Goal: Task Accomplishment & Management: Manage account settings

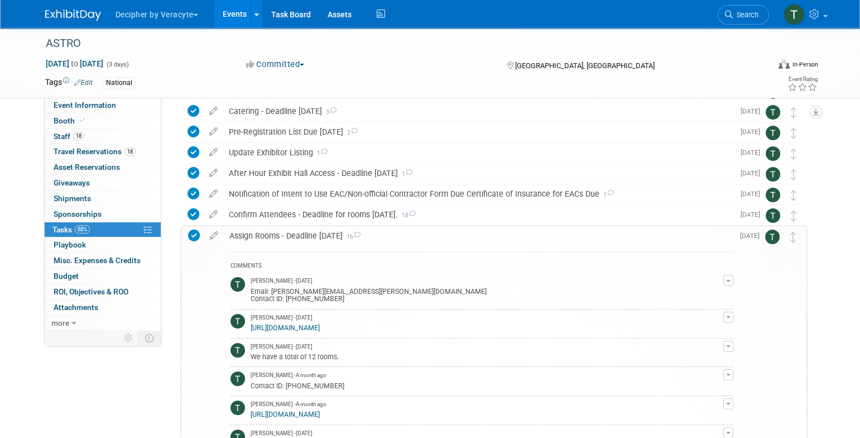
click at [246, 9] on link "Events" at bounding box center [234, 14] width 41 height 28
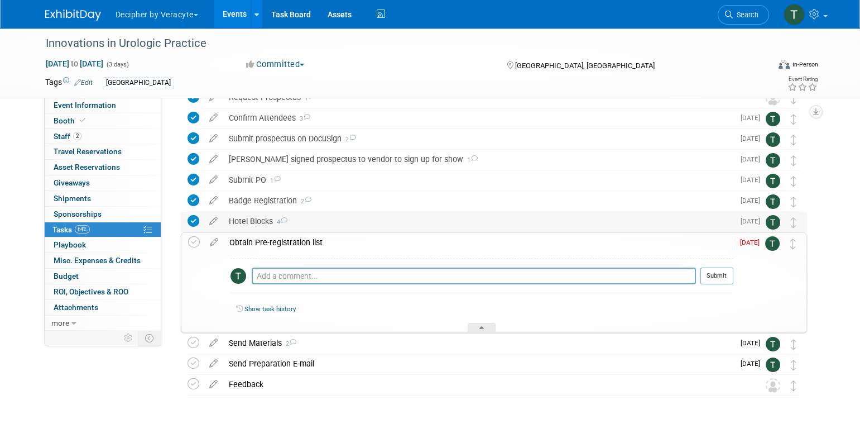
scroll to position [83, 0]
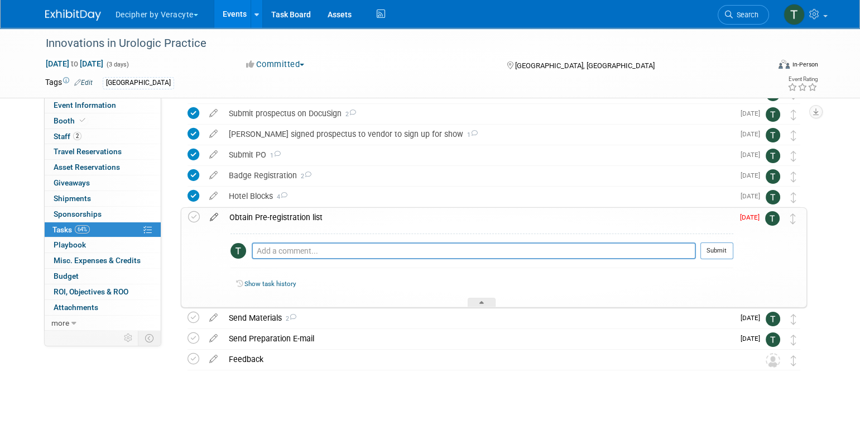
click at [221, 216] on icon at bounding box center [214, 215] width 20 height 14
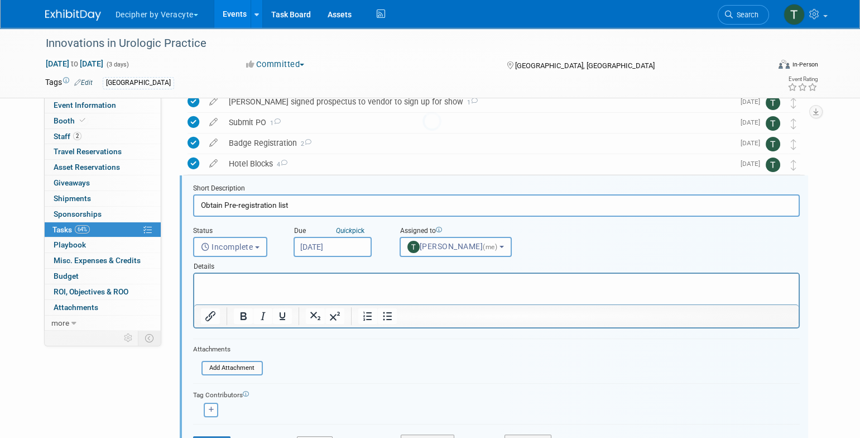
scroll to position [126, 0]
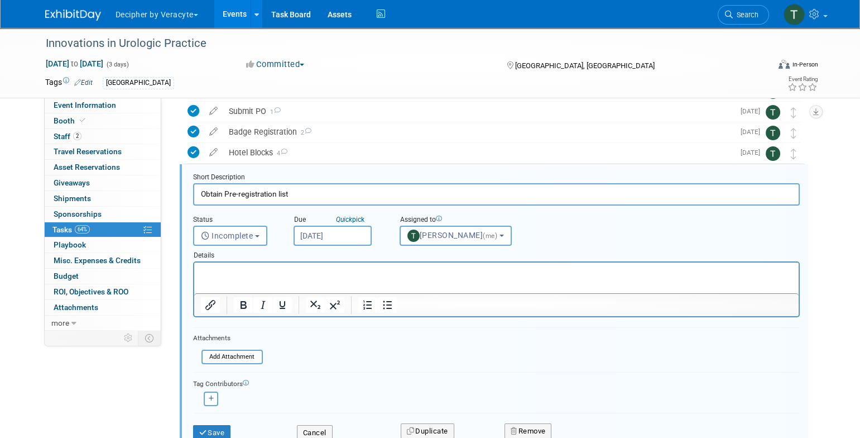
click at [348, 240] on input "[DATE]" at bounding box center [333, 236] width 78 height 20
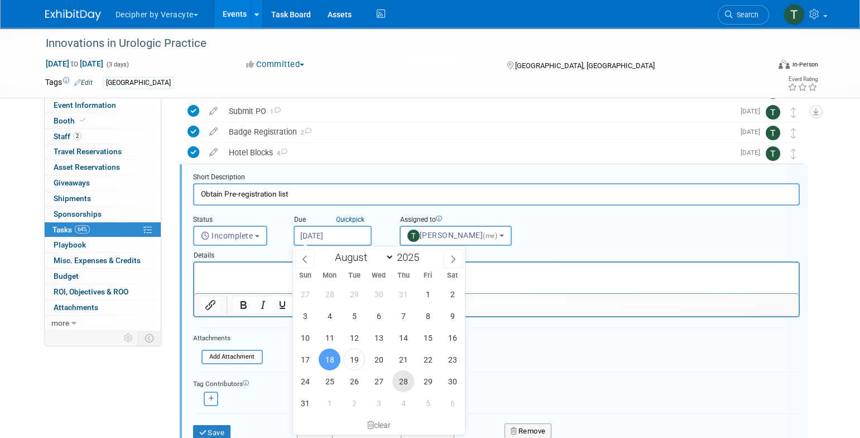
click at [413, 381] on span "28" at bounding box center [403, 381] width 22 height 22
type input "Aug 28, 2025"
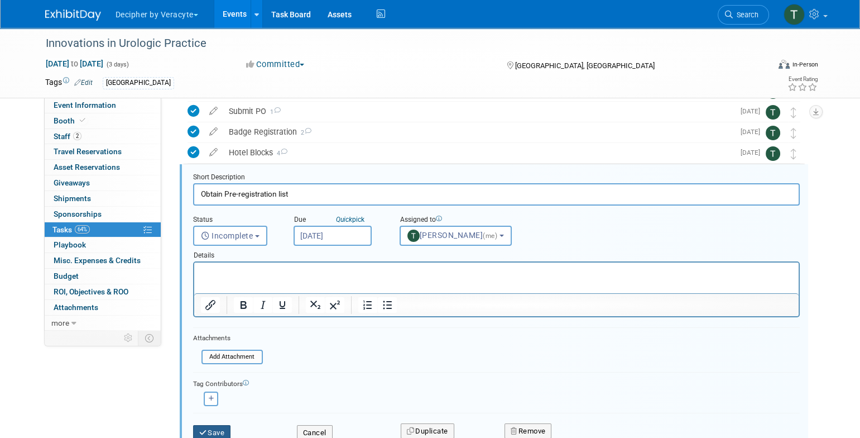
click at [228, 425] on button "Save" at bounding box center [212, 433] width 38 height 16
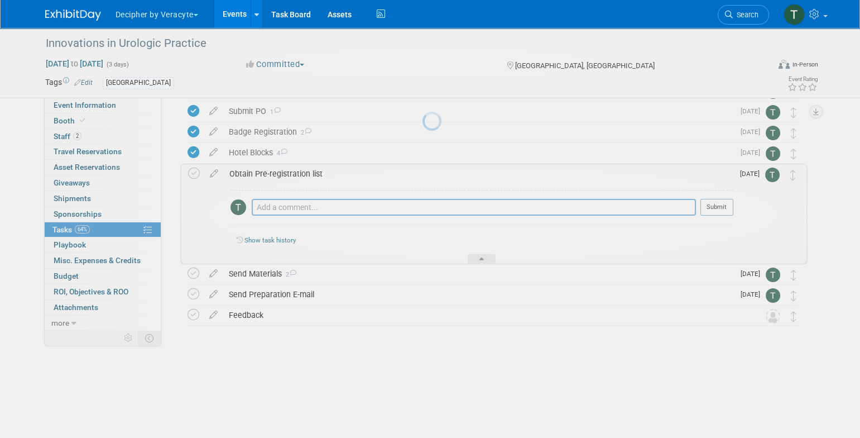
scroll to position [82, 0]
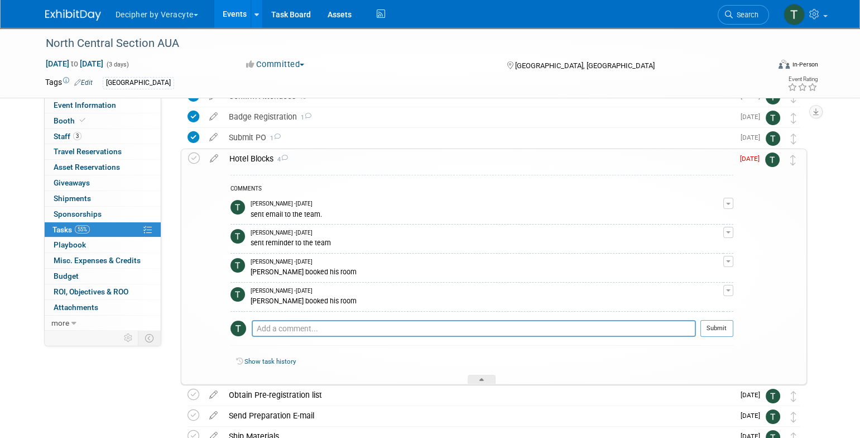
scroll to position [106, 0]
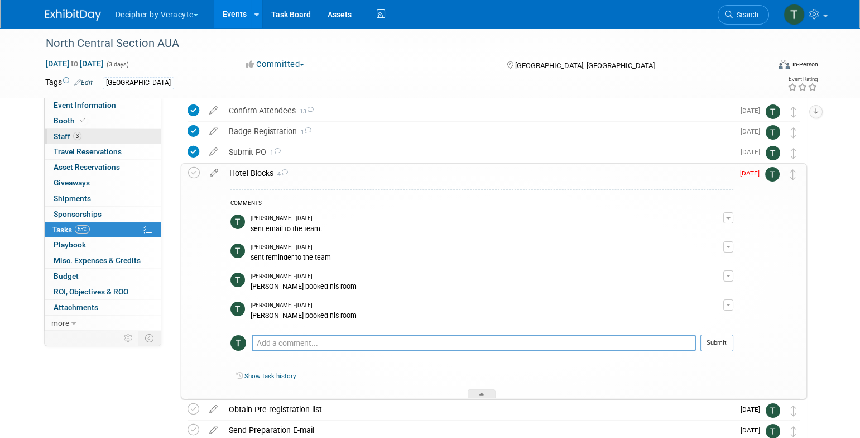
click at [114, 140] on link "3 Staff 3" at bounding box center [103, 136] width 116 height 15
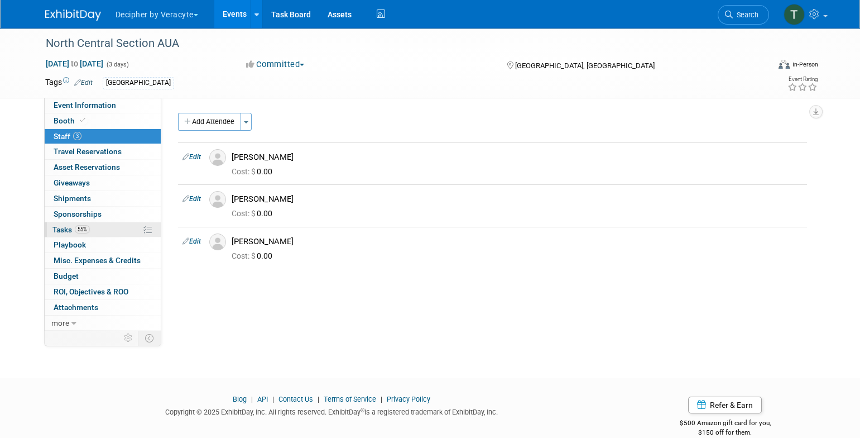
click at [119, 232] on link "55% Tasks 55%" at bounding box center [103, 229] width 116 height 15
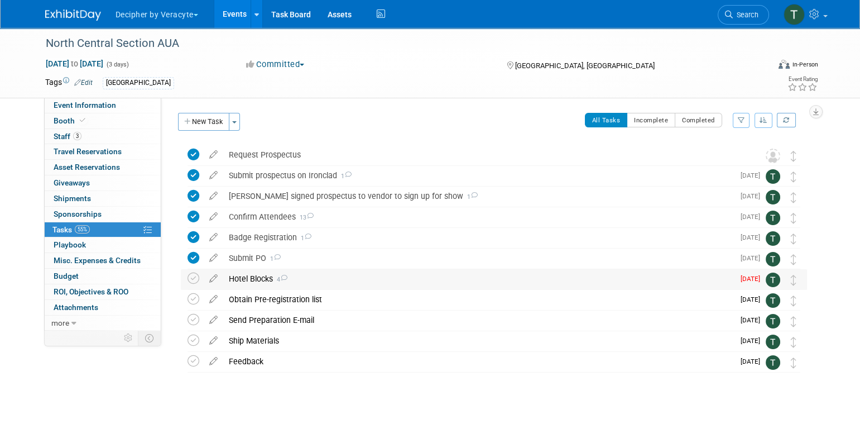
click at [296, 280] on div "Hotel Blocks 4" at bounding box center [478, 278] width 511 height 19
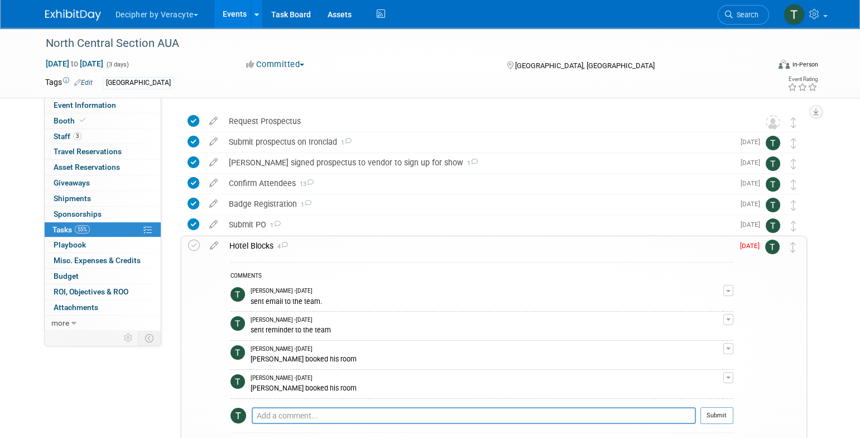
scroll to position [84, 0]
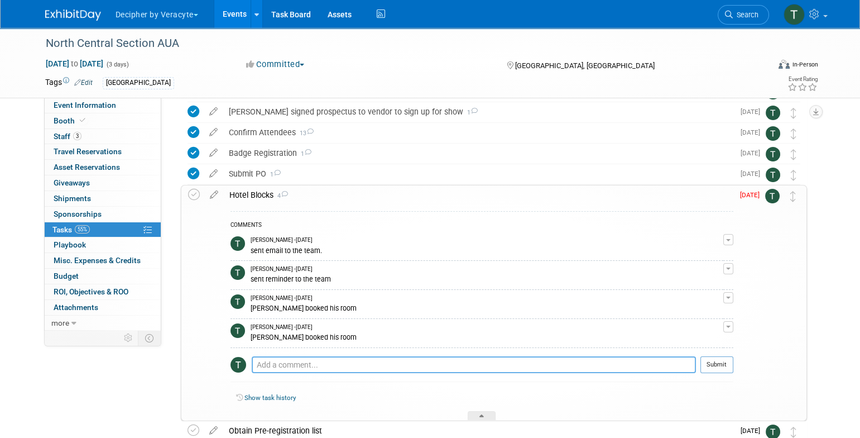
click at [370, 367] on textarea at bounding box center [474, 364] width 444 height 17
type textarea "pending response from Adam"
click at [723, 358] on button "Submit" at bounding box center [717, 364] width 33 height 17
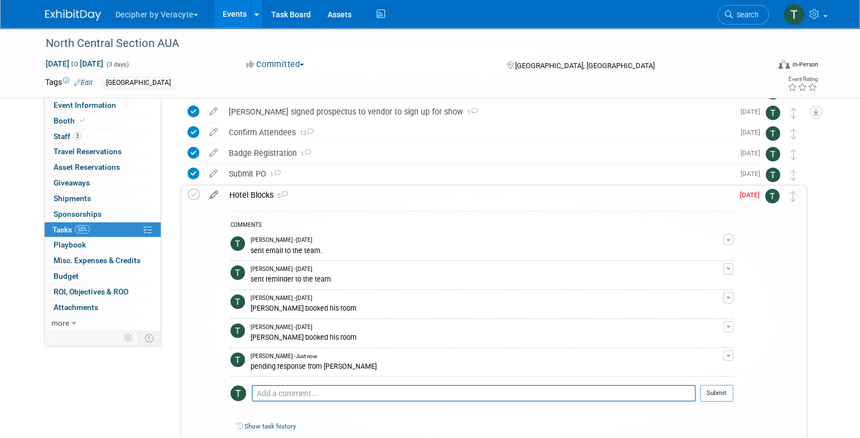
click at [211, 199] on link at bounding box center [214, 195] width 20 height 10
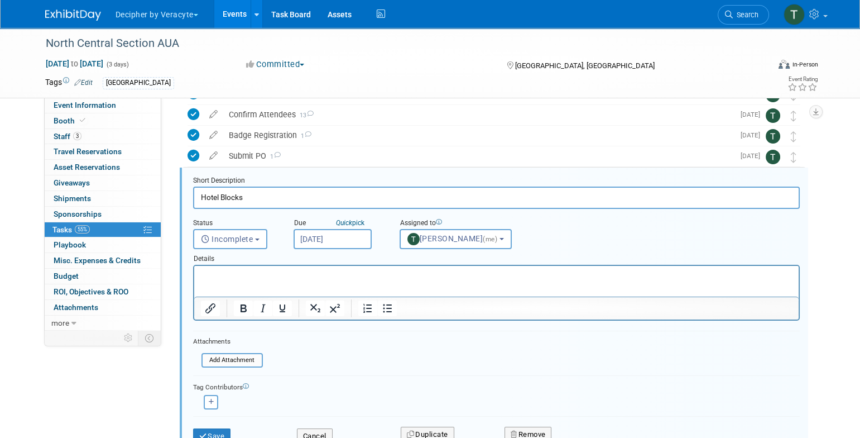
scroll to position [0, 0]
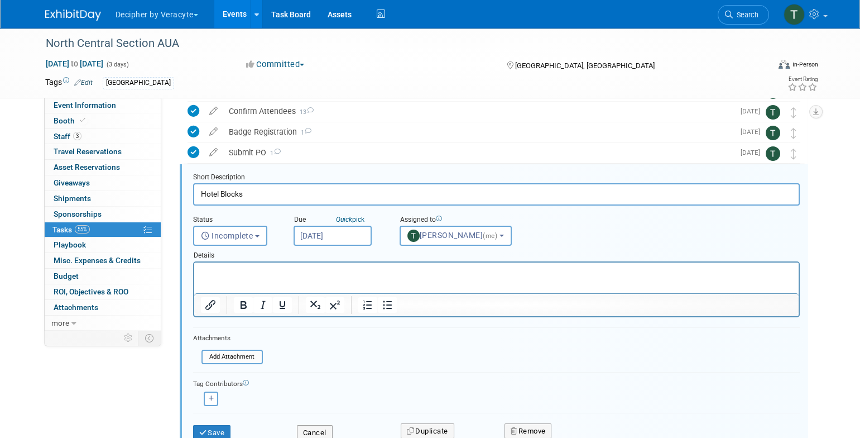
click at [356, 238] on input "[DATE]" at bounding box center [333, 236] width 78 height 20
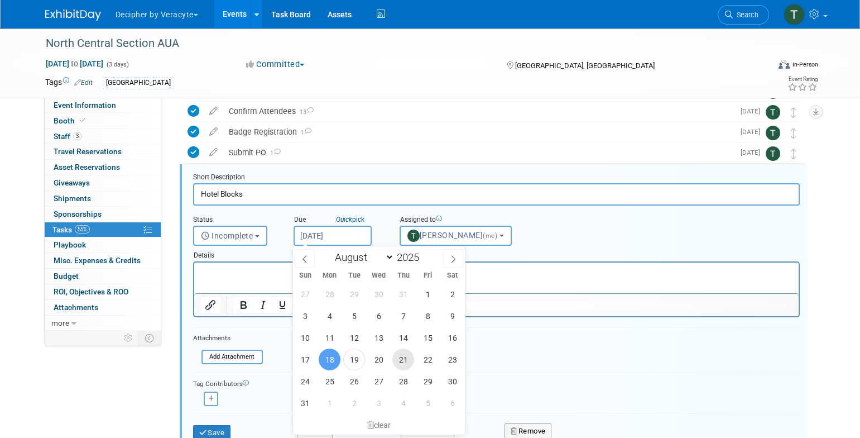
click at [404, 361] on span "21" at bounding box center [403, 359] width 22 height 22
type input "Aug 21, 2025"
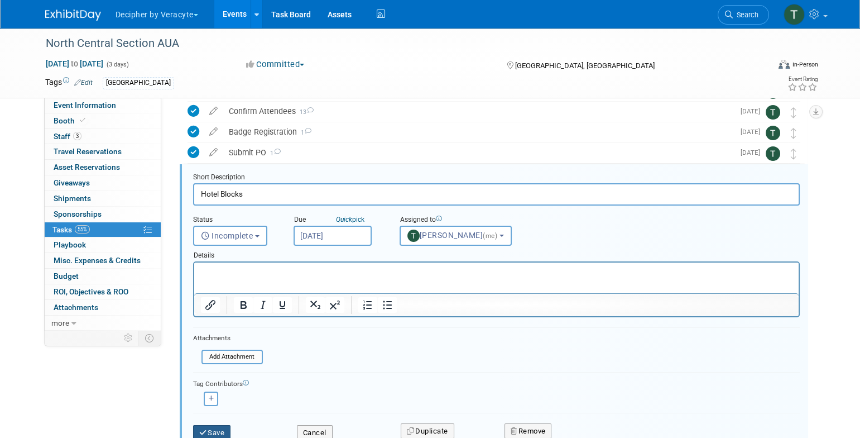
click at [224, 433] on button "Save" at bounding box center [212, 433] width 38 height 16
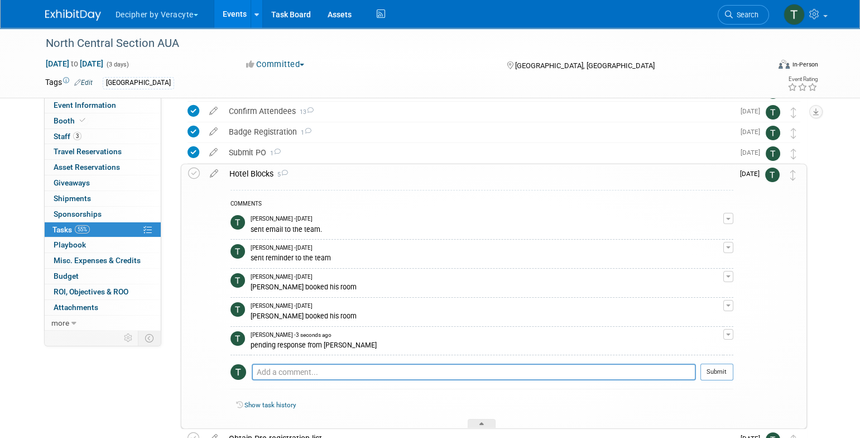
click at [337, 175] on div "Hotel Blocks 5" at bounding box center [479, 173] width 510 height 19
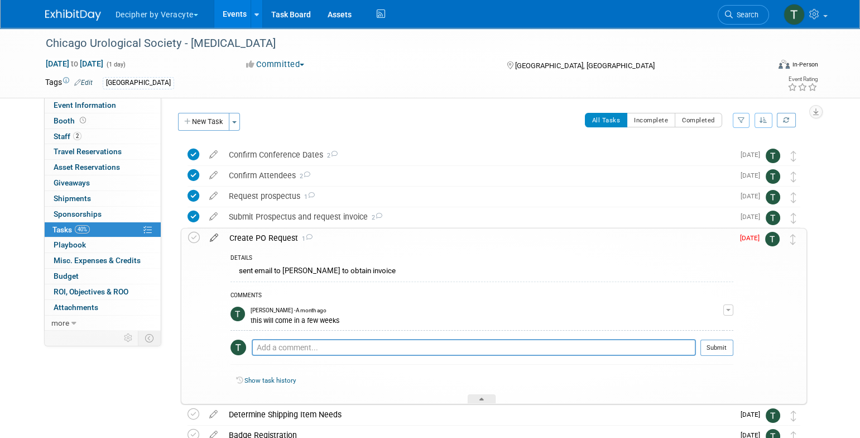
click at [217, 235] on icon at bounding box center [214, 235] width 20 height 14
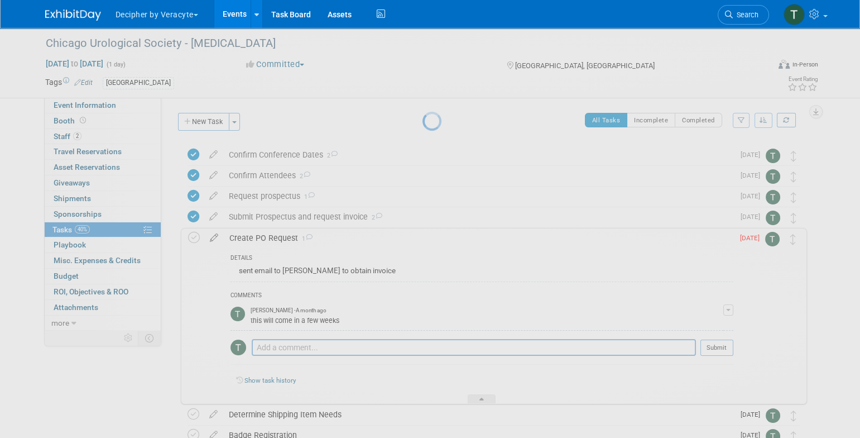
select select "7"
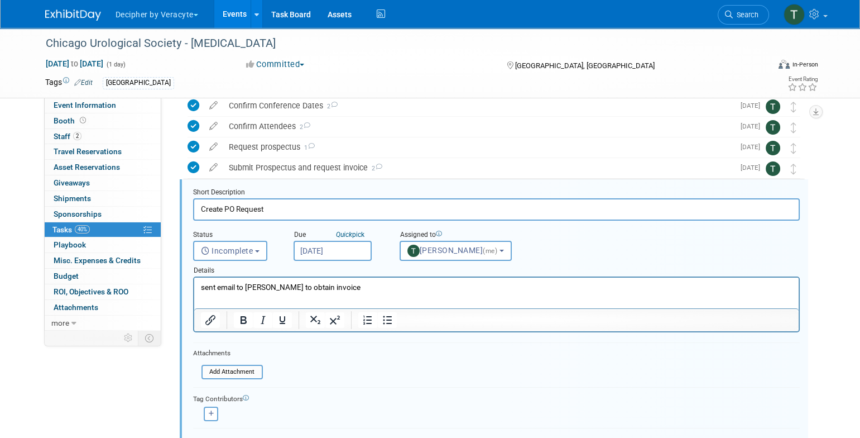
scroll to position [64, 0]
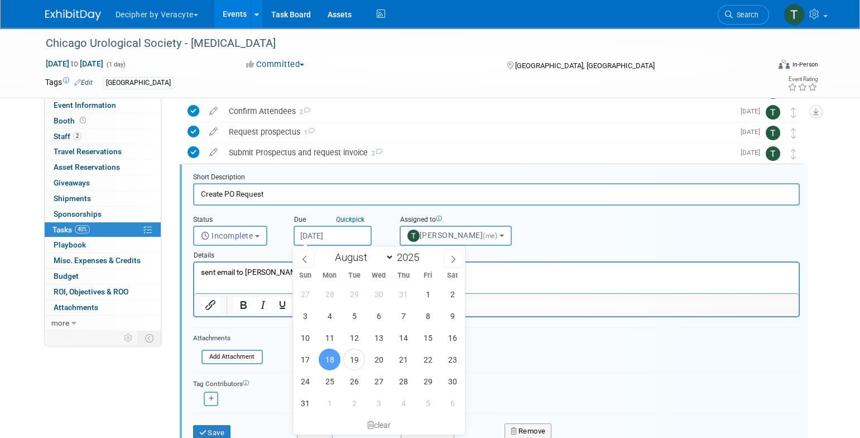
click at [335, 236] on input "[DATE]" at bounding box center [333, 236] width 78 height 20
click at [346, 381] on span "26" at bounding box center [354, 381] width 22 height 22
type input "[DATE]"
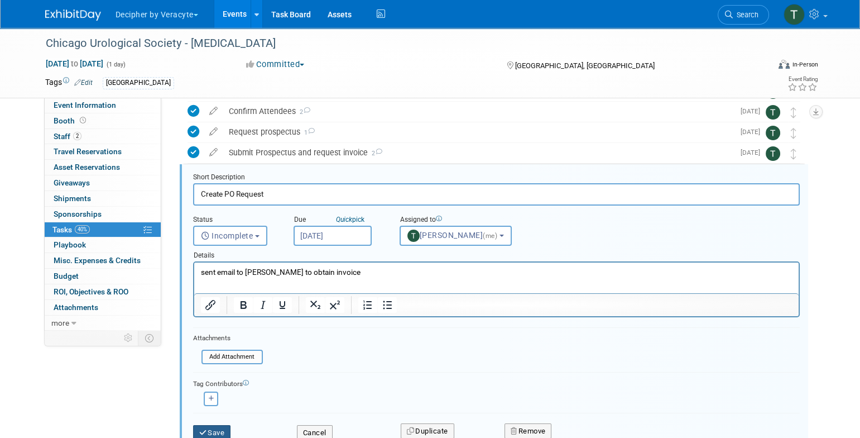
click at [215, 434] on button "Save" at bounding box center [212, 433] width 38 height 16
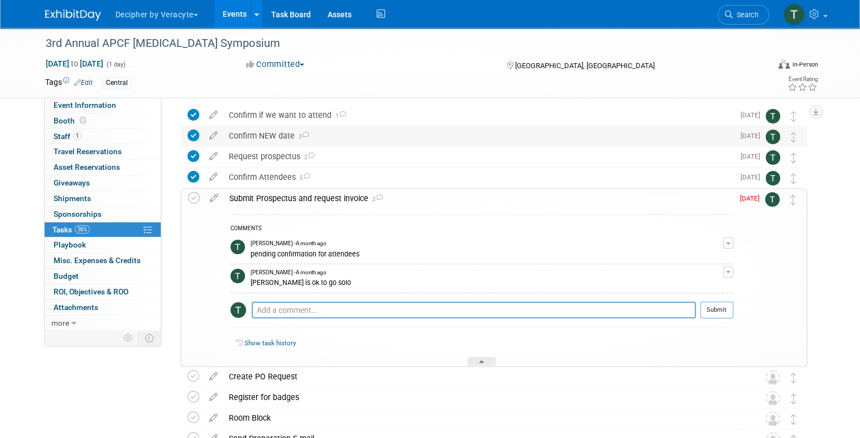
scroll to position [41, 0]
click at [210, 194] on icon at bounding box center [214, 195] width 20 height 14
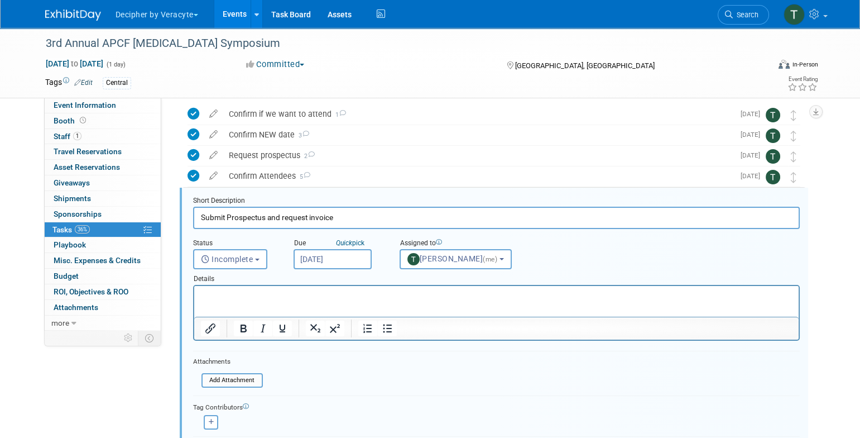
scroll to position [64, 0]
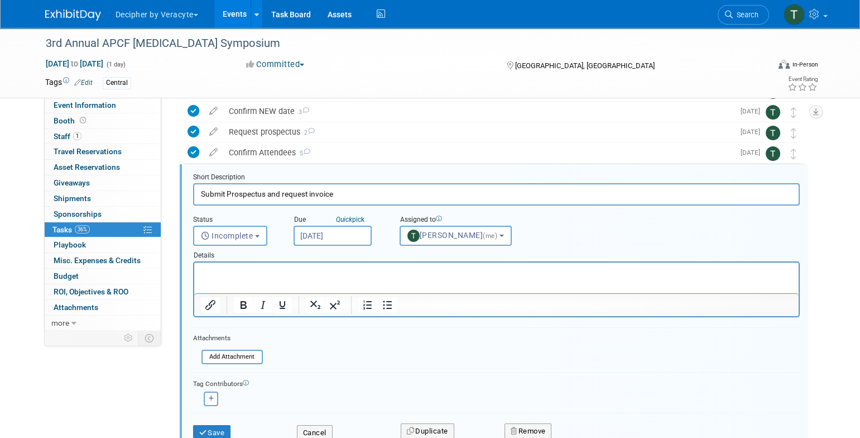
click at [327, 239] on body "Decipher by Veracyte Explore: My Workspaces 2 Go to Workspace: Corporate Events…" at bounding box center [430, 155] width 860 height 438
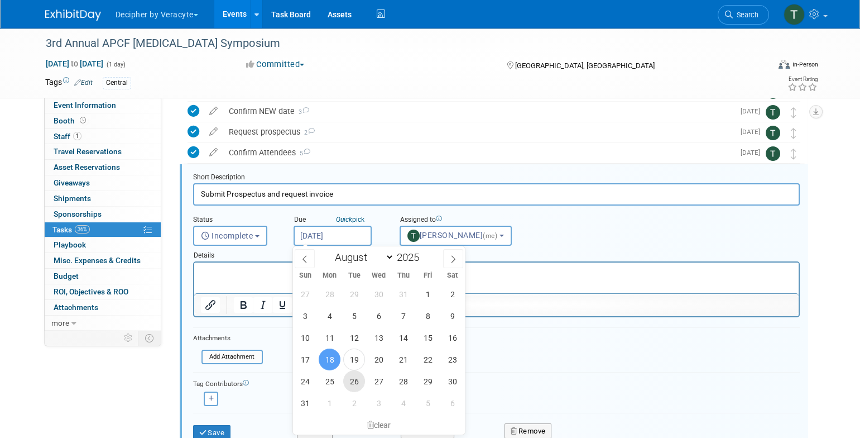
click at [359, 380] on span "26" at bounding box center [354, 381] width 22 height 22
type input "Aug 26, 2025"
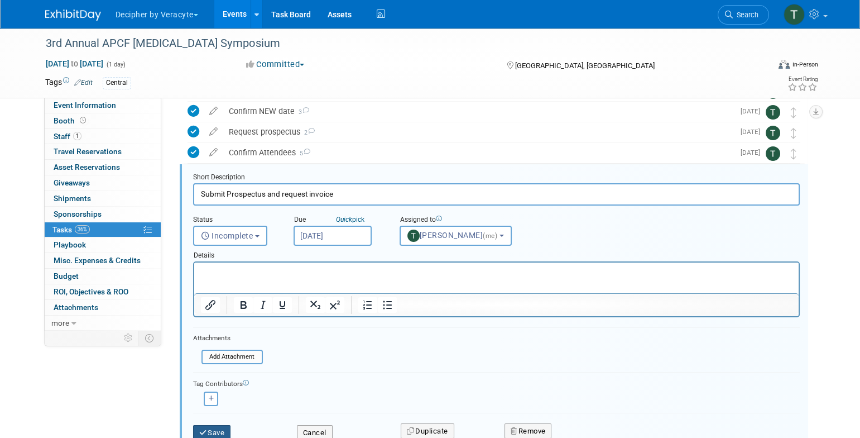
click at [223, 434] on button "Save" at bounding box center [212, 433] width 38 height 16
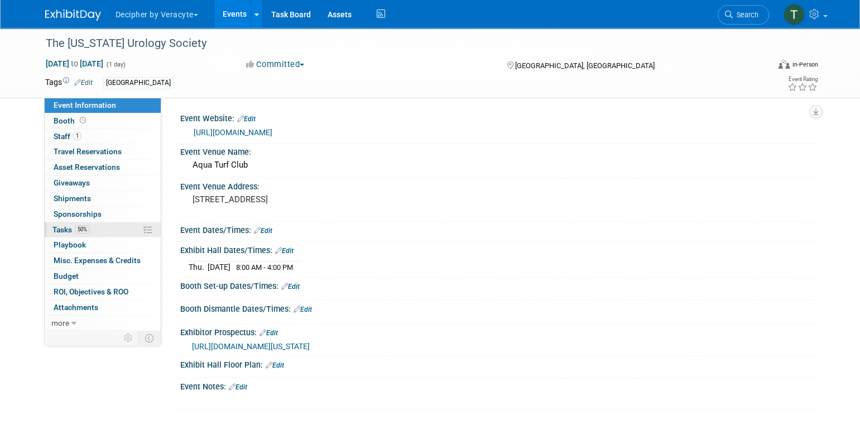
click at [65, 227] on span "Tasks 50%" at bounding box center [70, 229] width 37 height 9
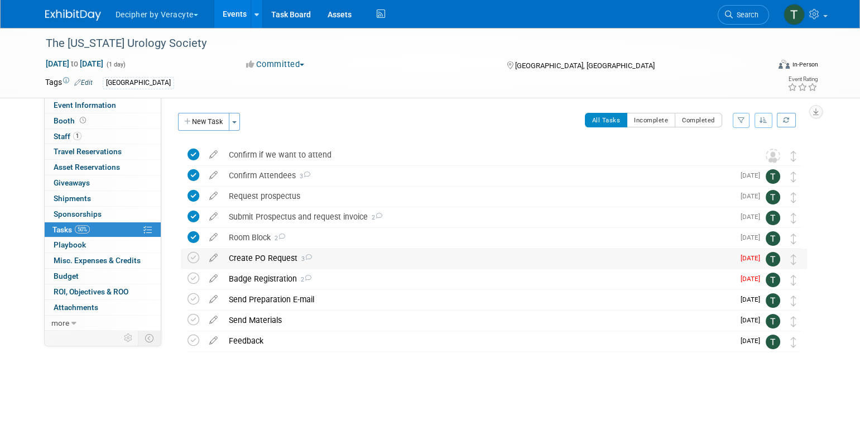
click at [270, 264] on div "Create PO Request 3" at bounding box center [478, 257] width 511 height 19
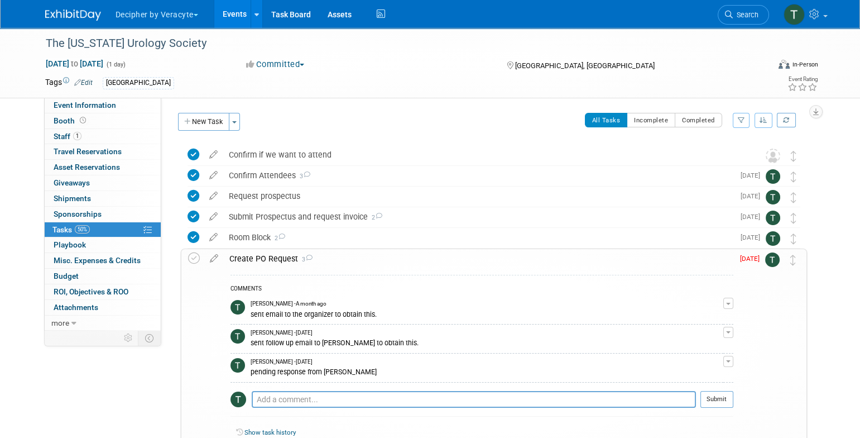
click at [270, 264] on div "Create PO Request 3" at bounding box center [479, 258] width 510 height 19
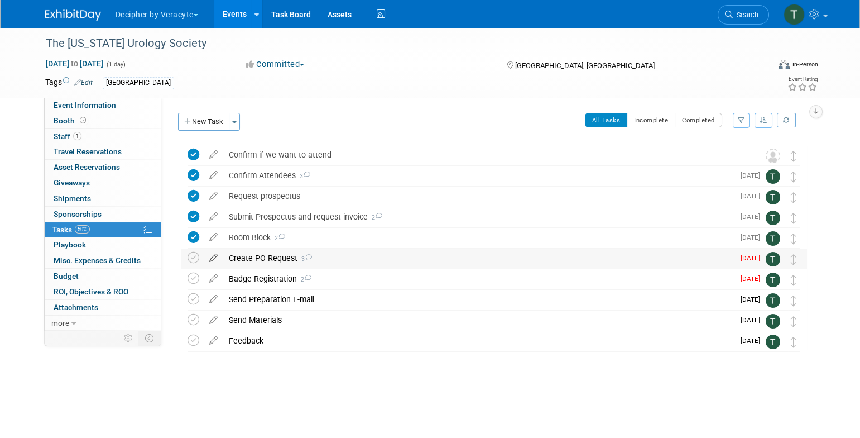
click at [215, 254] on icon at bounding box center [214, 255] width 20 height 14
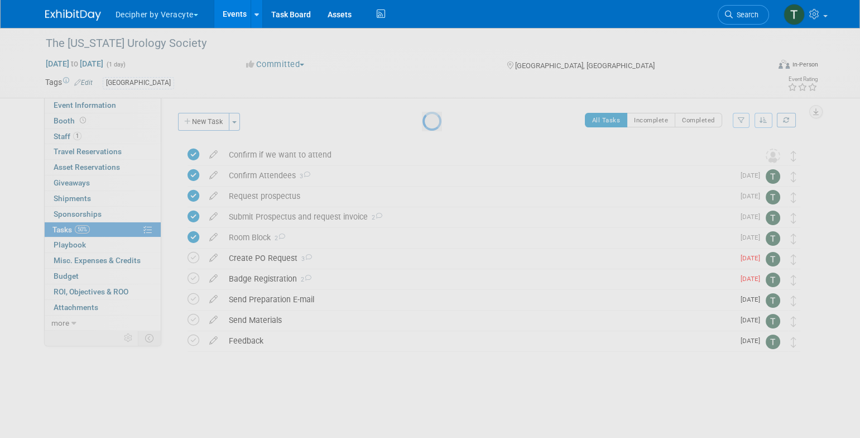
select select "7"
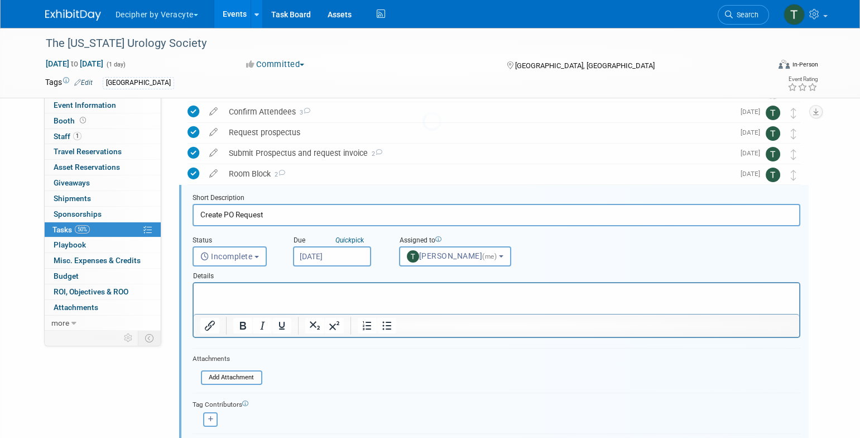
scroll to position [84, 0]
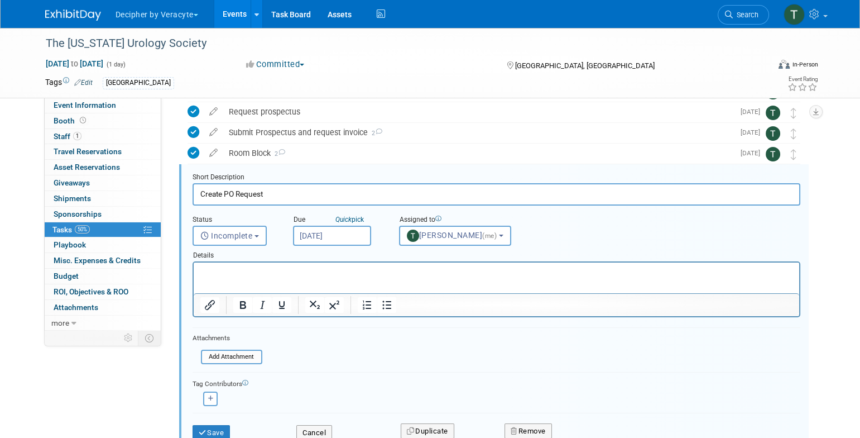
click at [321, 238] on input "[DATE]" at bounding box center [332, 236] width 78 height 20
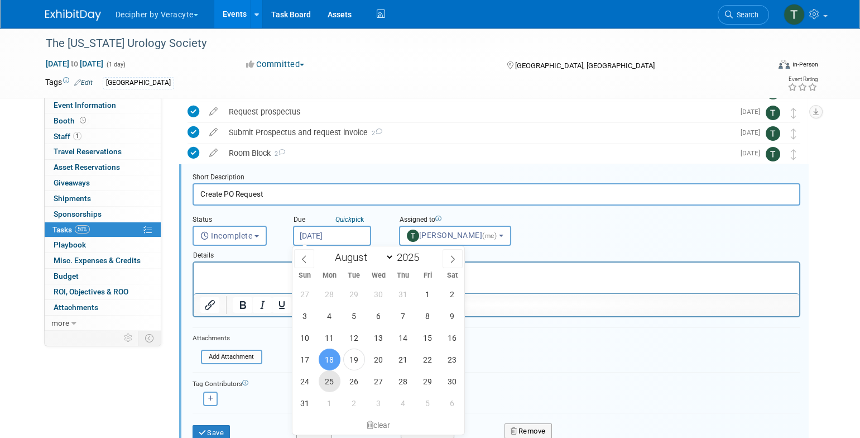
click at [330, 382] on span "25" at bounding box center [330, 381] width 22 height 22
type input "[DATE]"
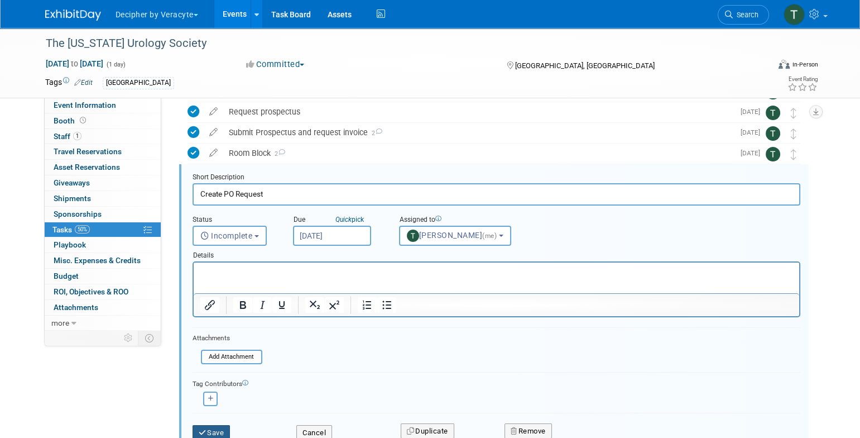
click at [226, 428] on button "Save" at bounding box center [212, 433] width 38 height 16
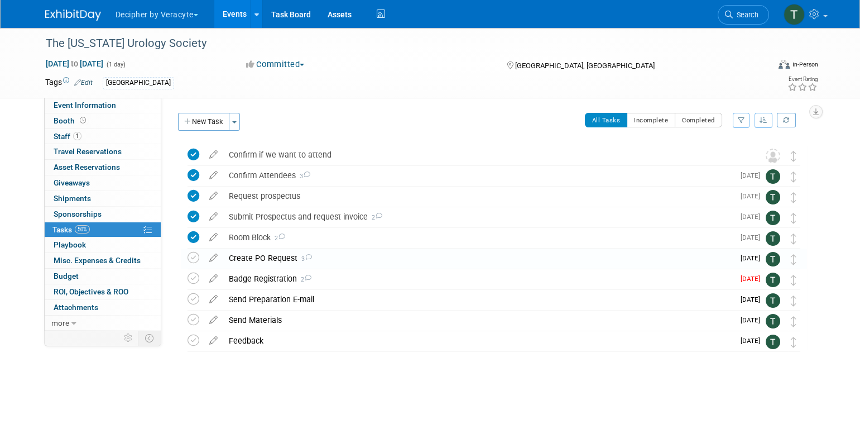
scroll to position [0, 0]
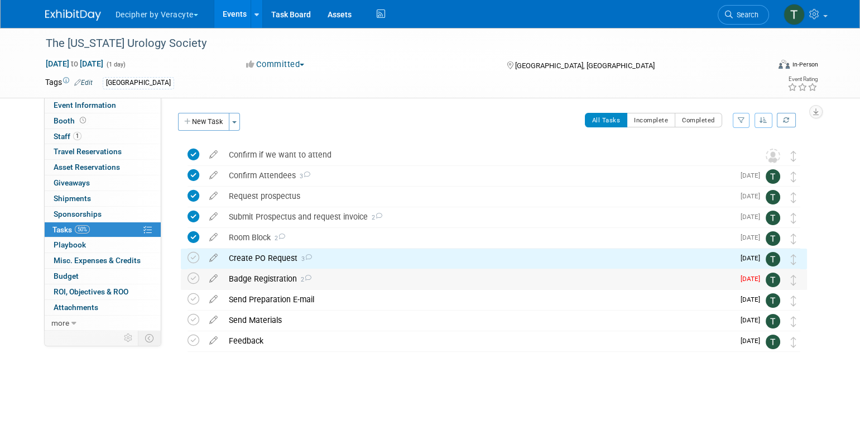
click at [247, 286] on div "Badge Registration 2" at bounding box center [478, 278] width 511 height 19
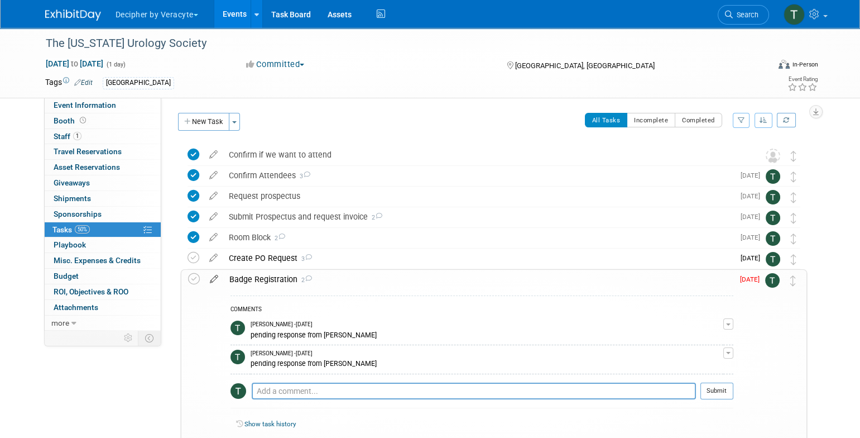
click at [214, 277] on icon at bounding box center [214, 277] width 20 height 14
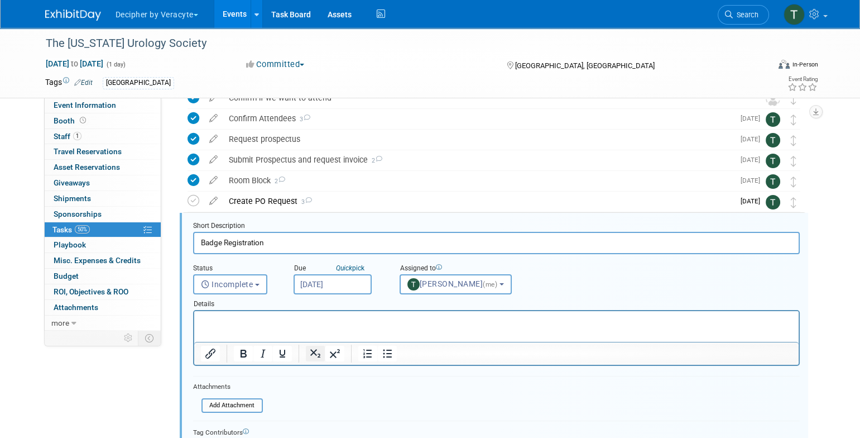
scroll to position [106, 0]
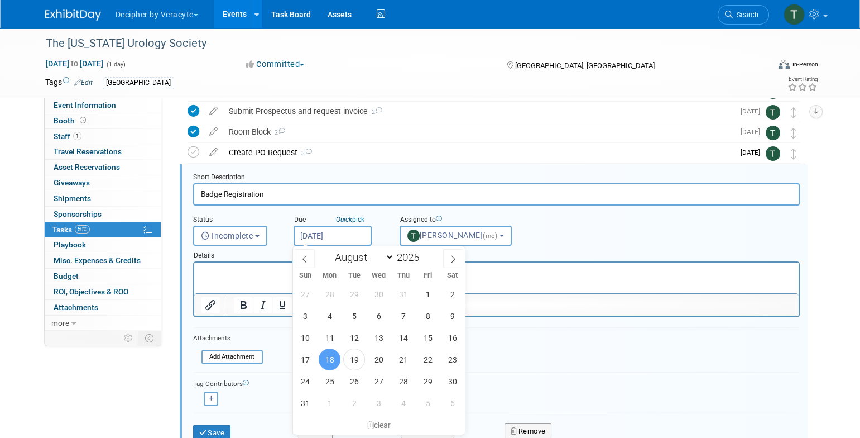
click at [344, 238] on input "[DATE]" at bounding box center [333, 236] width 78 height 20
click at [332, 377] on span "25" at bounding box center [330, 381] width 22 height 22
type input "[DATE]"
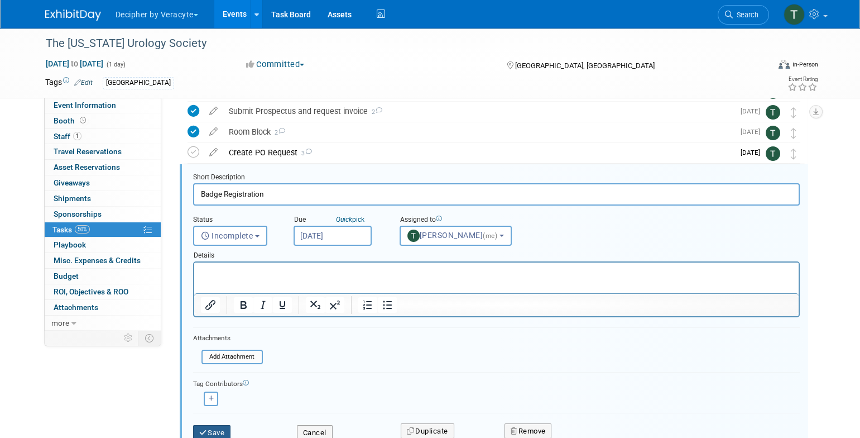
click at [216, 430] on button "Save" at bounding box center [212, 433] width 38 height 16
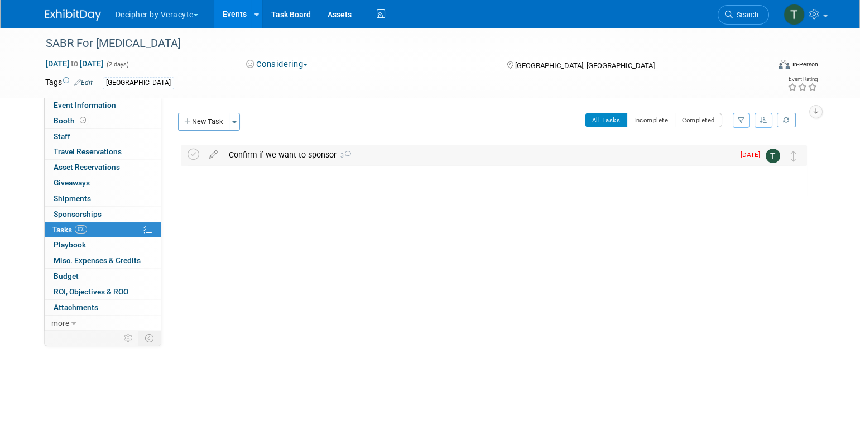
click at [255, 159] on div "Confirm if we want to sponsor 3" at bounding box center [478, 154] width 511 height 19
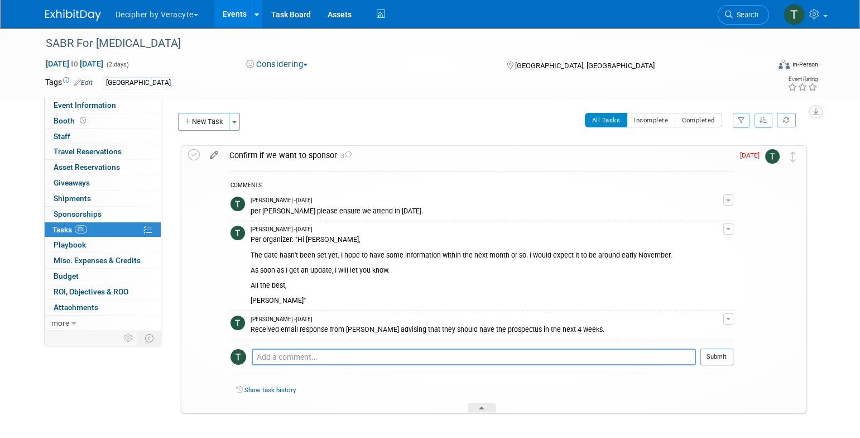
click at [219, 156] on icon at bounding box center [214, 153] width 20 height 14
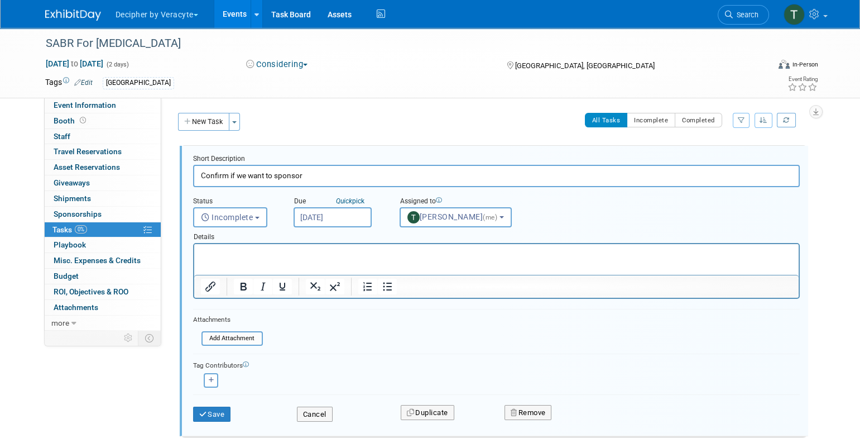
click at [334, 228] on div "Details" at bounding box center [496, 235] width 607 height 16
click at [337, 225] on body "Decipher by Veracyte Explore: My Workspaces 2 Go to Workspace: Corporate Events…" at bounding box center [430, 219] width 860 height 438
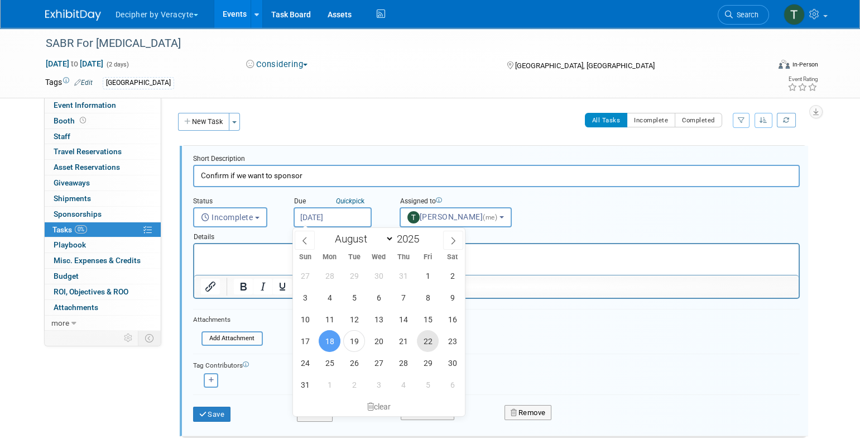
click at [432, 342] on span "22" at bounding box center [428, 341] width 22 height 22
type input "[DATE]"
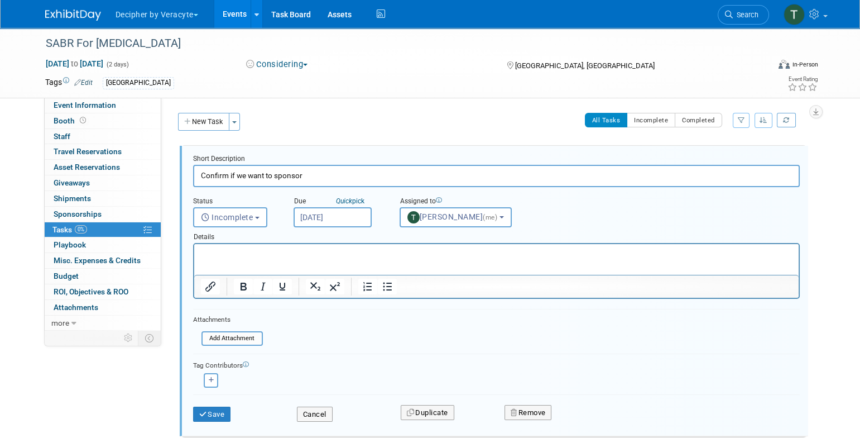
click at [195, 424] on div "Save Cancel Duplicate Remove" at bounding box center [496, 413] width 607 height 39
click at [215, 412] on button "Save" at bounding box center [212, 414] width 38 height 16
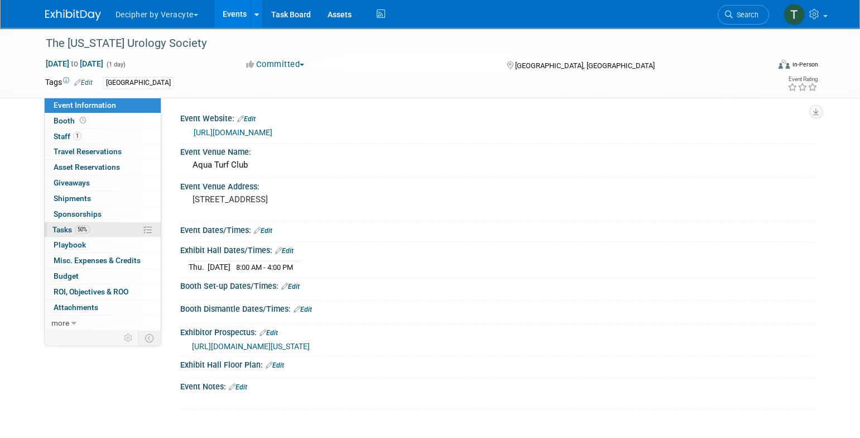
click at [130, 234] on link "50% Tasks 50%" at bounding box center [103, 229] width 116 height 15
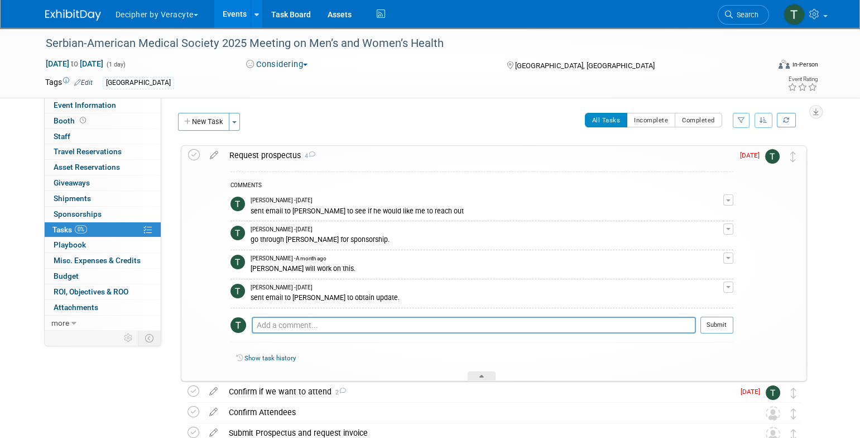
click at [216, 154] on icon at bounding box center [214, 153] width 20 height 14
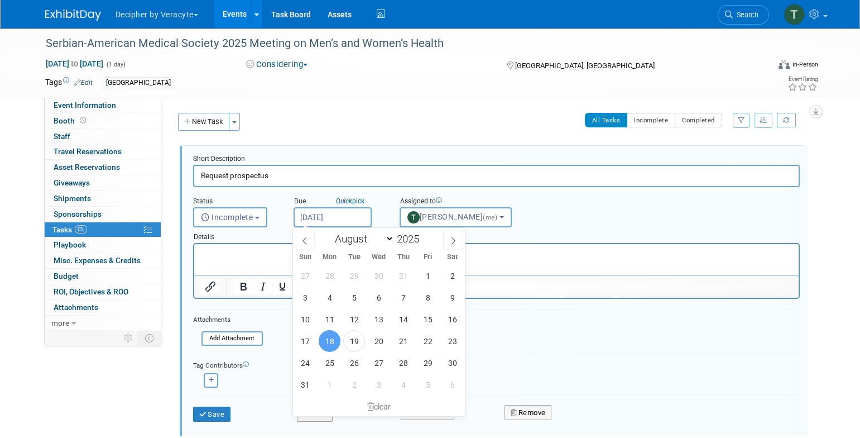
click at [356, 220] on input "[DATE]" at bounding box center [333, 217] width 78 height 20
click at [362, 389] on span "2" at bounding box center [354, 384] width 22 height 22
type input "Sep 2, 2025"
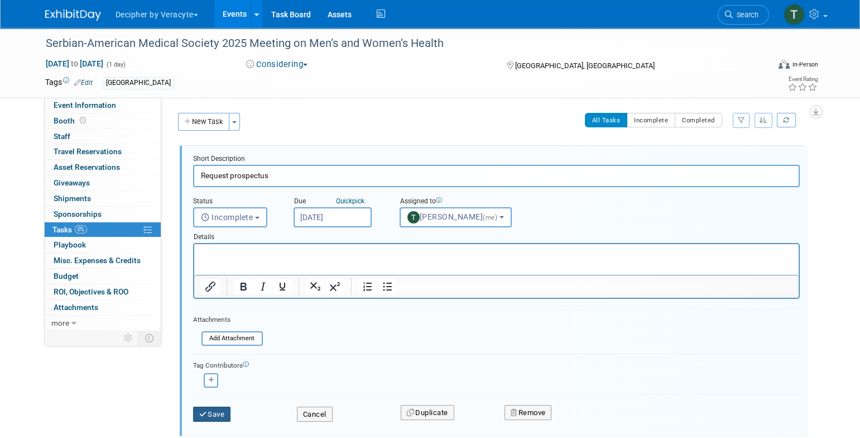
click at [202, 414] on icon "submit" at bounding box center [203, 413] width 9 height 7
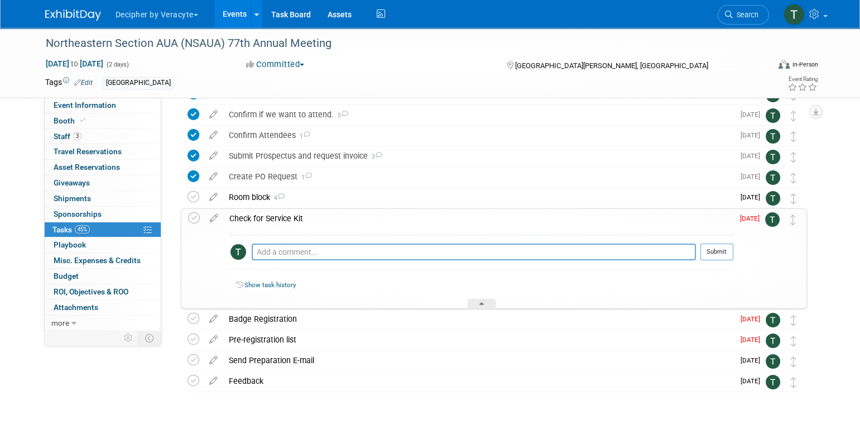
scroll to position [64, 0]
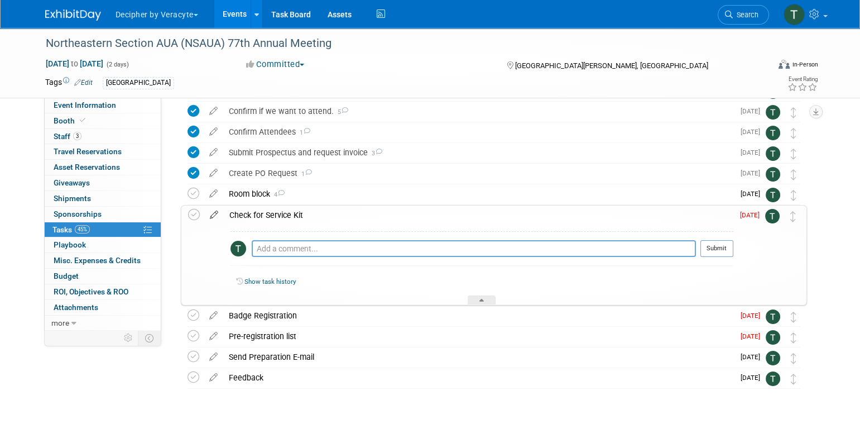
click at [212, 214] on icon at bounding box center [214, 212] width 20 height 14
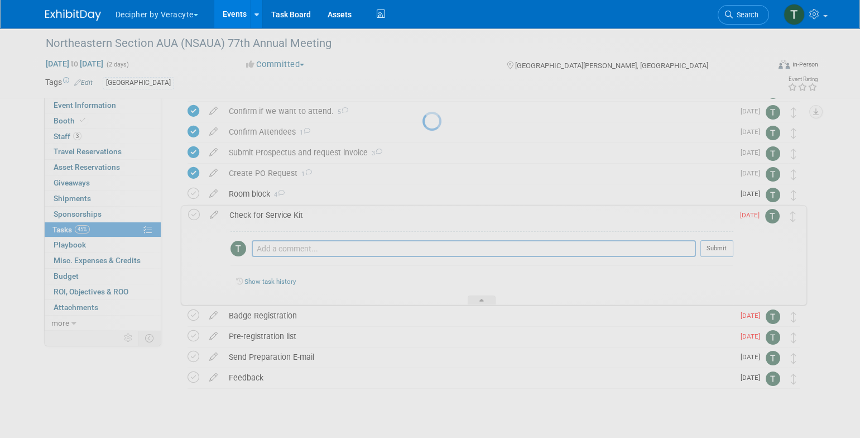
select select "7"
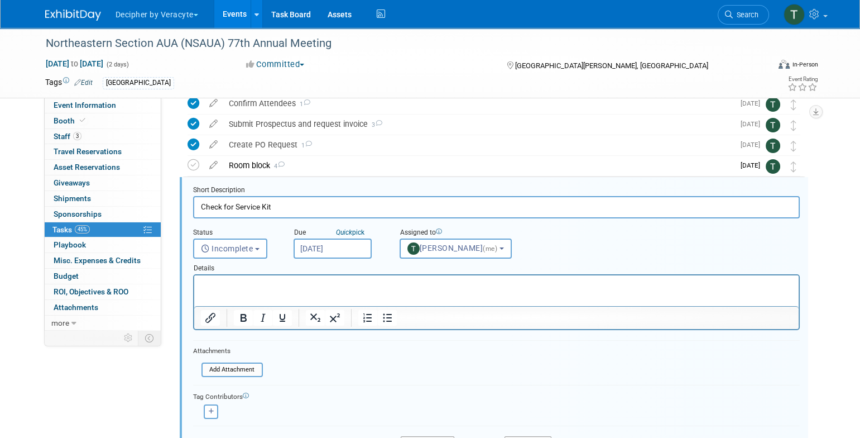
scroll to position [106, 0]
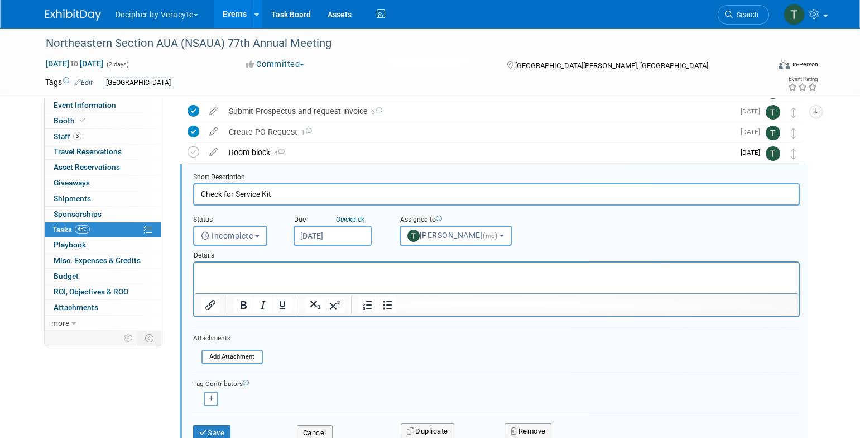
click at [354, 231] on input "[DATE]" at bounding box center [333, 236] width 78 height 20
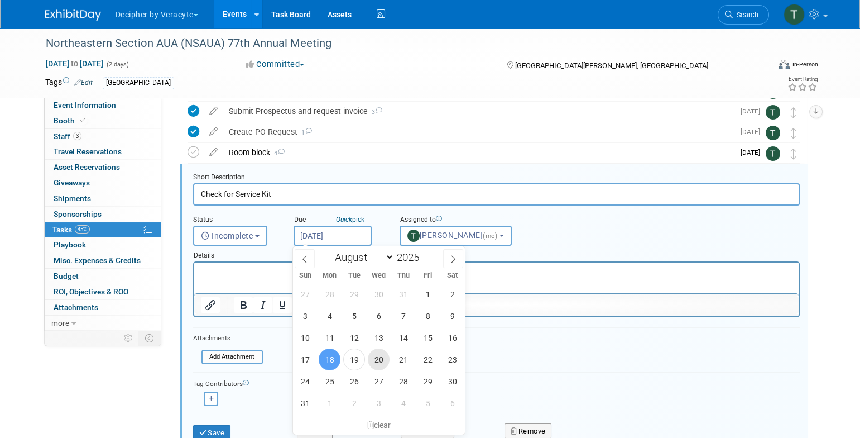
click at [373, 365] on span "20" at bounding box center [379, 359] width 22 height 22
type input "[DATE]"
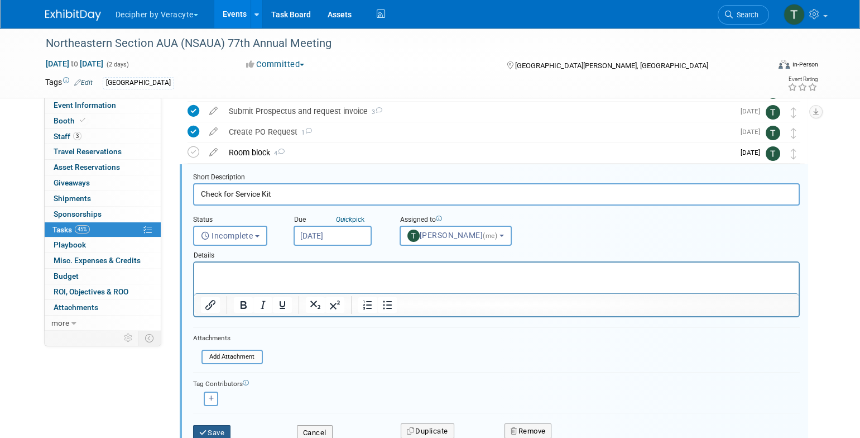
click at [231, 426] on button "Save" at bounding box center [212, 433] width 38 height 16
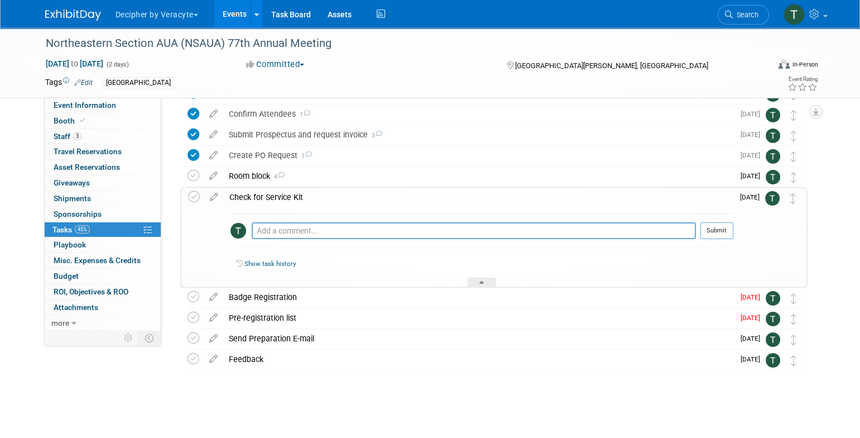
click at [295, 190] on div "Check for Service Kit" at bounding box center [479, 197] width 510 height 19
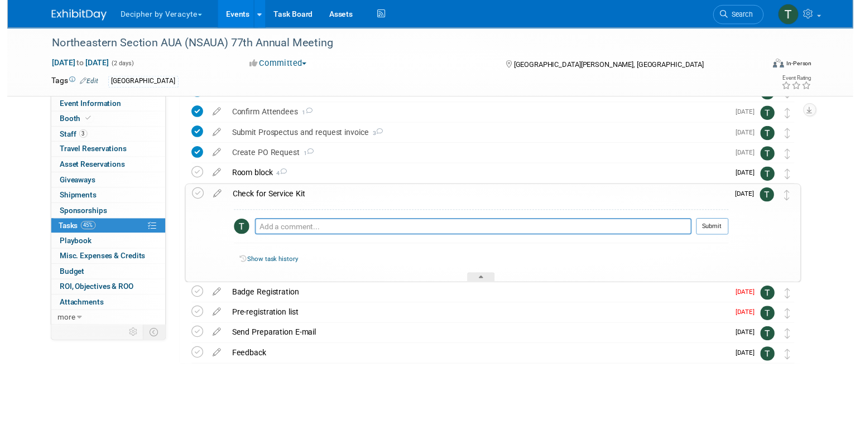
scroll to position [2, 0]
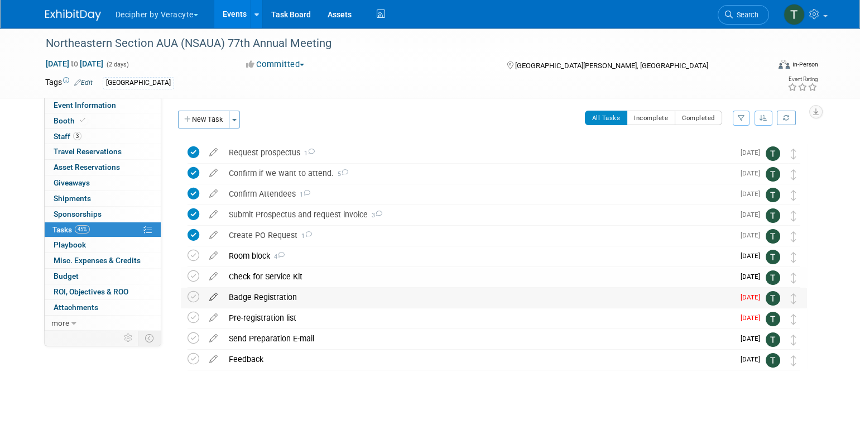
click at [214, 298] on icon at bounding box center [214, 294] width 20 height 14
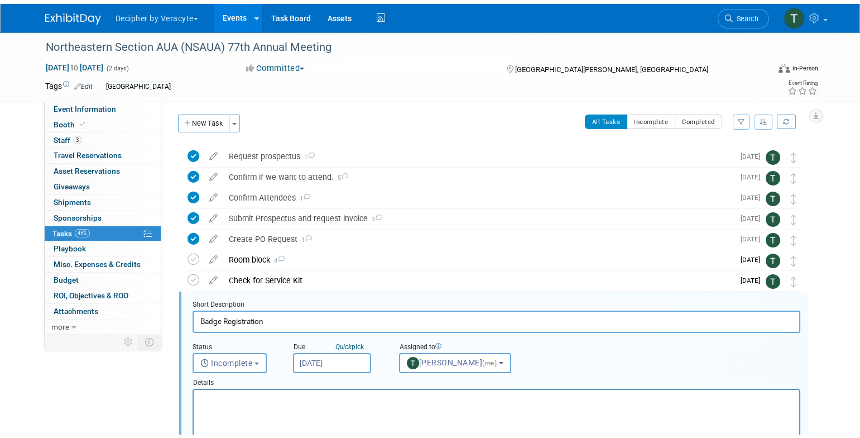
scroll to position [126, 0]
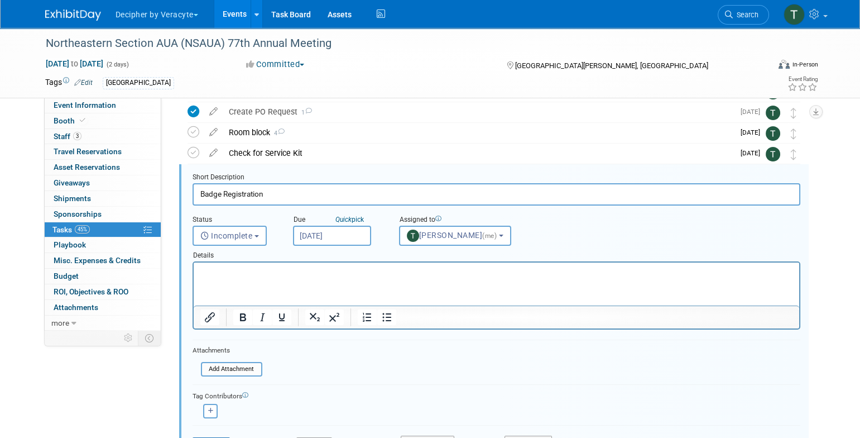
click at [344, 228] on input "Aug 19, 2025" at bounding box center [332, 236] width 78 height 20
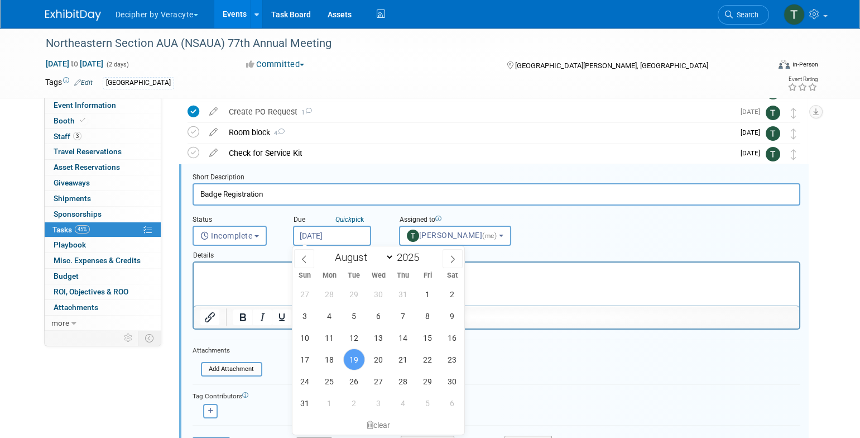
click at [342, 376] on div "27 28 29 30 31 1 2 3 4 5 6 7 8 9 10 11 12 13 14 15 16 17 18 19 20 21 22 23 24 2…" at bounding box center [379, 348] width 172 height 131
click at [333, 381] on span "25" at bounding box center [330, 381] width 22 height 22
type input "Aug 25, 2025"
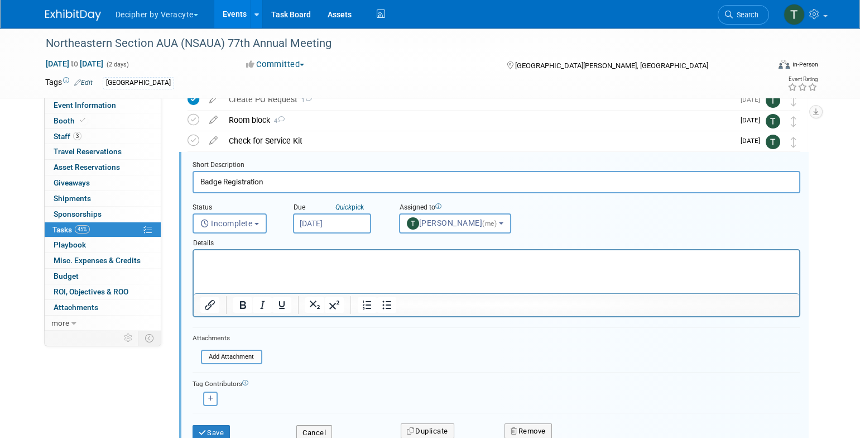
scroll to position [193, 0]
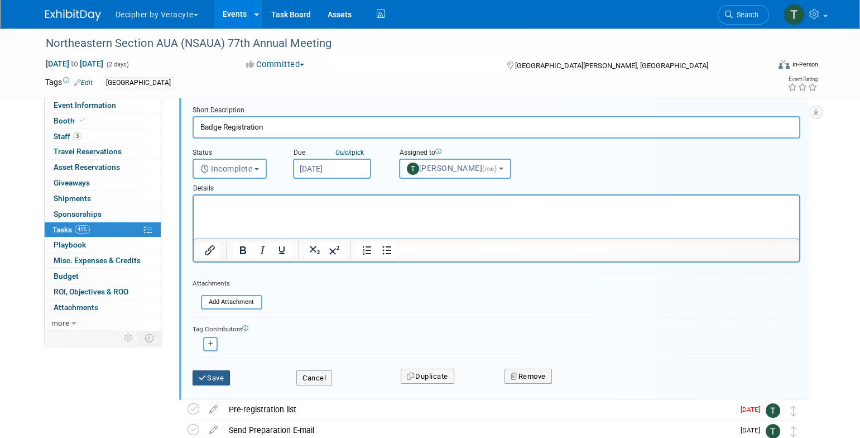
click at [214, 375] on button "Save" at bounding box center [212, 378] width 38 height 16
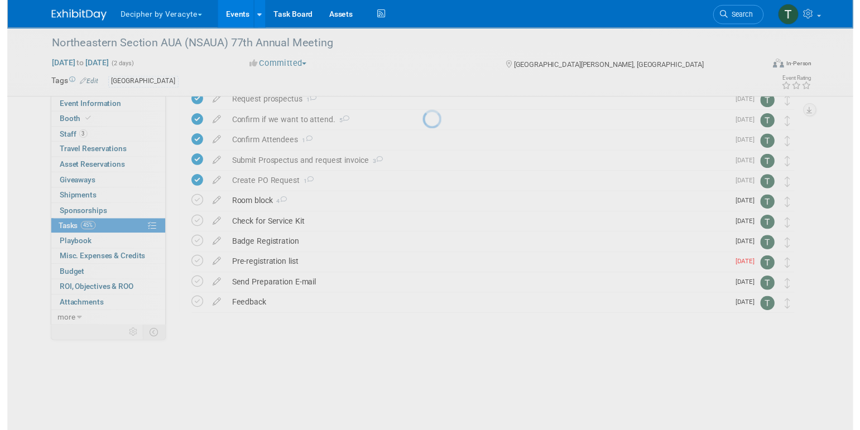
scroll to position [2, 0]
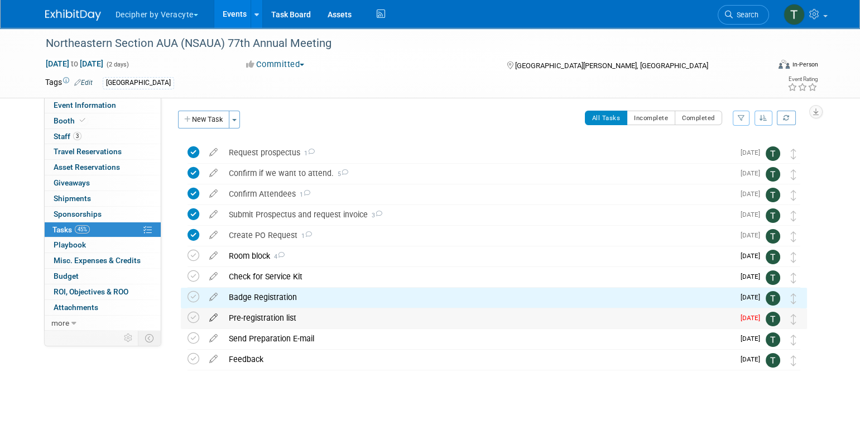
click at [216, 322] on icon at bounding box center [214, 315] width 20 height 14
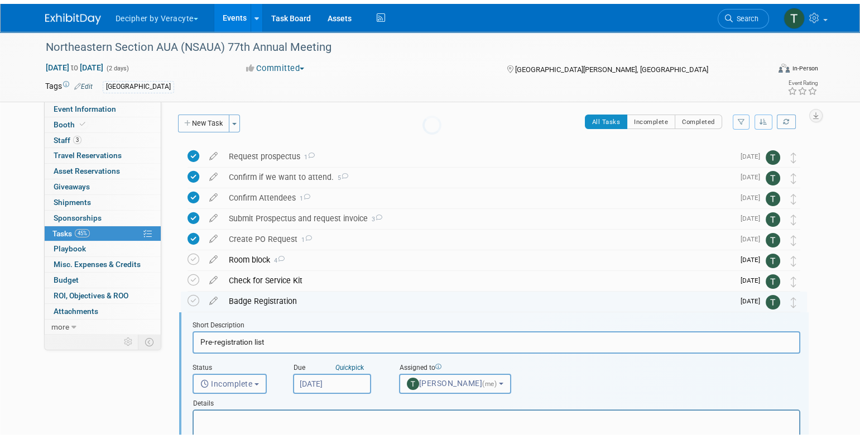
scroll to position [146, 0]
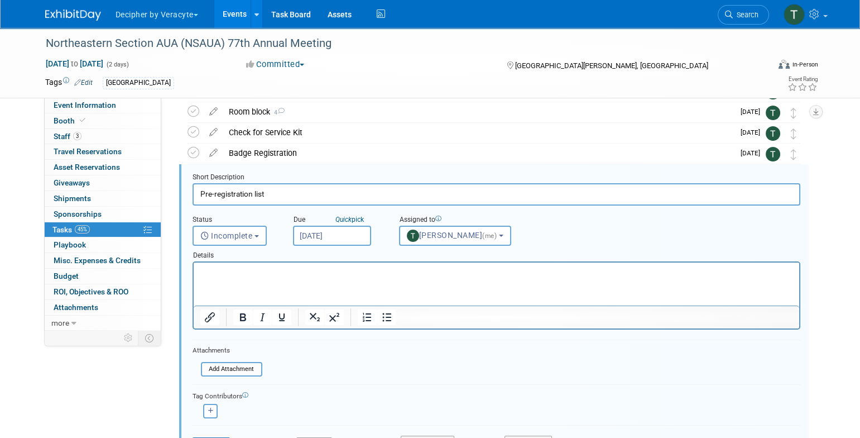
click at [332, 239] on input "Aug 19, 2025" at bounding box center [332, 236] width 78 height 20
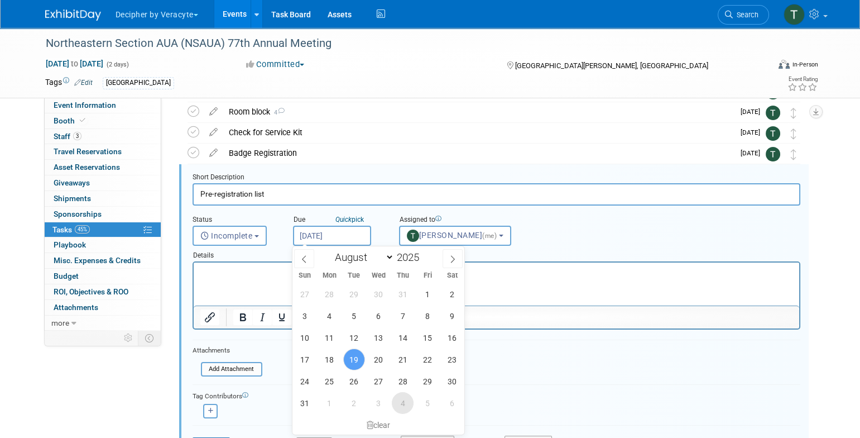
click at [413, 400] on span "4" at bounding box center [403, 403] width 22 height 22
type input "Sep 4, 2025"
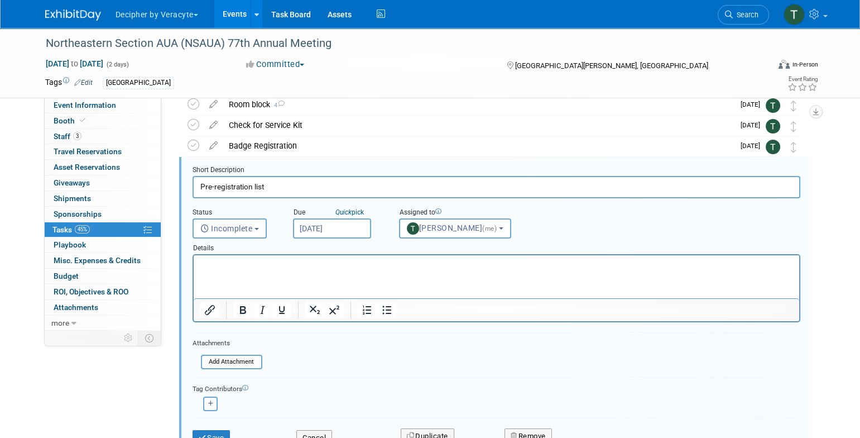
scroll to position [161, 0]
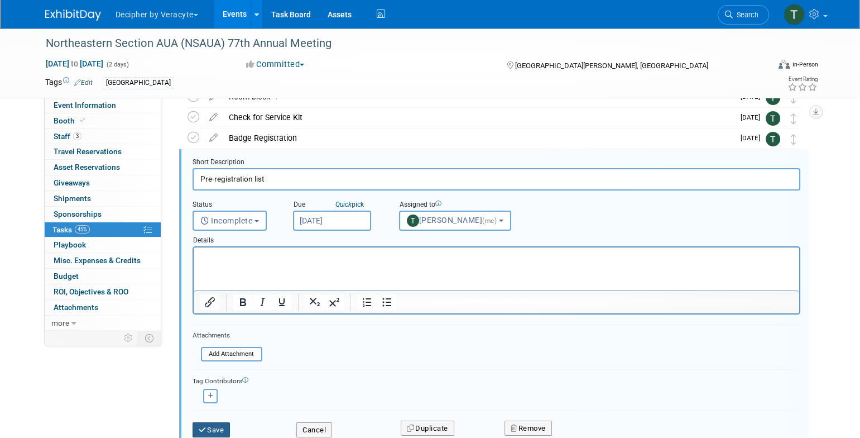
click at [224, 422] on button "Save" at bounding box center [212, 430] width 38 height 16
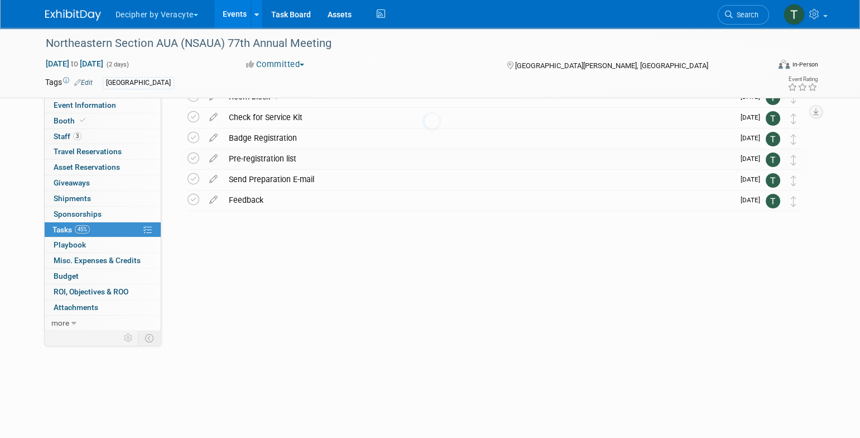
scroll to position [2, 0]
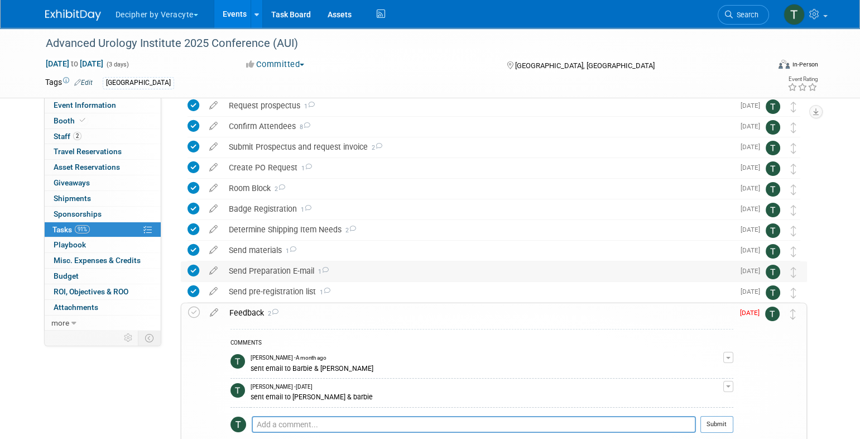
scroll to position [70, 0]
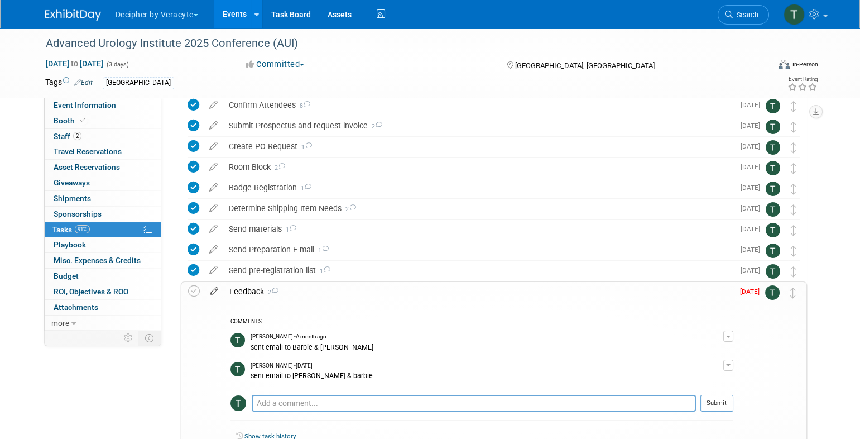
click at [221, 293] on icon at bounding box center [214, 289] width 20 height 14
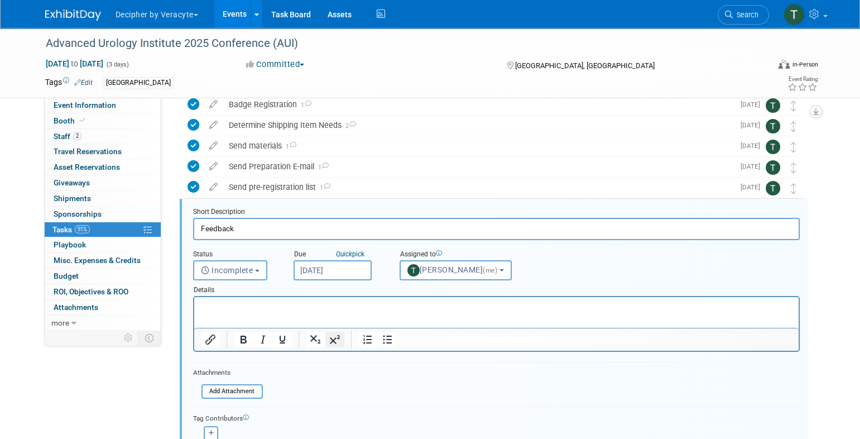
scroll to position [188, 0]
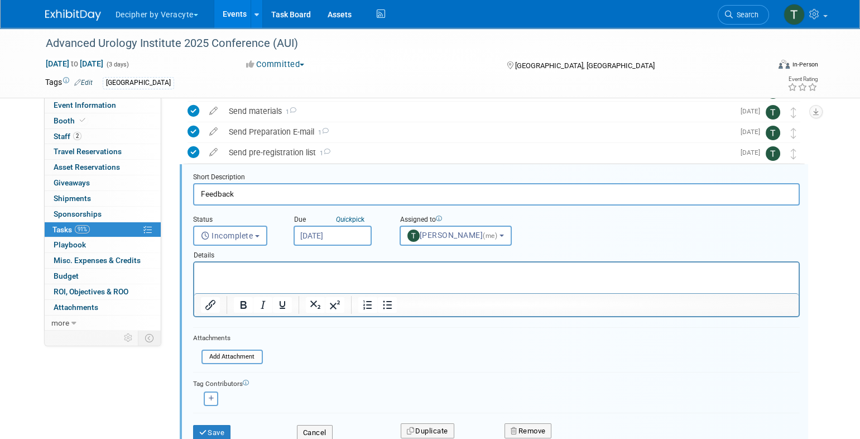
click at [349, 226] on input "[DATE]" at bounding box center [333, 236] width 78 height 20
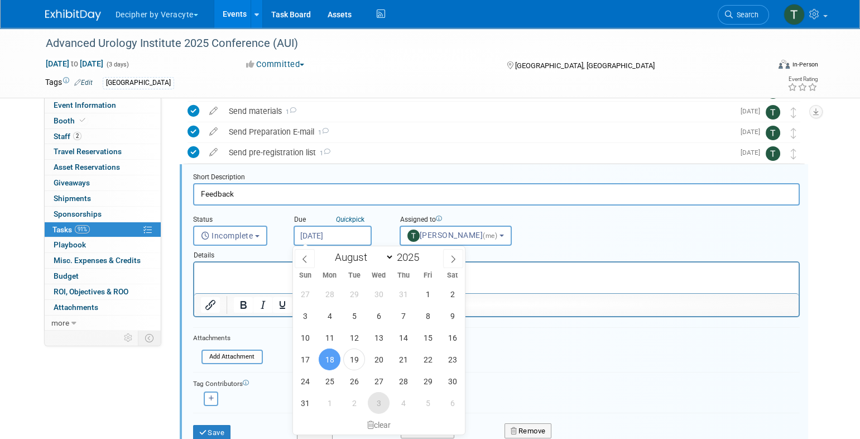
click at [377, 397] on span "3" at bounding box center [379, 403] width 22 height 22
type input "Sep 3, 2025"
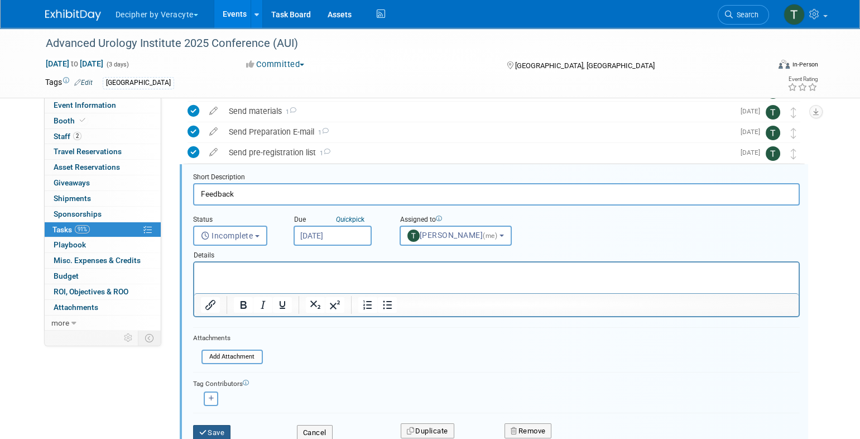
click at [201, 425] on button "Save" at bounding box center [212, 433] width 38 height 16
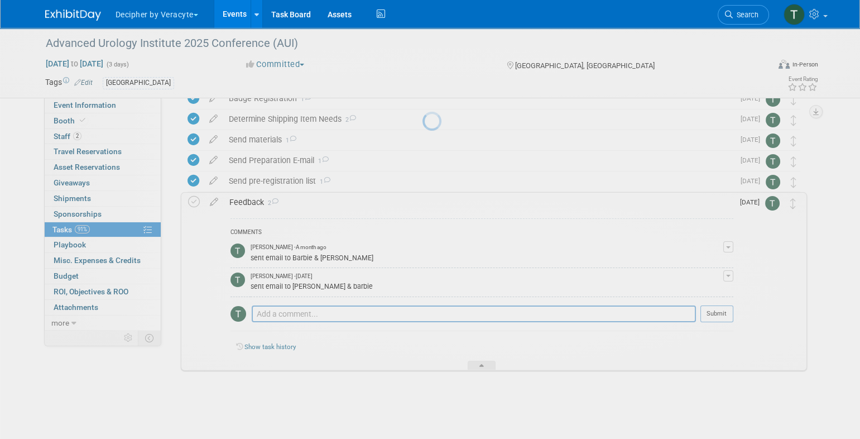
scroll to position [159, 0]
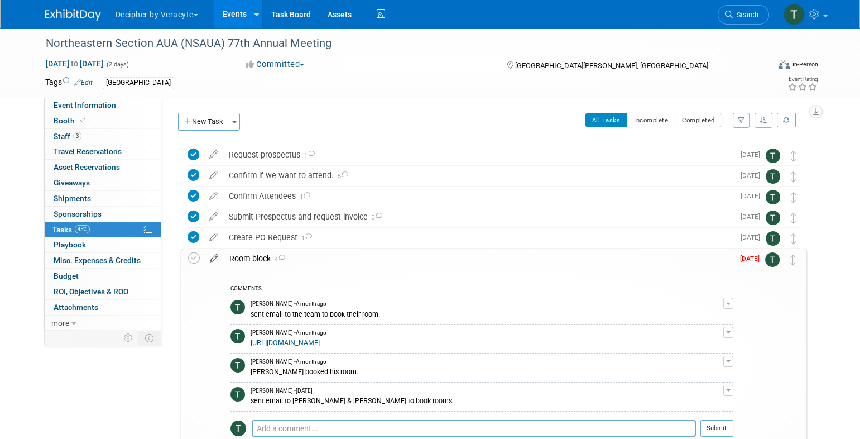
click at [219, 255] on icon at bounding box center [214, 256] width 20 height 14
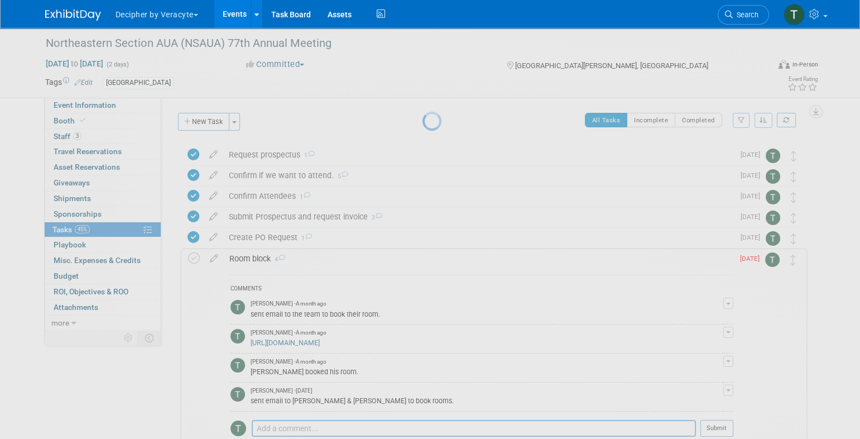
select select "7"
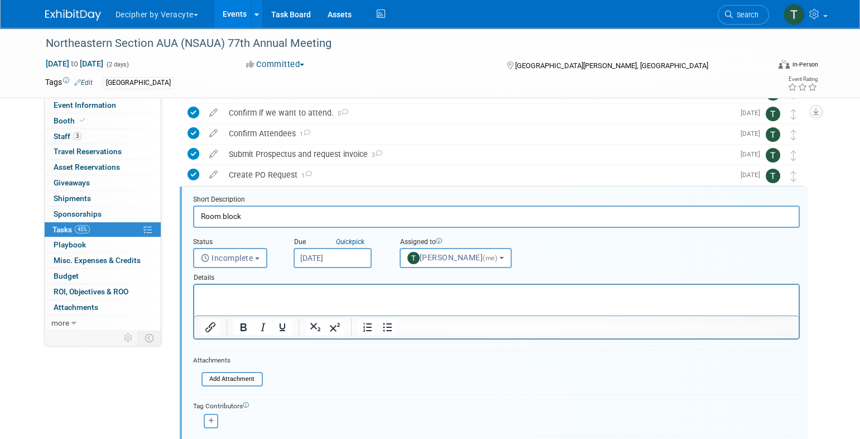
scroll to position [85, 0]
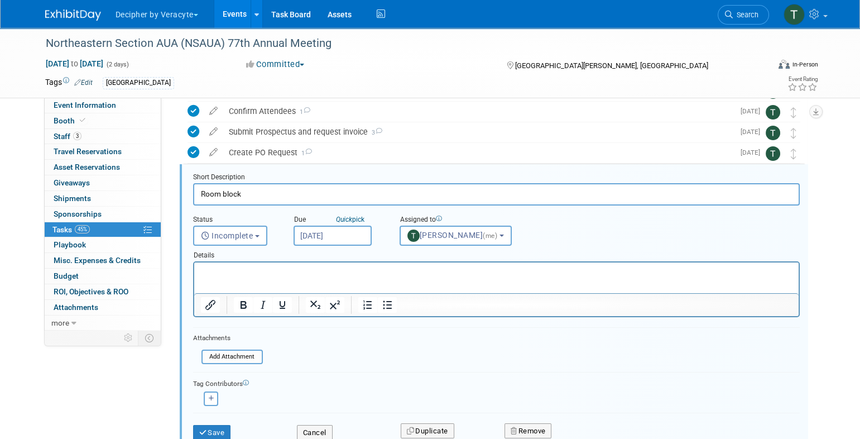
click at [365, 233] on input "[DATE]" at bounding box center [333, 236] width 78 height 20
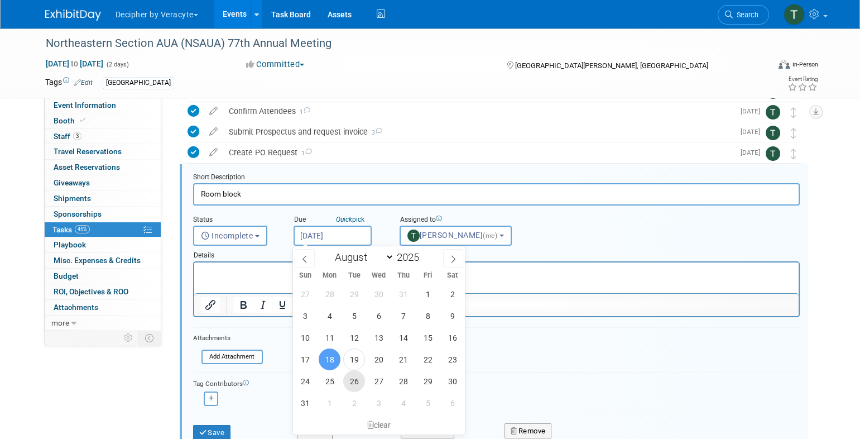
click at [364, 378] on span "26" at bounding box center [354, 381] width 22 height 22
type input "[DATE]"
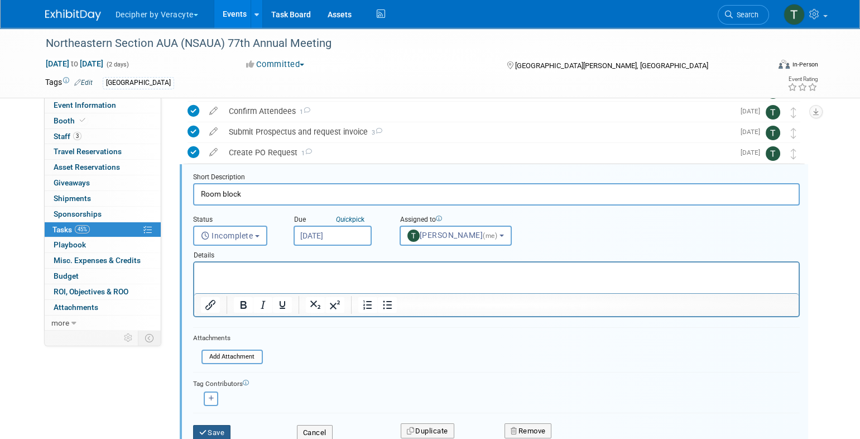
click at [208, 430] on button "Save" at bounding box center [212, 433] width 38 height 16
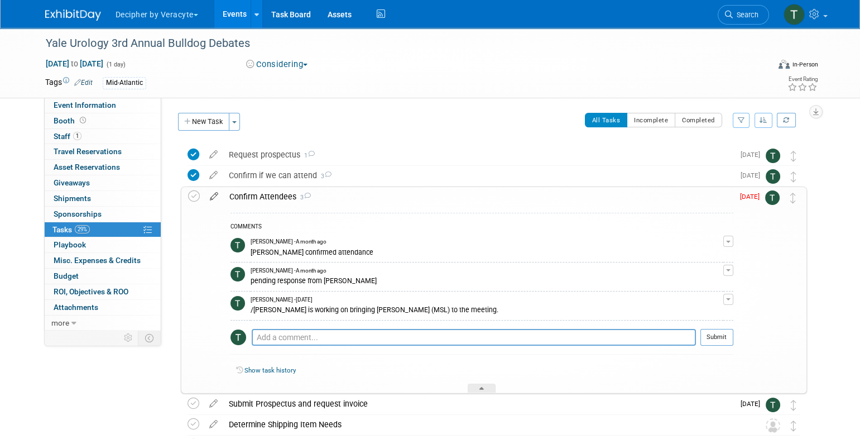
click at [218, 193] on icon at bounding box center [214, 194] width 20 height 14
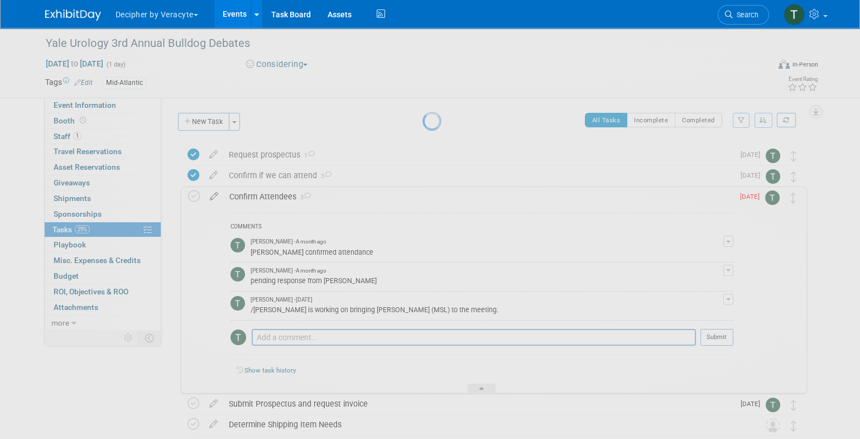
select select "7"
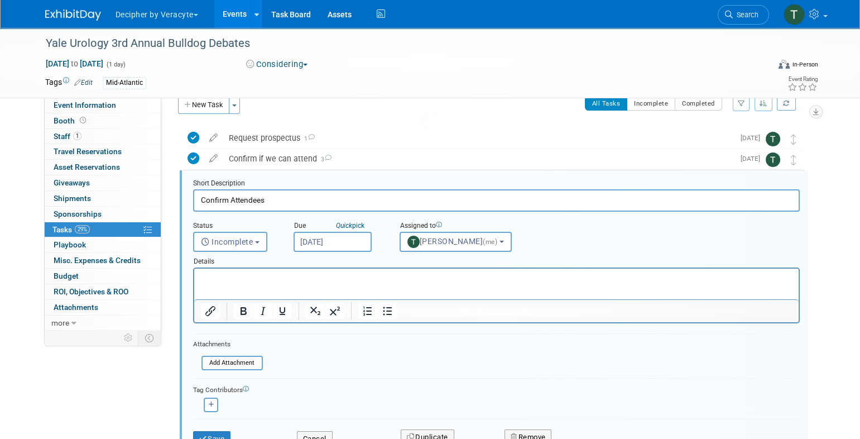
scroll to position [23, 0]
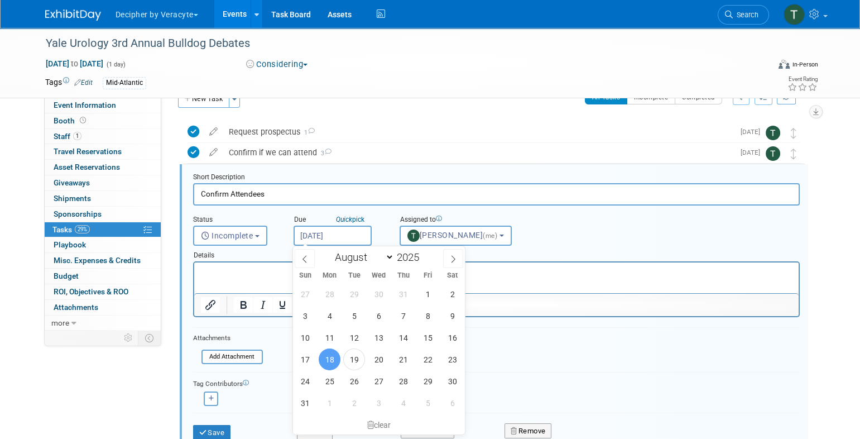
click at [323, 234] on input "Aug 18, 2025" at bounding box center [333, 236] width 78 height 20
click at [394, 382] on span "28" at bounding box center [403, 381] width 22 height 22
type input "Aug 28, 2025"
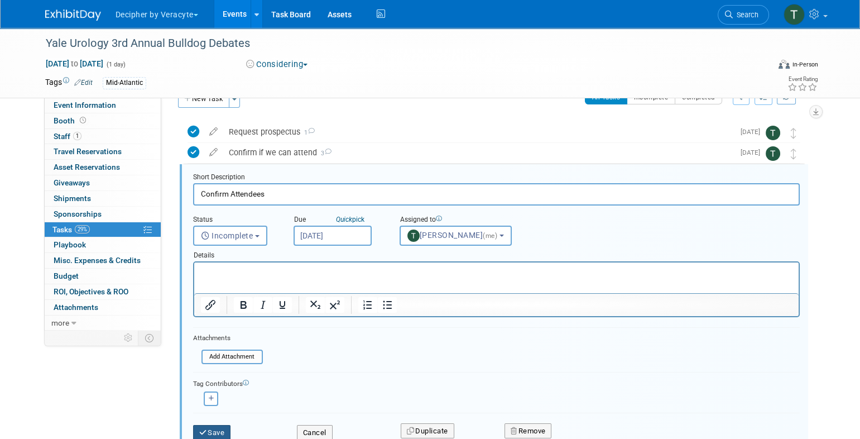
click at [219, 425] on button "Save" at bounding box center [212, 433] width 38 height 16
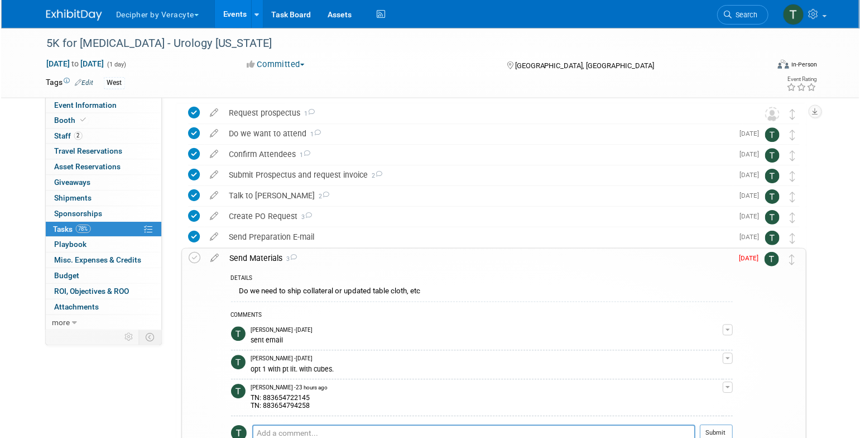
scroll to position [170, 0]
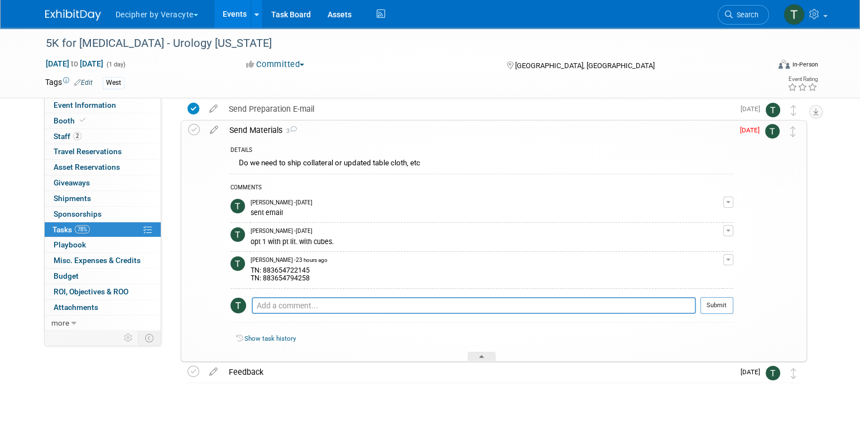
click at [284, 270] on div "TN: 883654722145 TN: 883654794258" at bounding box center [487, 273] width 473 height 18
copy div "883654722145"
click at [196, 132] on icon at bounding box center [194, 130] width 12 height 12
click at [340, 305] on textarea at bounding box center [474, 305] width 444 height 17
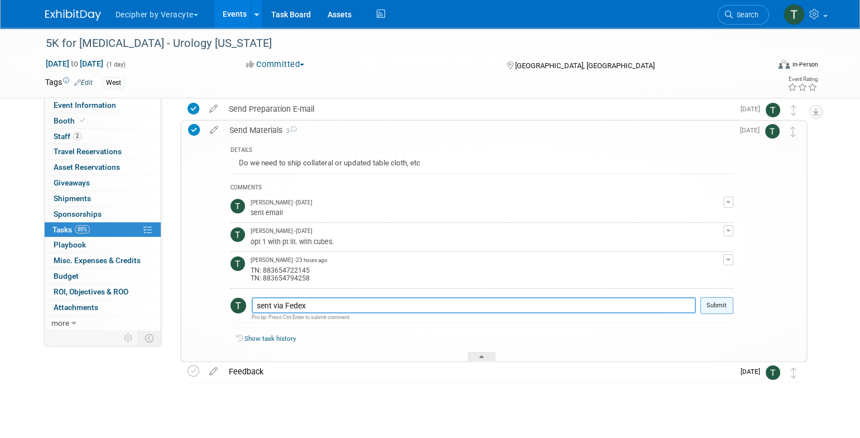
type textarea "sent via Fedex"
click at [708, 305] on button "Submit" at bounding box center [717, 305] width 33 height 17
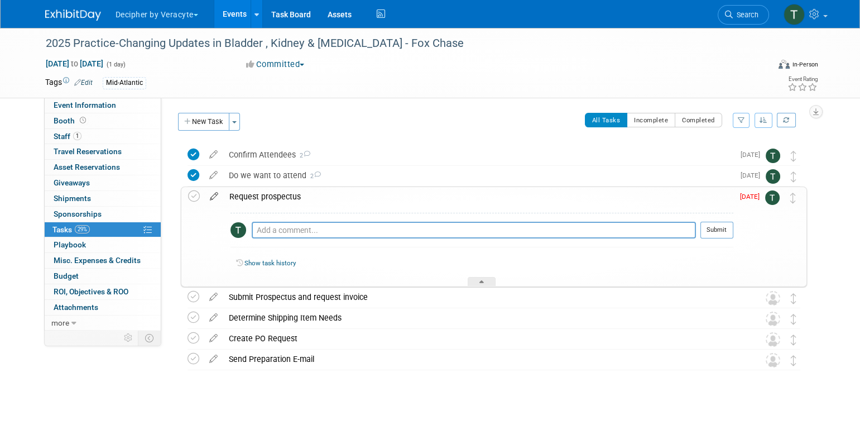
click at [221, 198] on icon at bounding box center [214, 194] width 20 height 14
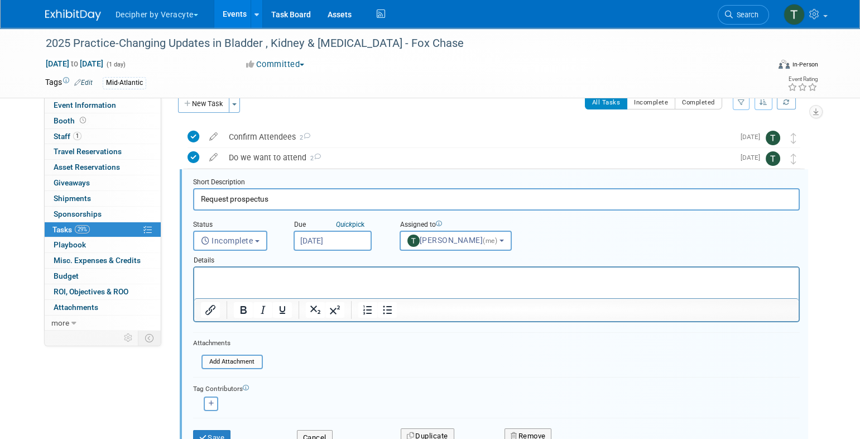
scroll to position [23, 0]
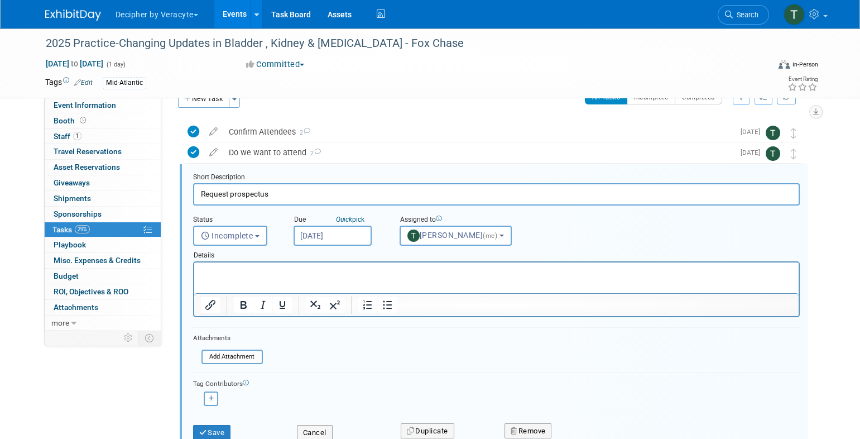
click at [323, 233] on input "[DATE]" at bounding box center [333, 236] width 78 height 20
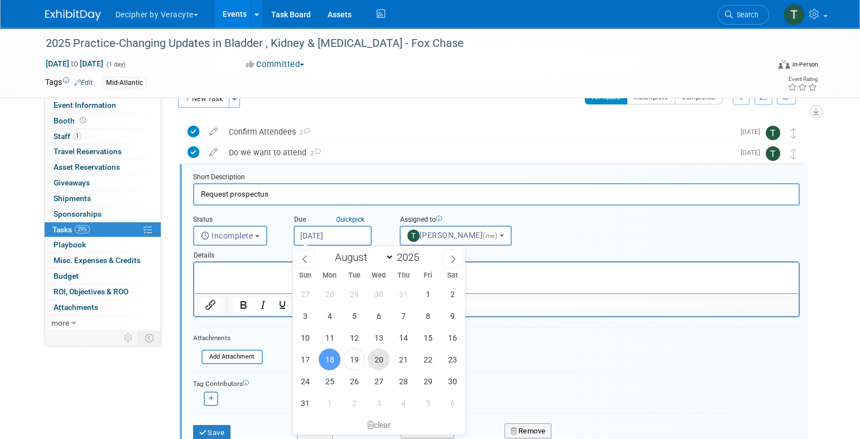
click at [382, 360] on span "20" at bounding box center [379, 359] width 22 height 22
type input "Aug 20, 2025"
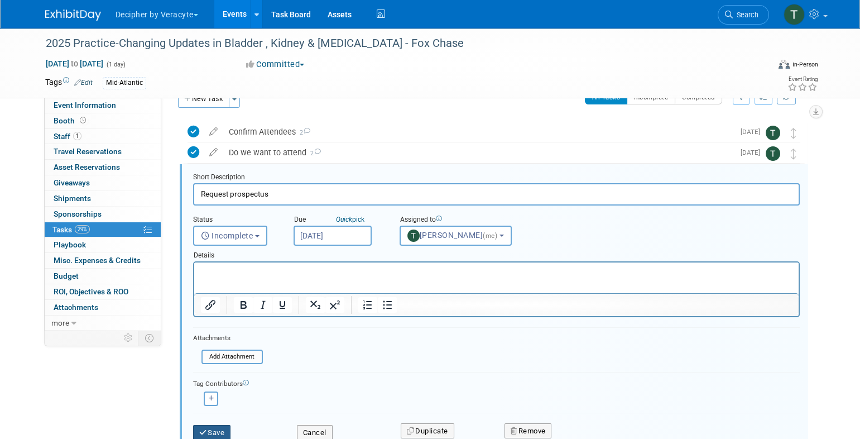
click at [219, 425] on button "Save" at bounding box center [212, 433] width 38 height 16
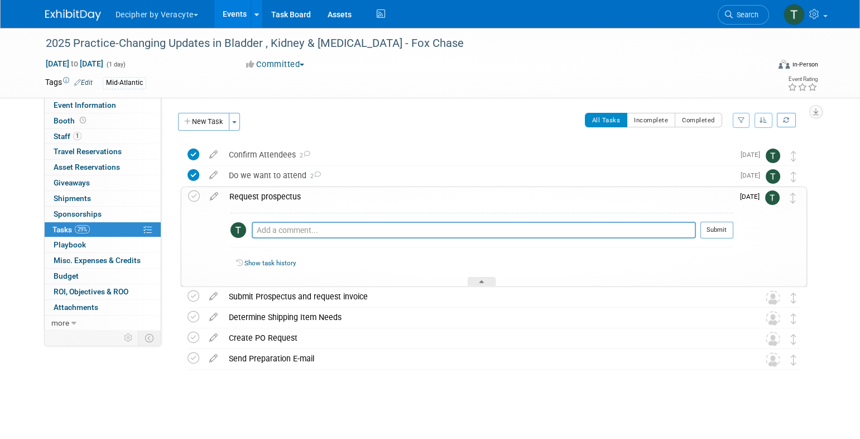
scroll to position [0, 0]
click at [117, 109] on link "Event Information" at bounding box center [103, 105] width 116 height 15
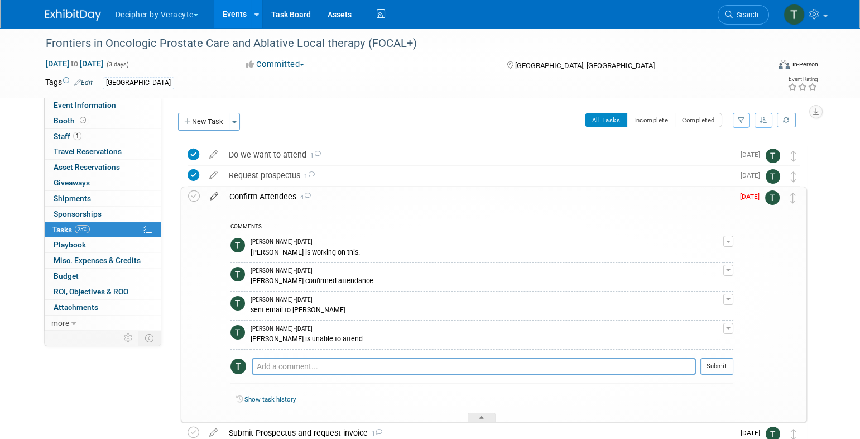
click at [217, 198] on icon at bounding box center [214, 194] width 20 height 14
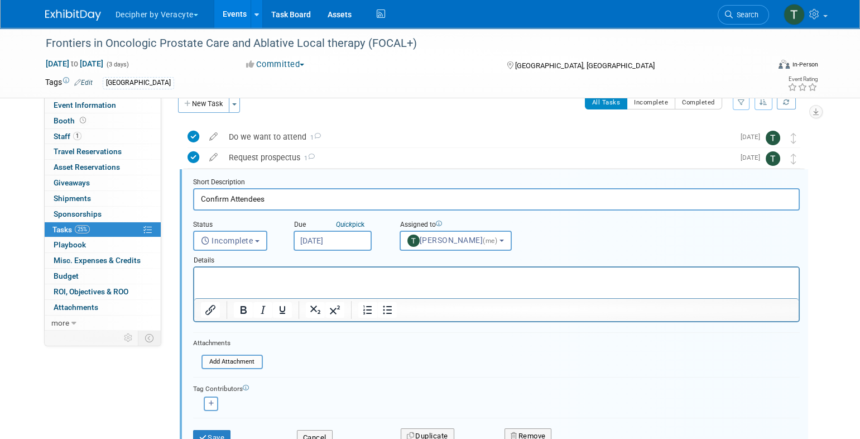
scroll to position [23, 0]
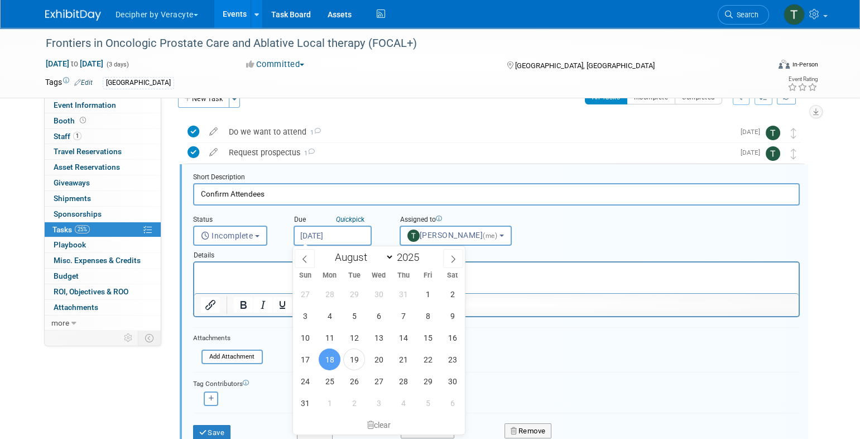
click at [324, 235] on input "[DATE]" at bounding box center [333, 236] width 78 height 20
click at [381, 380] on span "27" at bounding box center [379, 381] width 22 height 22
type input "Aug 27, 2025"
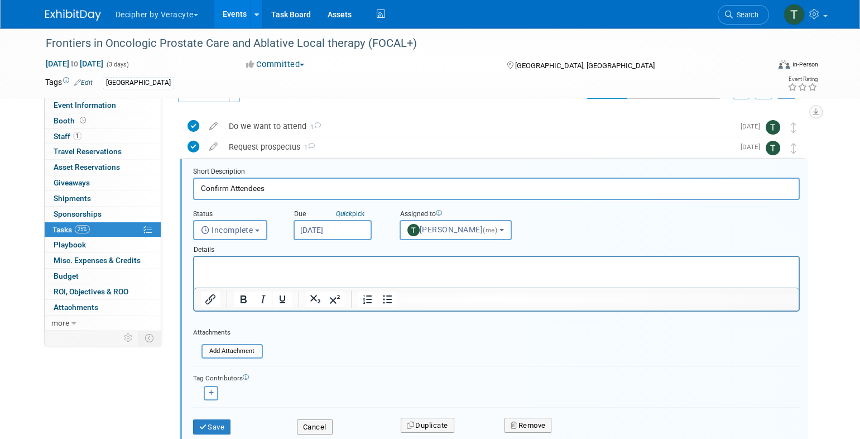
scroll to position [41, 0]
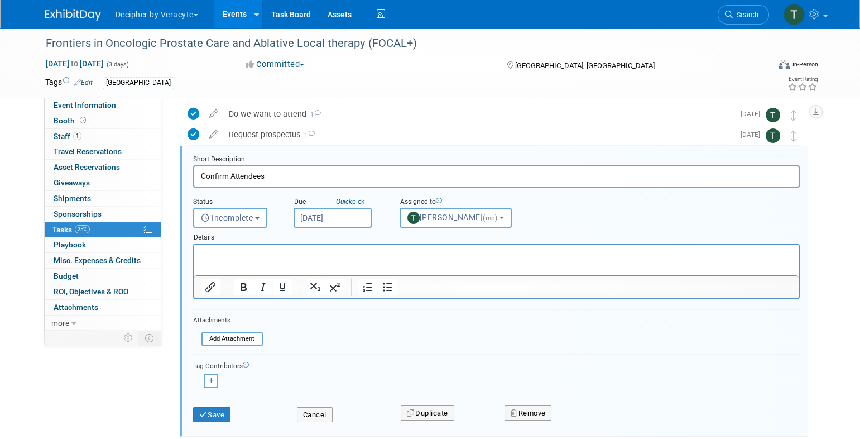
click at [216, 425] on div "Save Cancel Duplicate Remove" at bounding box center [496, 414] width 607 height 39
click at [228, 413] on button "Save" at bounding box center [212, 415] width 38 height 16
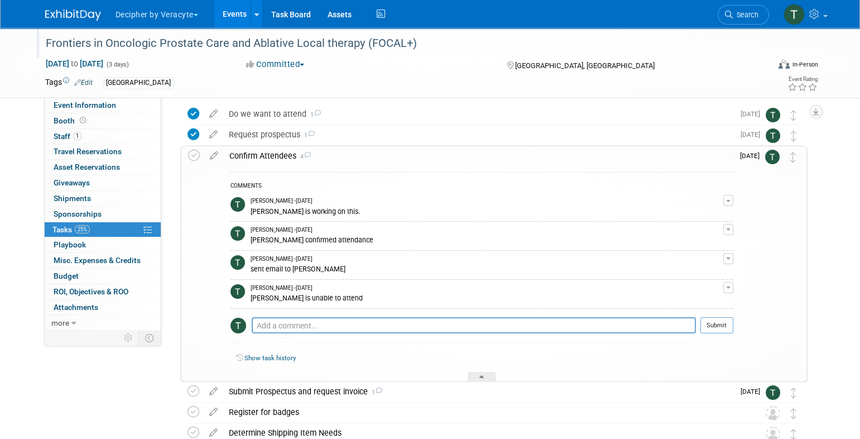
click at [657, 46] on div "Frontiers in Oncologic Prostate Care and Ablative Local therapy (FOCAL+)" at bounding box center [397, 43] width 711 height 20
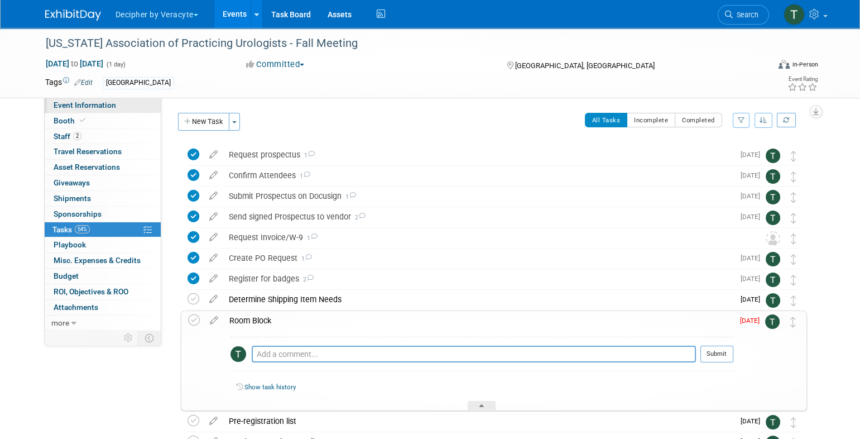
click at [95, 96] on div "Massachusetts Association of Practicing Urologists - Fall Meeting Nov 12, 2025 …" at bounding box center [430, 63] width 787 height 70
click at [95, 99] on link "Event Information" at bounding box center [103, 105] width 116 height 15
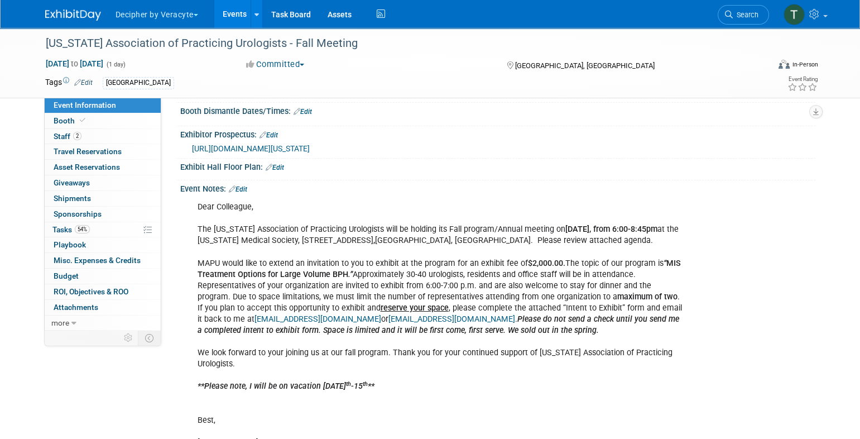
scroll to position [247, 0]
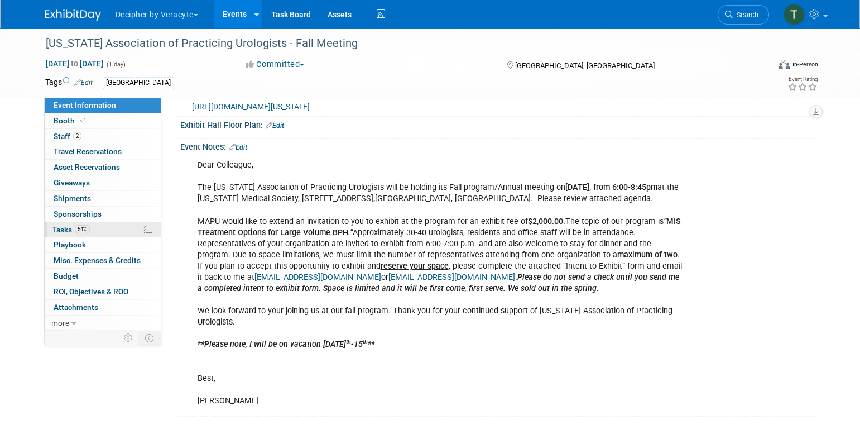
click at [132, 226] on link "54% Tasks 54%" at bounding box center [103, 229] width 116 height 15
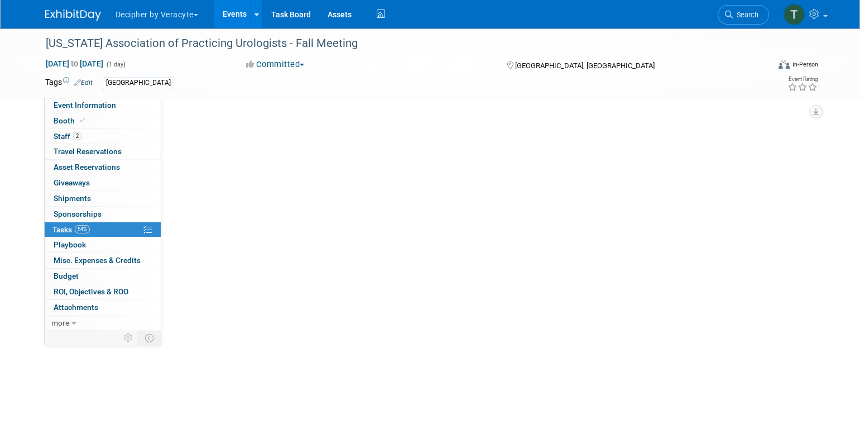
scroll to position [0, 0]
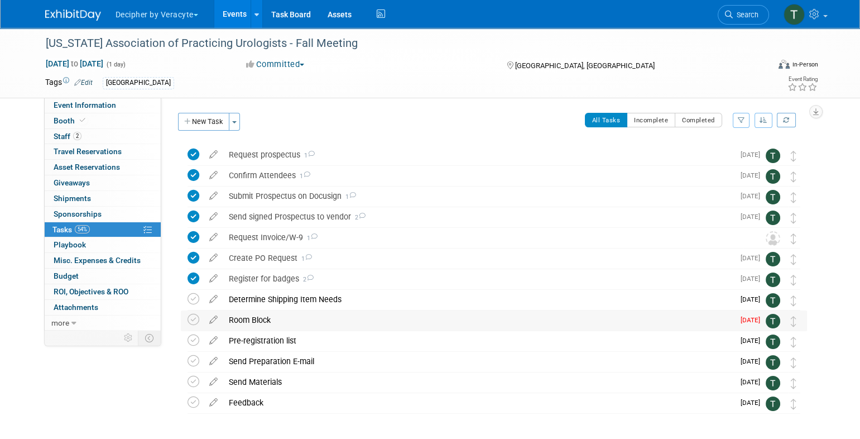
click at [274, 321] on div "Room Block" at bounding box center [478, 319] width 511 height 19
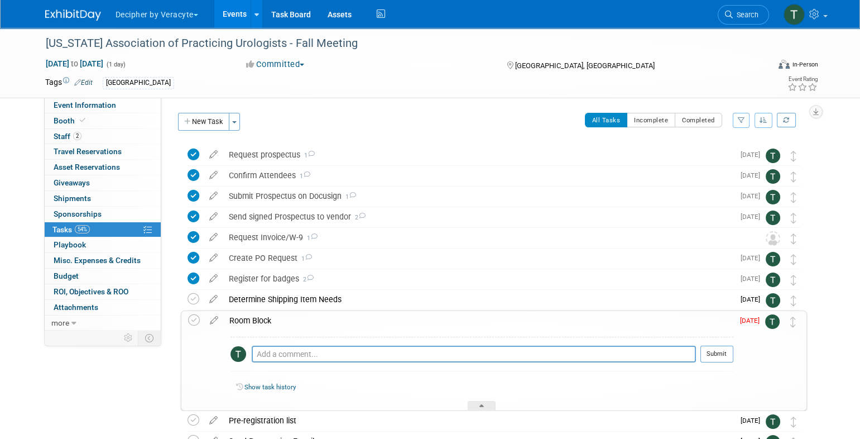
click at [274, 321] on div "Room Block" at bounding box center [479, 320] width 510 height 19
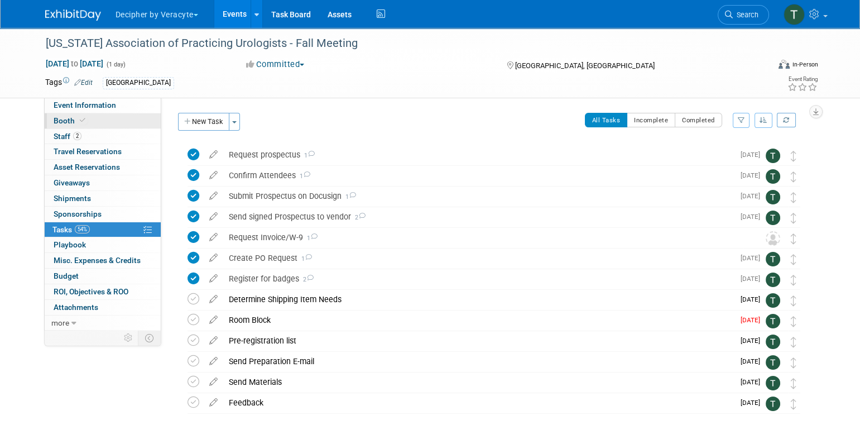
click at [123, 126] on link "Booth" at bounding box center [103, 120] width 116 height 15
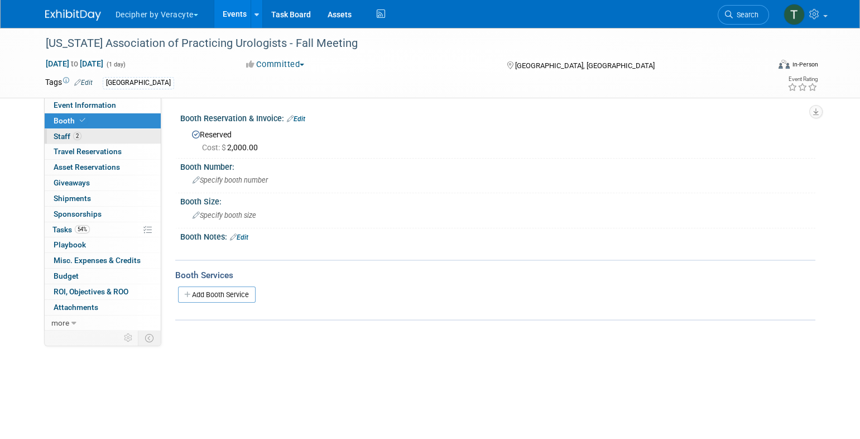
click at [123, 133] on link "2 Staff 2" at bounding box center [103, 136] width 116 height 15
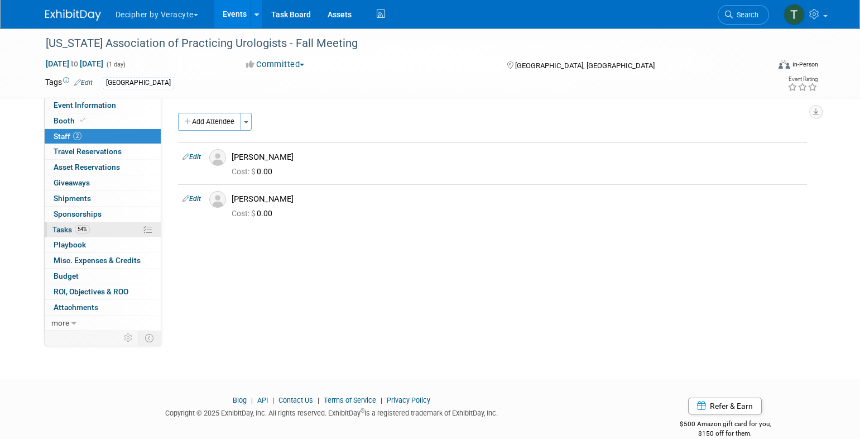
click at [125, 226] on link "54% Tasks 54%" at bounding box center [103, 229] width 116 height 15
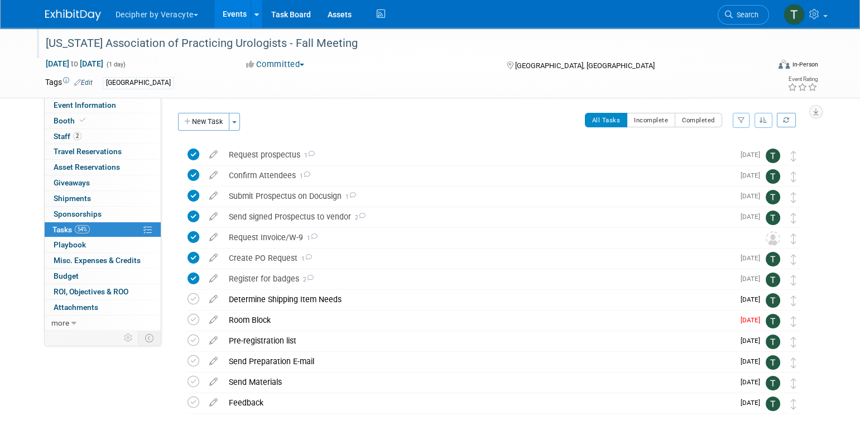
click at [259, 51] on div "[US_STATE] Association of Practicing Urologists - Fall Meeting" at bounding box center [397, 43] width 711 height 20
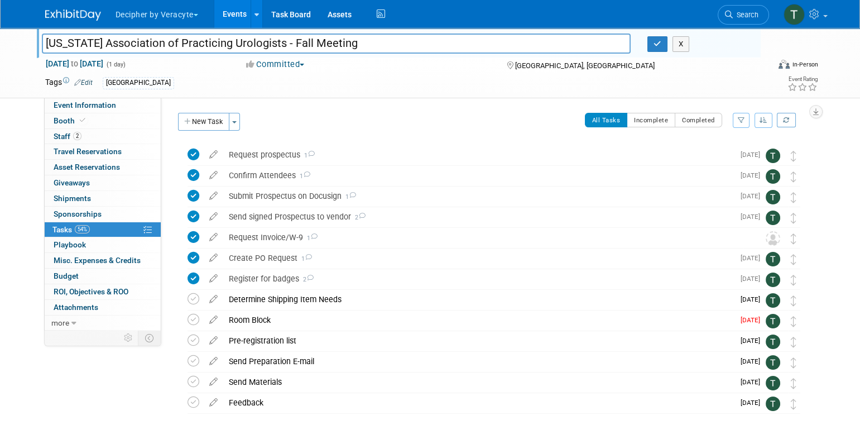
click at [259, 51] on input "[US_STATE] Association of Practicing Urologists - Fall Meeting" at bounding box center [336, 43] width 589 height 20
click at [660, 48] on button "button" at bounding box center [658, 44] width 20 height 16
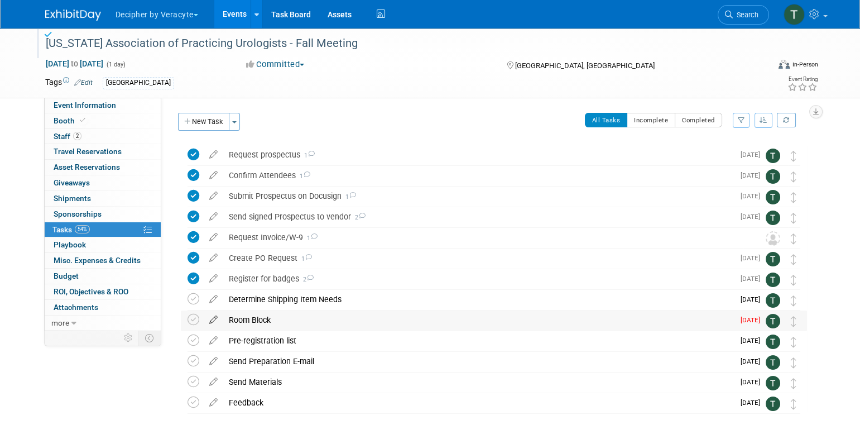
click at [216, 314] on icon at bounding box center [214, 317] width 20 height 14
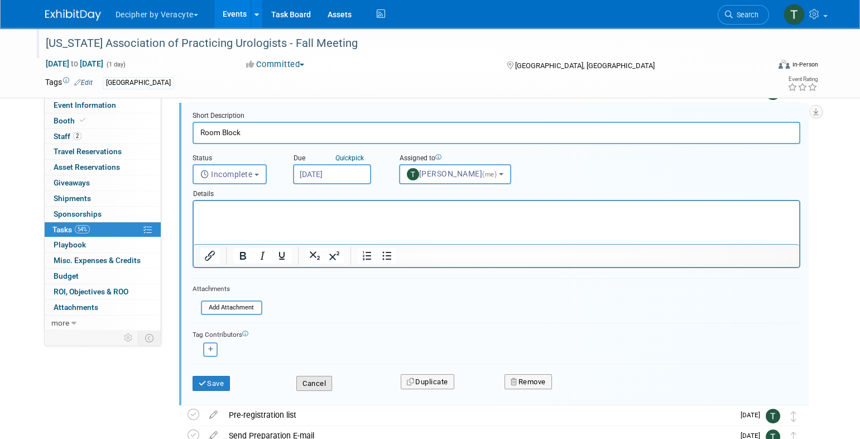
click at [315, 378] on button "Cancel" at bounding box center [314, 384] width 36 height 16
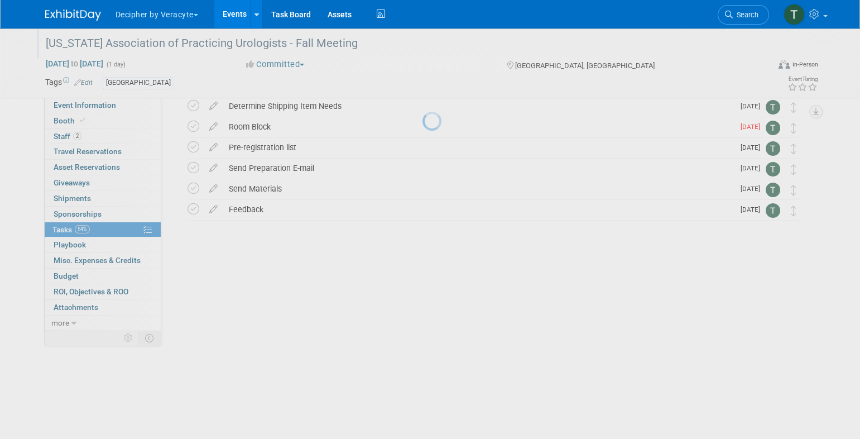
scroll to position [42, 0]
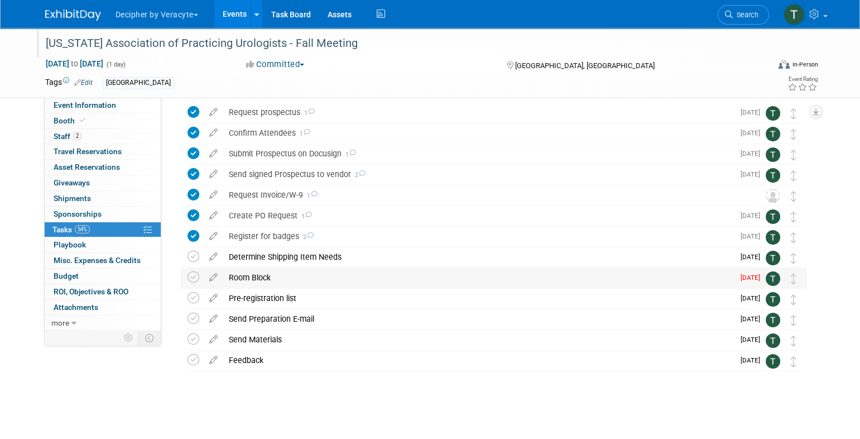
click at [579, 276] on div "Room Block" at bounding box center [478, 277] width 511 height 19
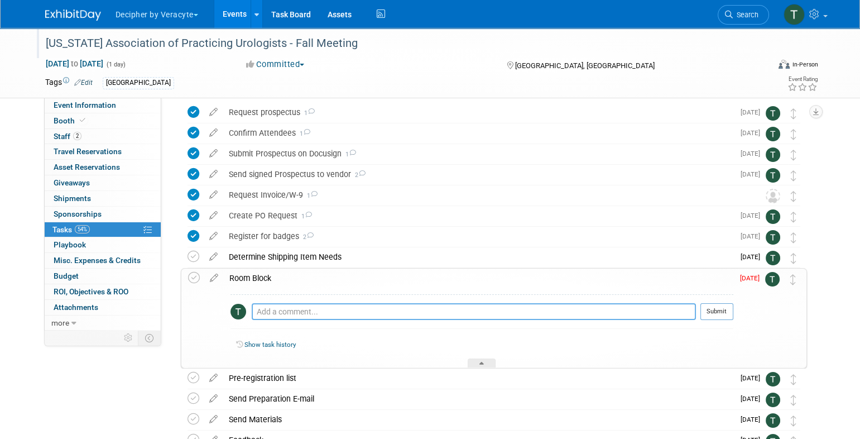
click at [572, 315] on textarea at bounding box center [474, 311] width 444 height 17
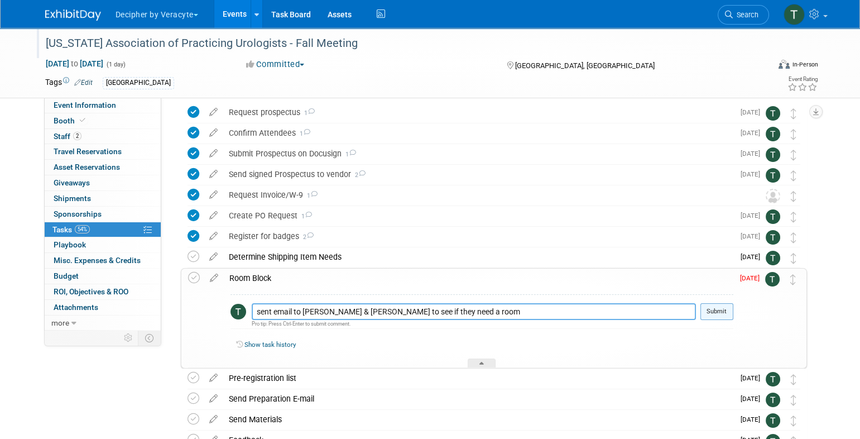
type textarea "sent email to Jody & Julie to see if they need a room"
click at [711, 308] on button "Submit" at bounding box center [717, 311] width 33 height 17
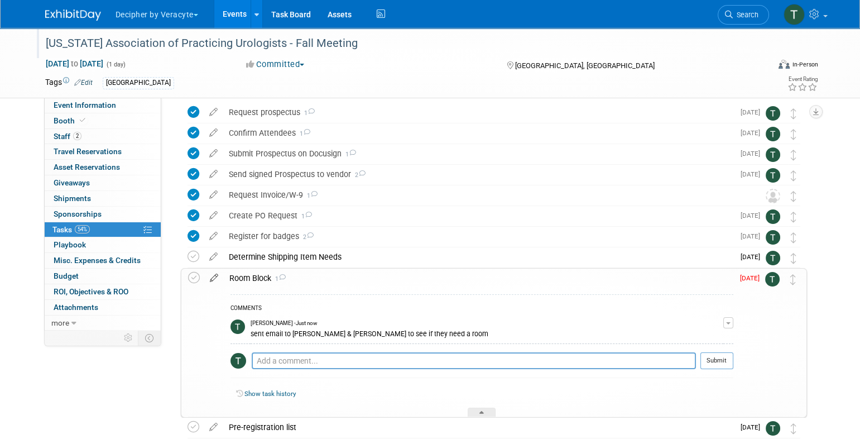
click at [212, 278] on icon at bounding box center [214, 276] width 20 height 14
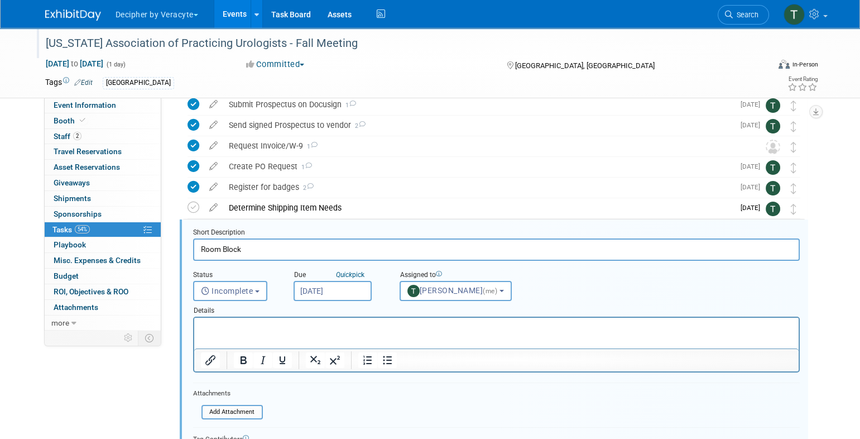
scroll to position [147, 0]
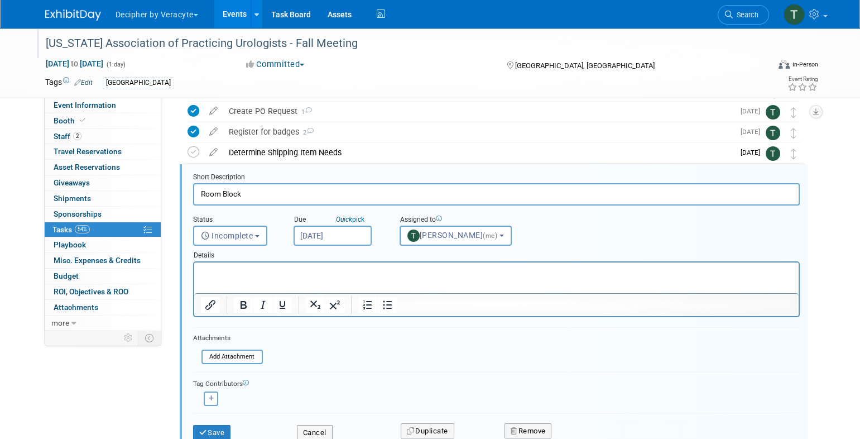
click at [342, 240] on body "Decipher by Veracyte Explore: My Workspaces 2 Go to Workspace: Corporate Events…" at bounding box center [430, 72] width 860 height 439
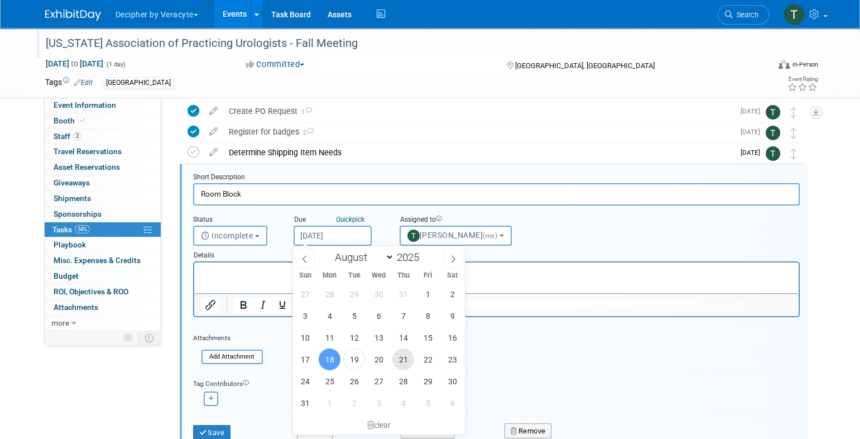
click at [399, 362] on span "21" at bounding box center [403, 359] width 22 height 22
type input "Aug 21, 2025"
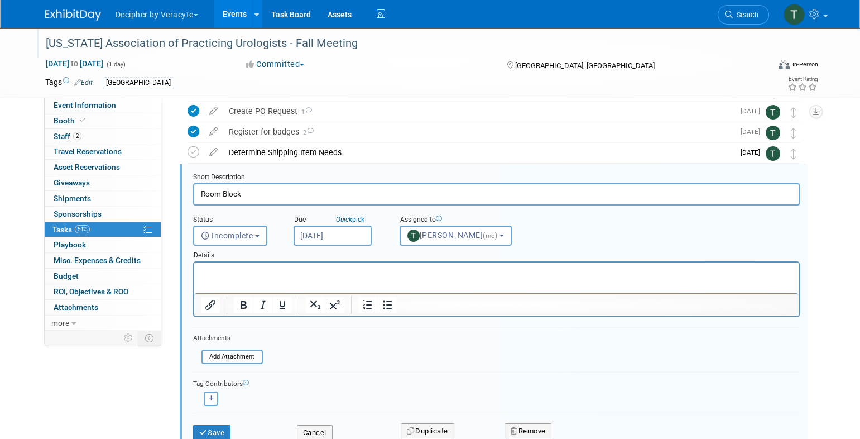
click at [209, 418] on div "Save" at bounding box center [237, 429] width 104 height 23
click at [210, 425] on button "Save" at bounding box center [212, 433] width 38 height 16
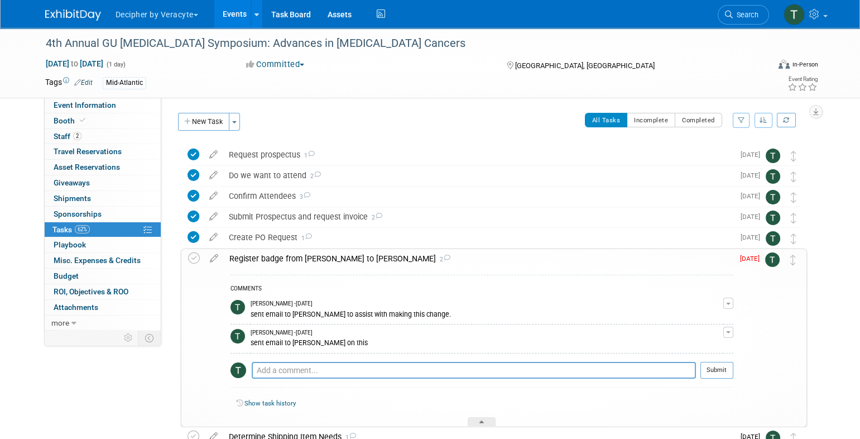
click at [345, 256] on div "Register badge from [PERSON_NAME] to [PERSON_NAME] 2" at bounding box center [479, 258] width 510 height 19
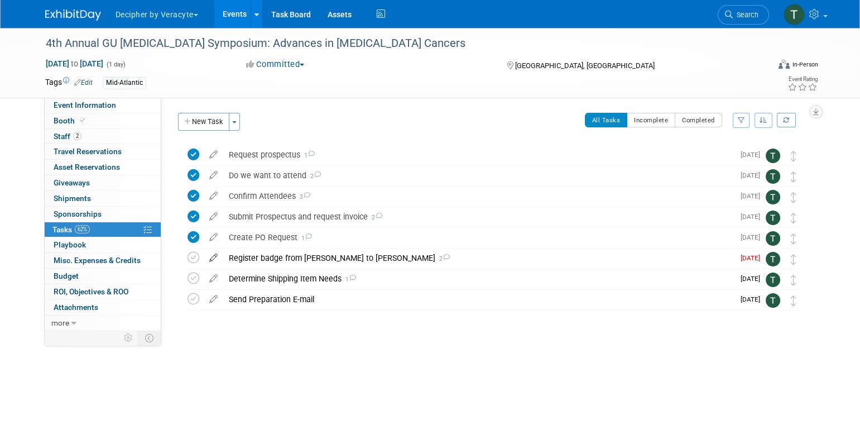
click at [215, 259] on icon at bounding box center [214, 255] width 20 height 14
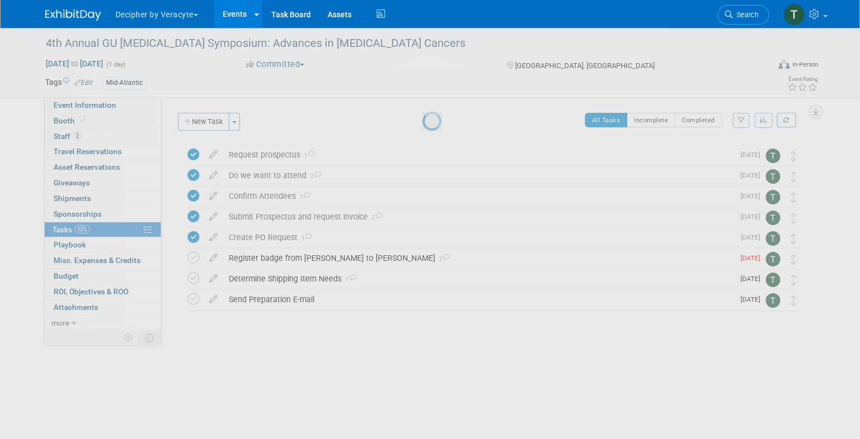
select select "7"
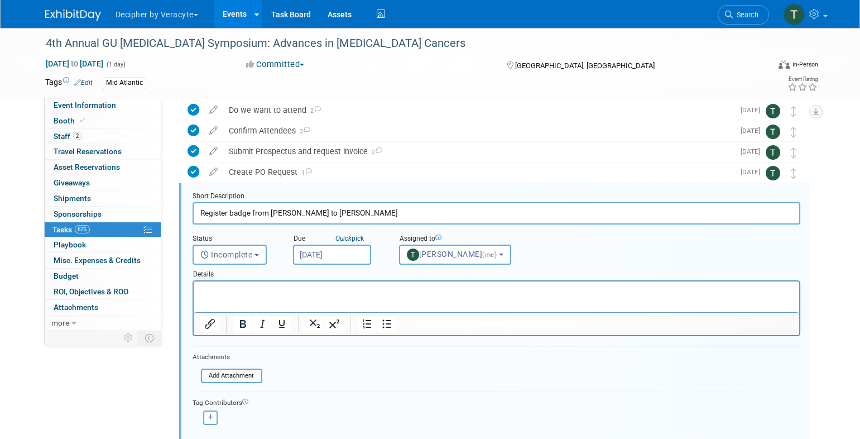
scroll to position [84, 0]
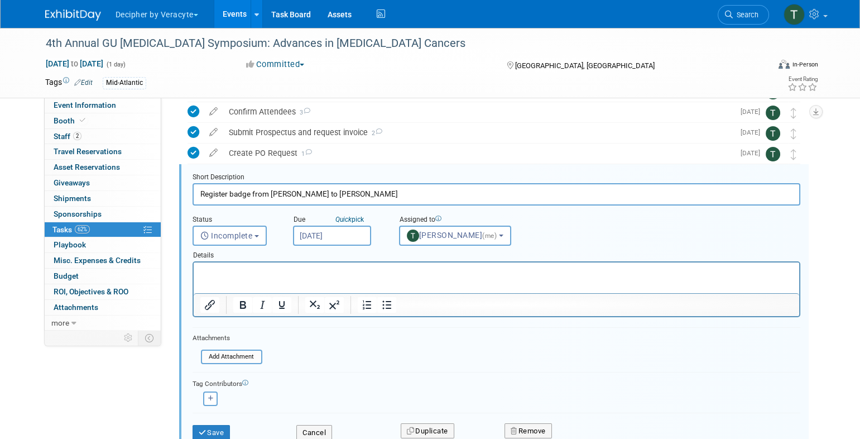
click at [335, 241] on body "Decipher by Veracyte Explore: My Workspaces 2 Go to Workspace: Corporate Events…" at bounding box center [430, 135] width 860 height 439
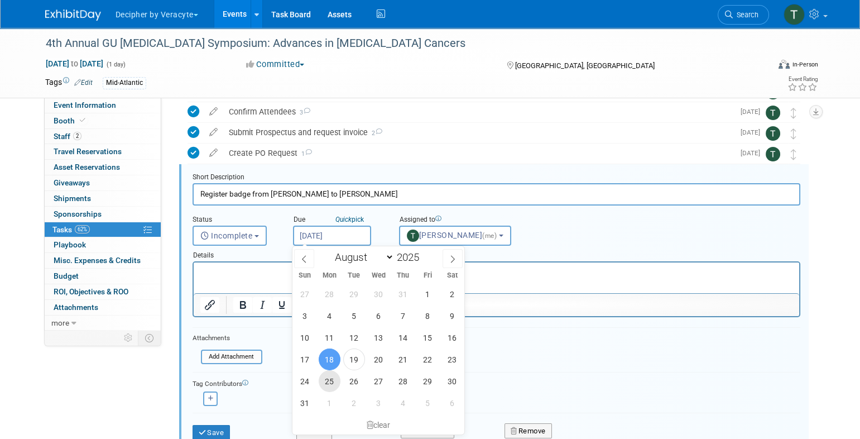
click at [333, 378] on span "25" at bounding box center [330, 381] width 22 height 22
type input "Aug 25, 2025"
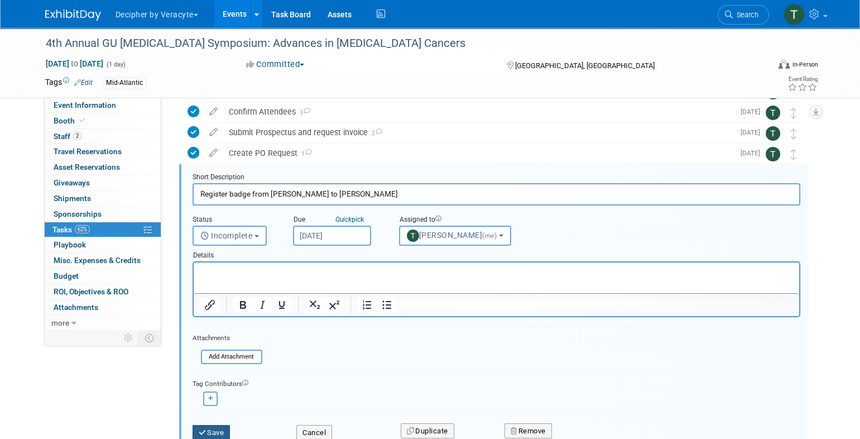
click at [223, 433] on button "Save" at bounding box center [212, 433] width 38 height 16
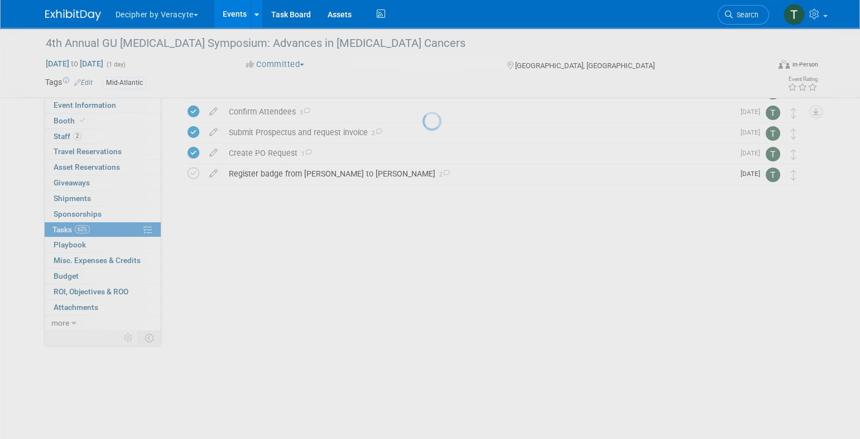
scroll to position [0, 0]
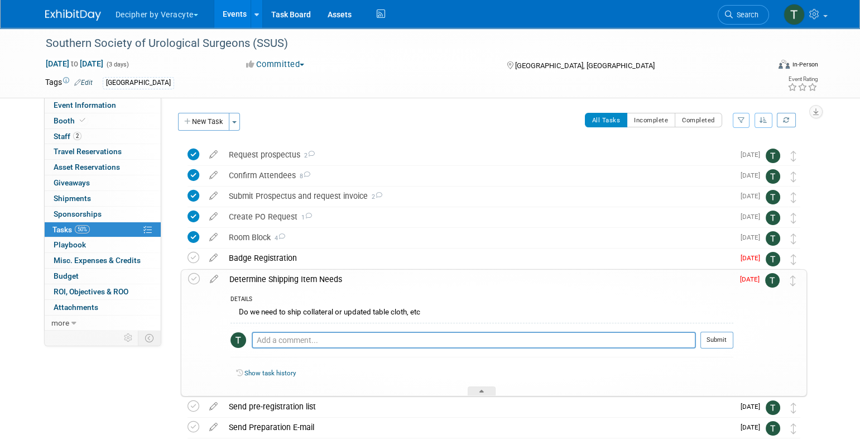
click at [519, 274] on div "Determine Shipping Item Needs" at bounding box center [479, 279] width 510 height 19
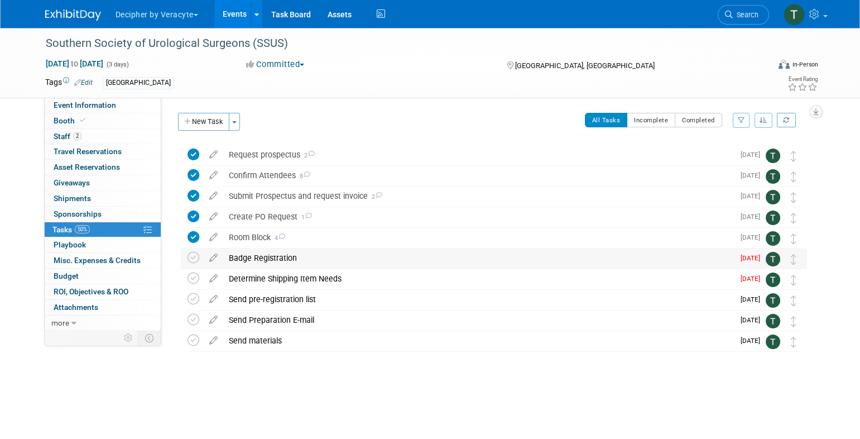
click at [529, 259] on div "Badge Registration" at bounding box center [478, 257] width 511 height 19
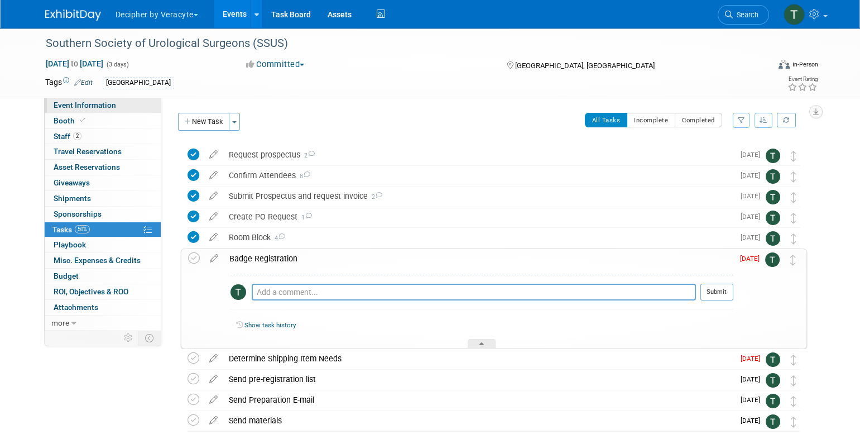
click at [147, 109] on link "Event Information" at bounding box center [103, 105] width 116 height 15
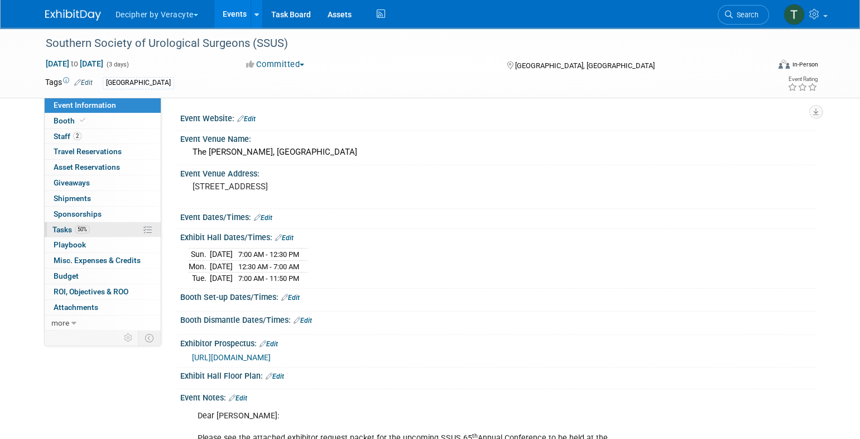
click at [98, 229] on link "50% Tasks 50%" at bounding box center [103, 229] width 116 height 15
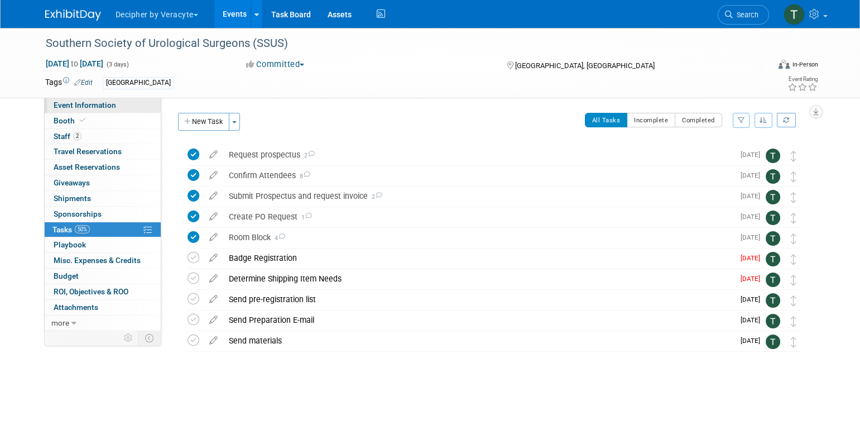
click at [140, 109] on link "Event Information" at bounding box center [103, 105] width 116 height 15
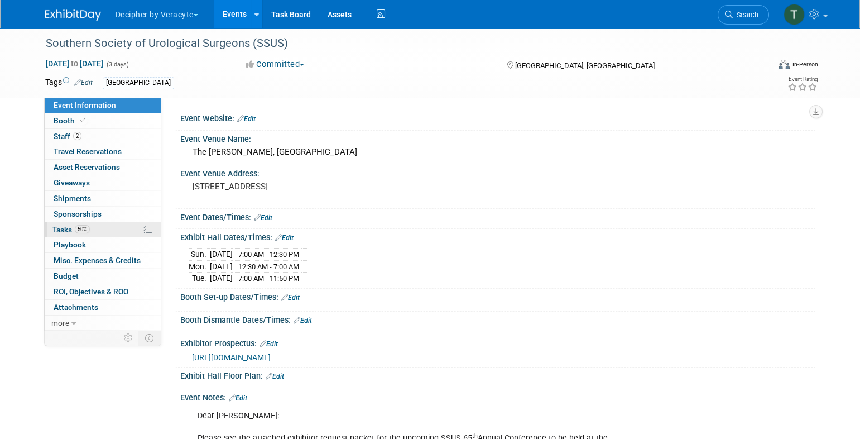
click at [130, 224] on link "50% Tasks 50%" at bounding box center [103, 229] width 116 height 15
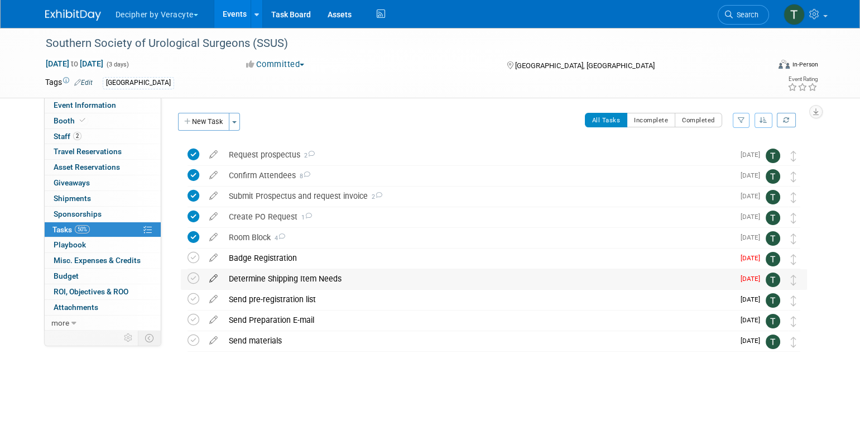
click at [211, 275] on icon at bounding box center [214, 276] width 20 height 14
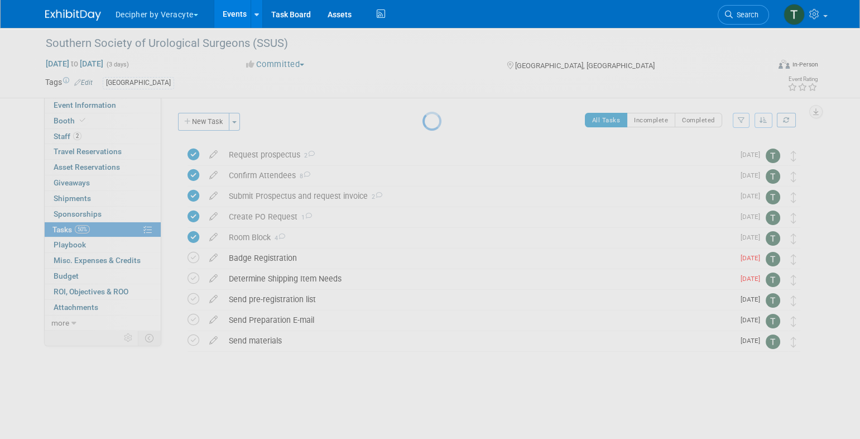
select select "7"
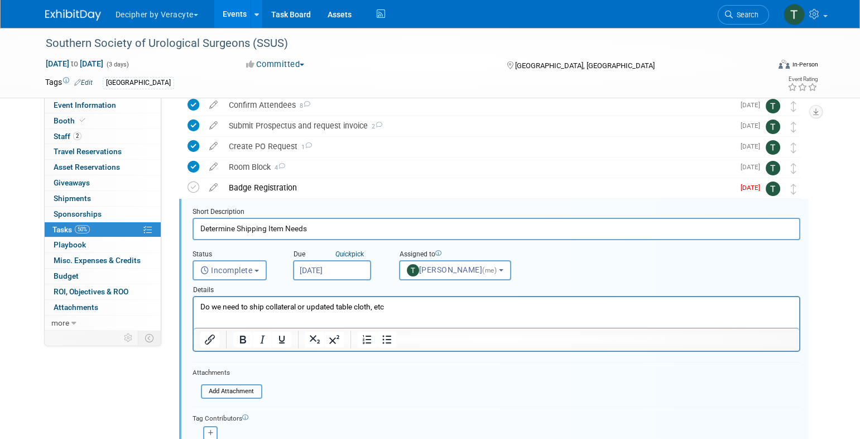
scroll to position [105, 0]
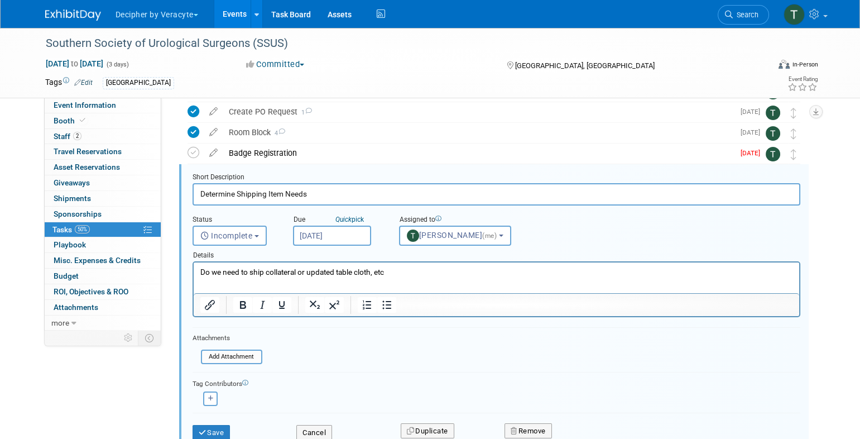
click at [354, 231] on input "Aug 18, 2025" at bounding box center [332, 236] width 78 height 20
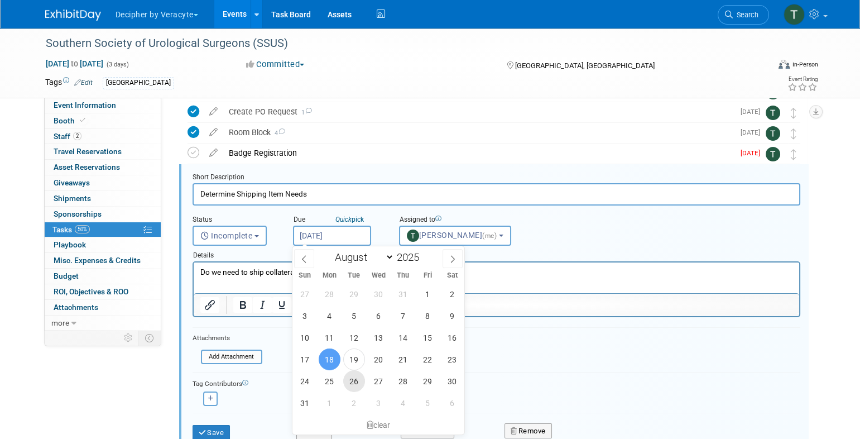
click at [357, 376] on span "26" at bounding box center [354, 381] width 22 height 22
type input "Aug 26, 2025"
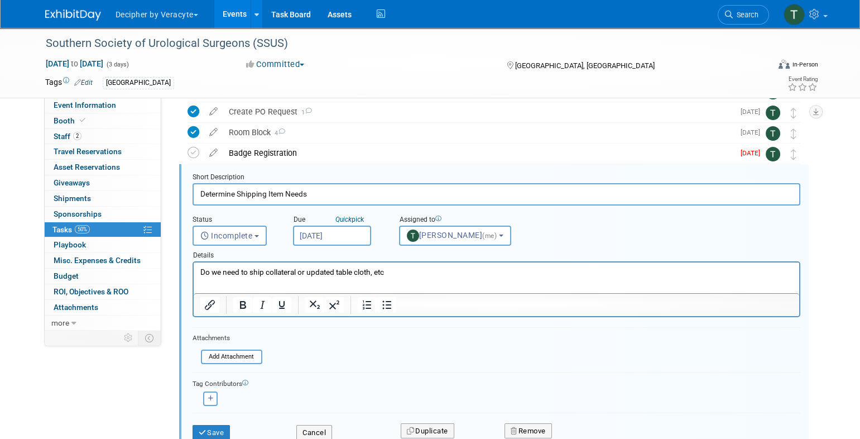
click at [234, 425] on div "Save" at bounding box center [236, 429] width 104 height 23
click at [228, 426] on button "Save" at bounding box center [212, 433] width 38 height 16
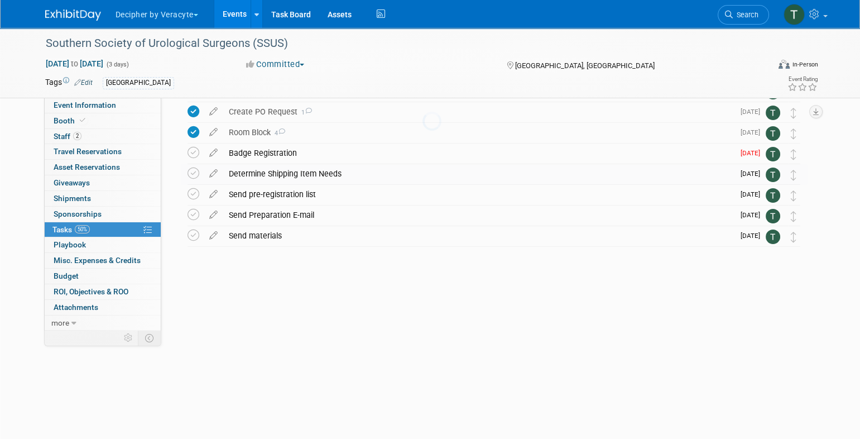
scroll to position [0, 0]
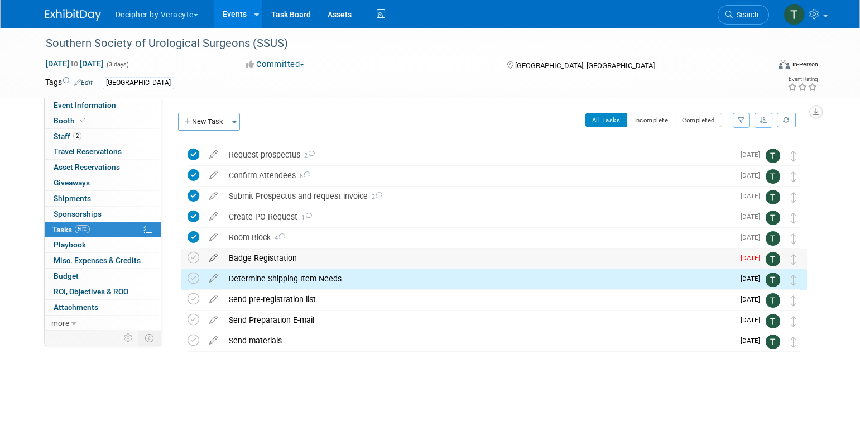
click at [218, 259] on icon at bounding box center [214, 255] width 20 height 14
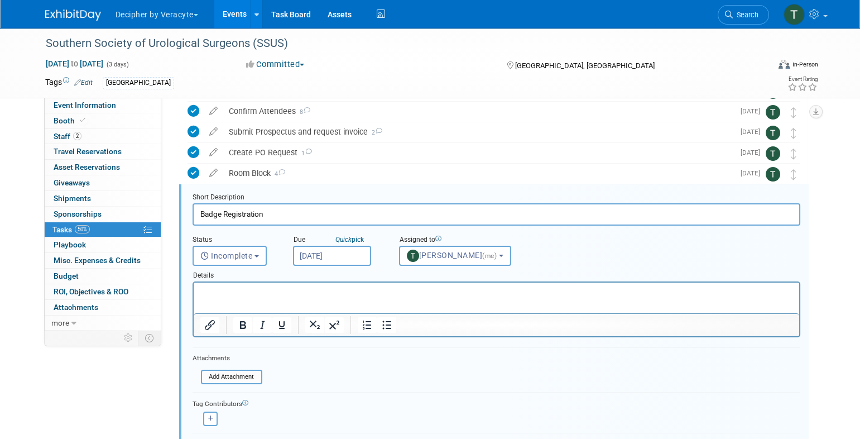
scroll to position [84, 0]
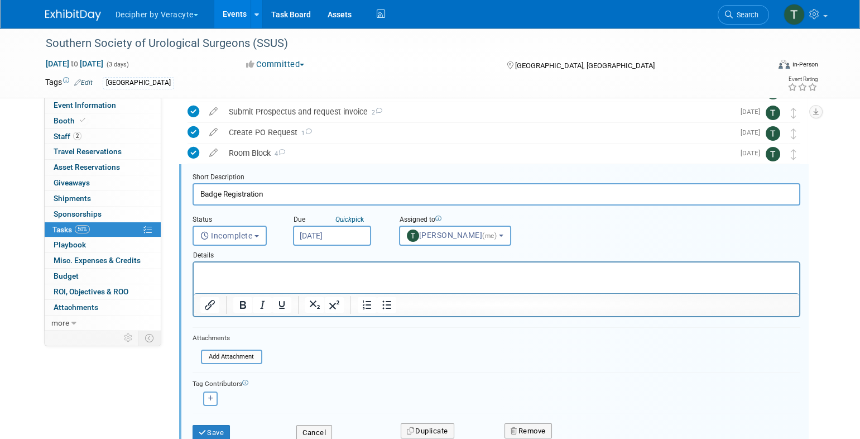
click at [331, 240] on body "Decipher by Veracyte Explore: My Workspaces 2 Go to Workspace: Corporate Events…" at bounding box center [430, 135] width 860 height 439
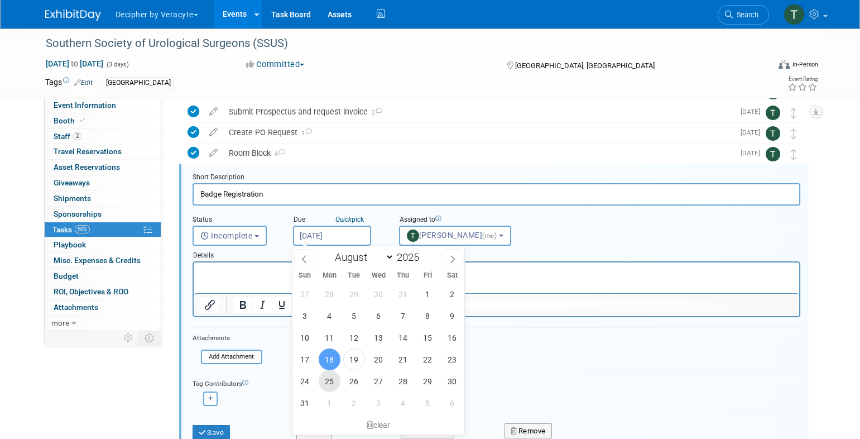
click at [337, 382] on span "25" at bounding box center [330, 381] width 22 height 22
type input "Aug 25, 2025"
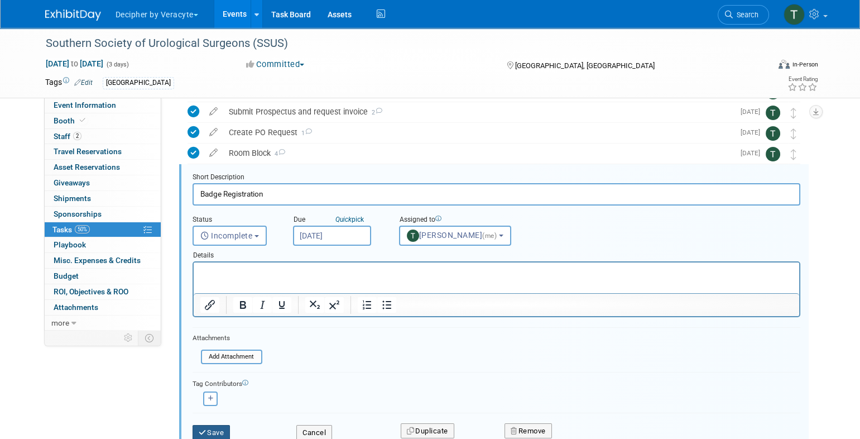
click at [221, 428] on button "Save" at bounding box center [212, 433] width 38 height 16
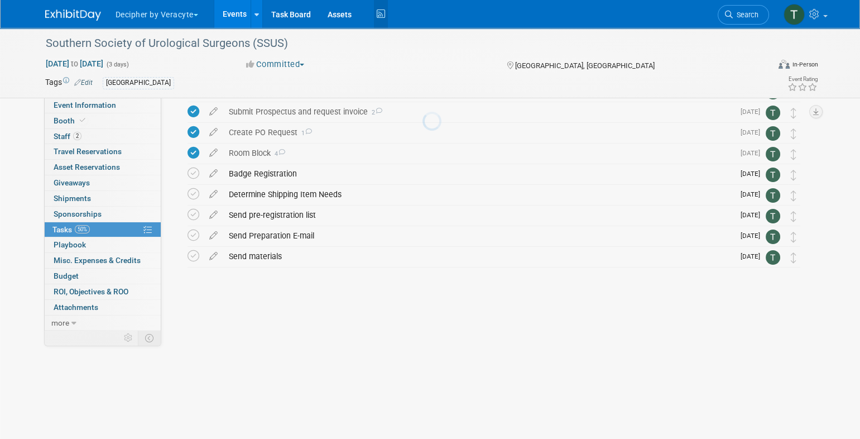
scroll to position [0, 0]
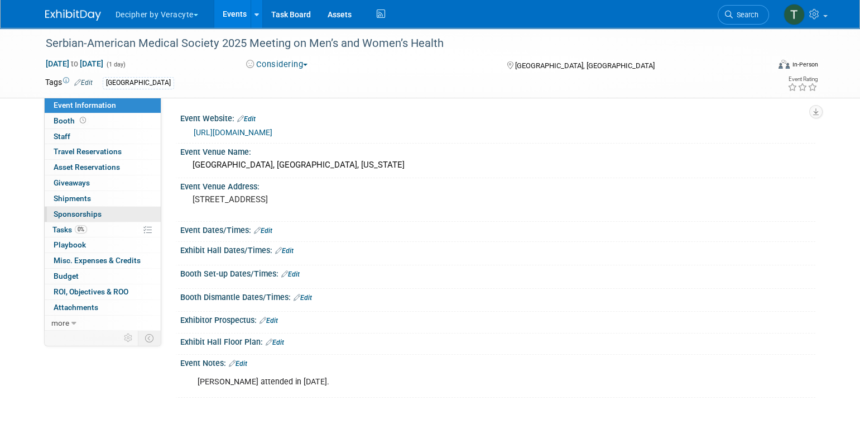
click at [99, 216] on span "Sponsorships 0" at bounding box center [78, 213] width 48 height 9
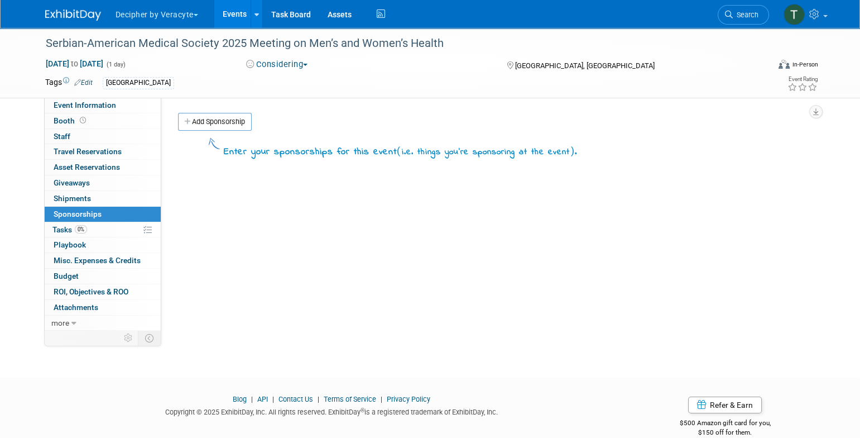
click at [103, 233] on link "0% Tasks 0%" at bounding box center [103, 229] width 116 height 15
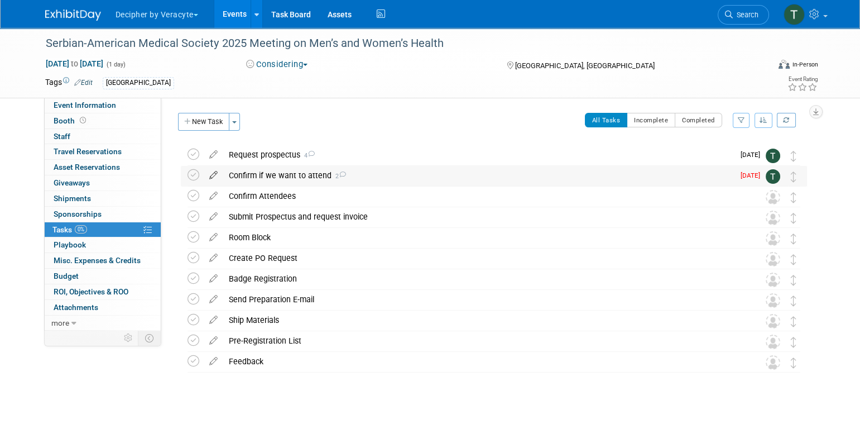
click at [219, 173] on icon at bounding box center [214, 173] width 20 height 14
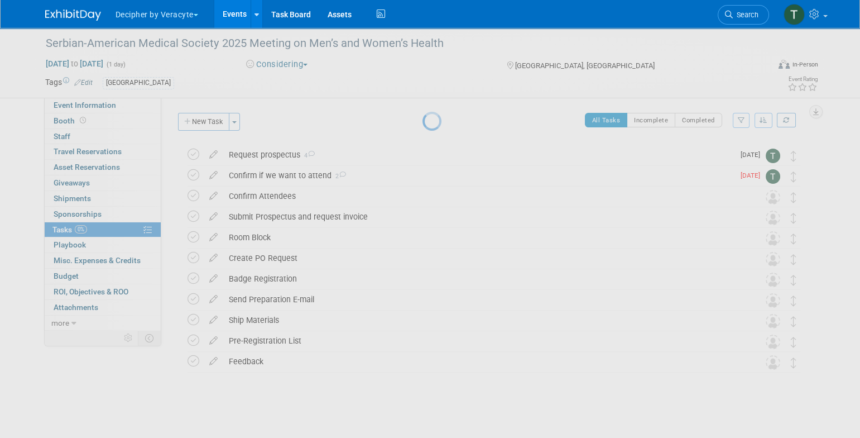
select select "7"
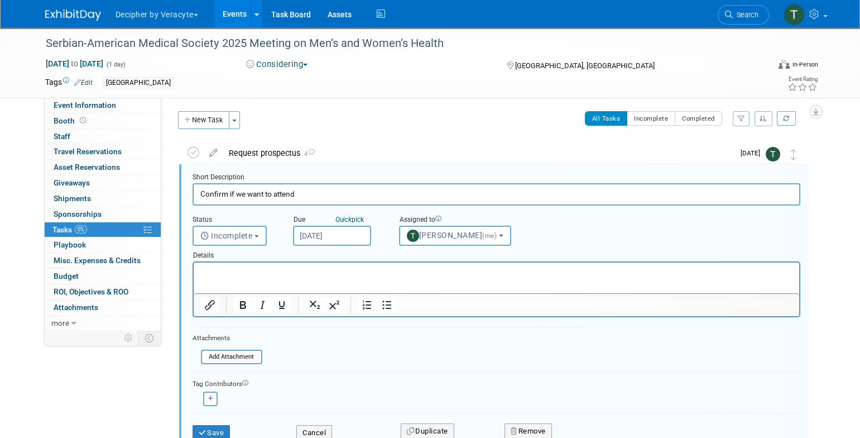
scroll to position [2, 0]
click at [368, 227] on input "[DATE]" at bounding box center [332, 236] width 78 height 20
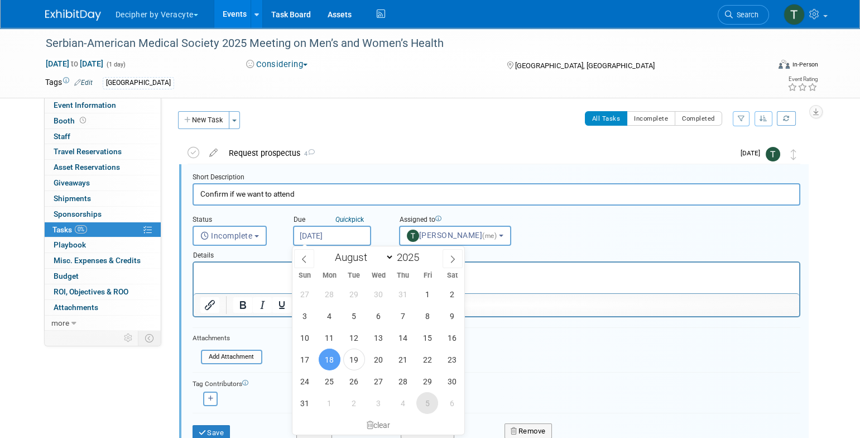
click at [432, 394] on span "5" at bounding box center [427, 403] width 22 height 22
type input "Sep 5, 2025"
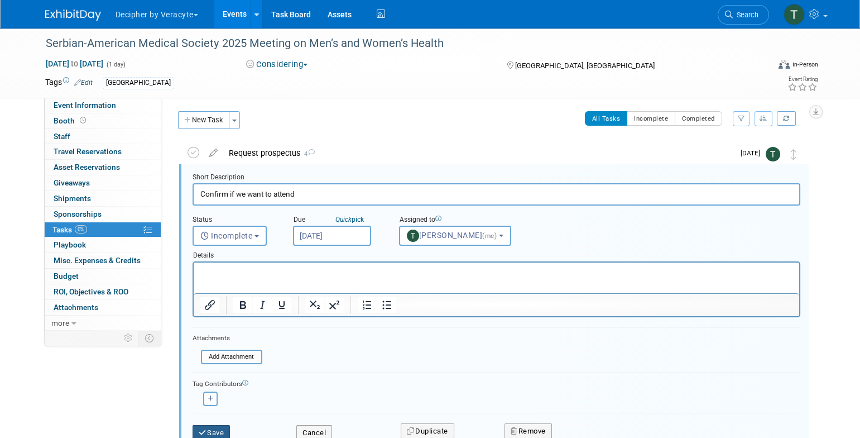
click at [227, 425] on button "Save" at bounding box center [212, 433] width 38 height 16
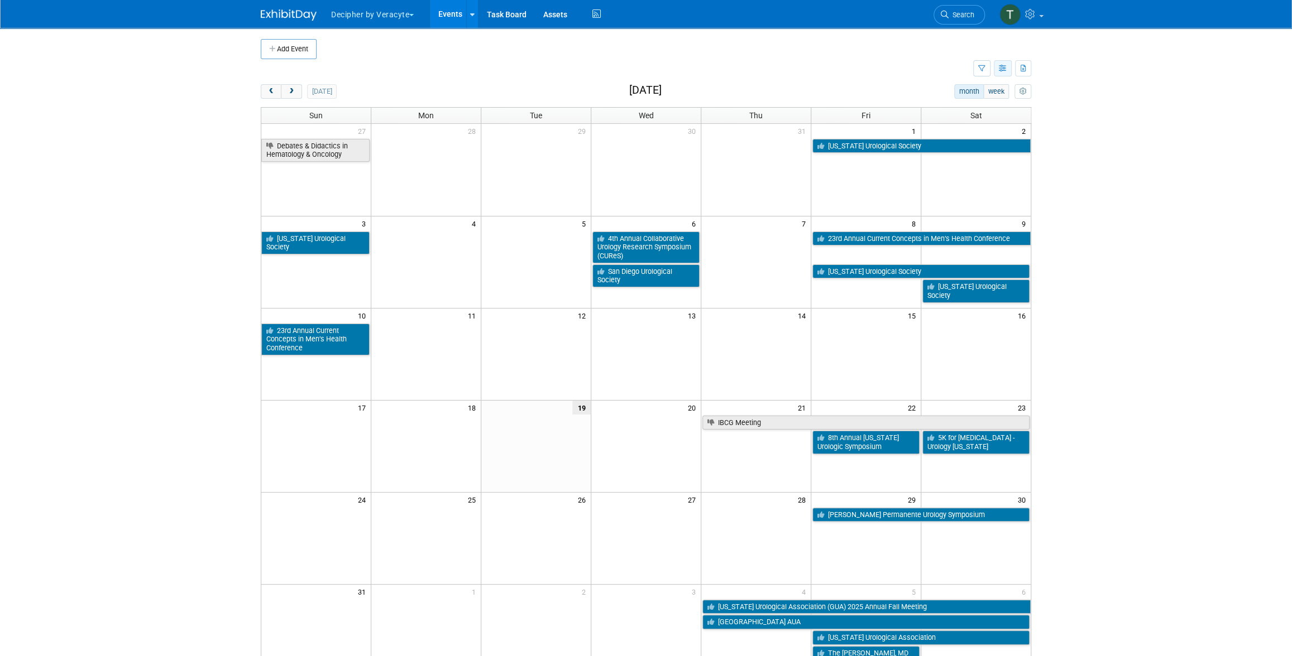
click at [860, 68] on icon "button" at bounding box center [1003, 68] width 8 height 7
click at [860, 107] on link "List View" at bounding box center [956, 107] width 94 height 16
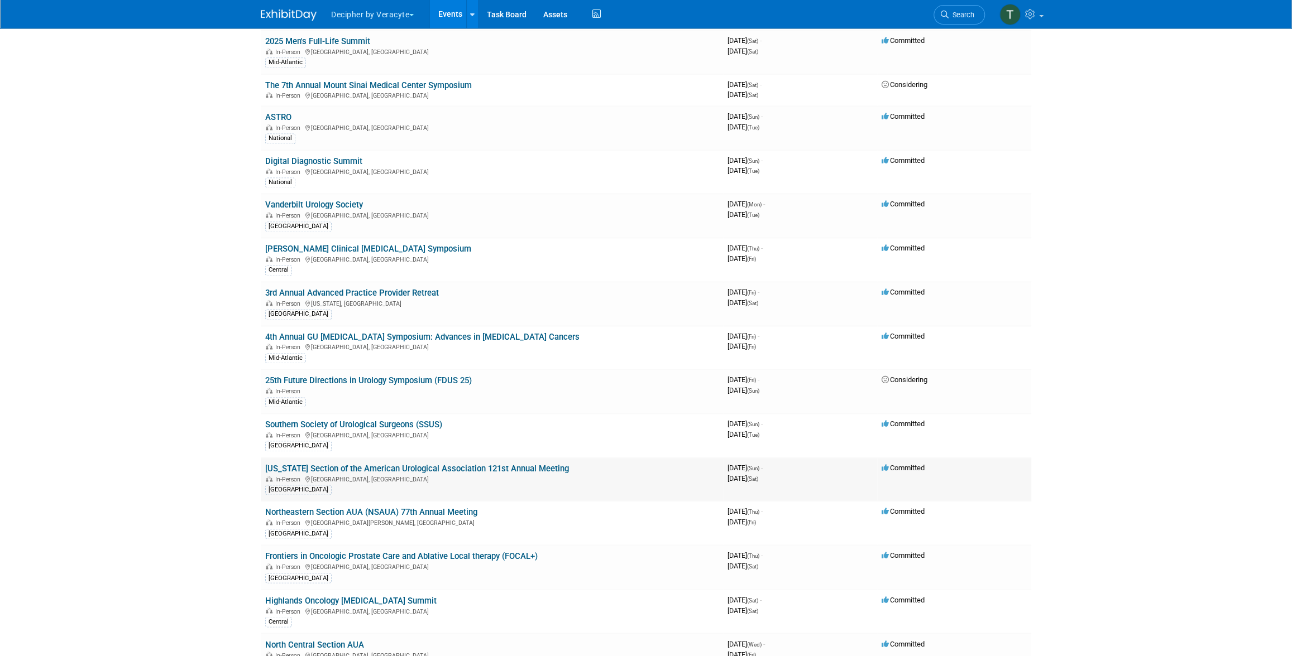
scroll to position [1197, 0]
click at [467, 343] on div "In-Person [GEOGRAPHIC_DATA], [GEOGRAPHIC_DATA]" at bounding box center [491, 347] width 453 height 9
click at [467, 333] on link "4th Annual GU [MEDICAL_DATA] Symposium: Advances in [MEDICAL_DATA] Cancers" at bounding box center [422, 338] width 314 height 10
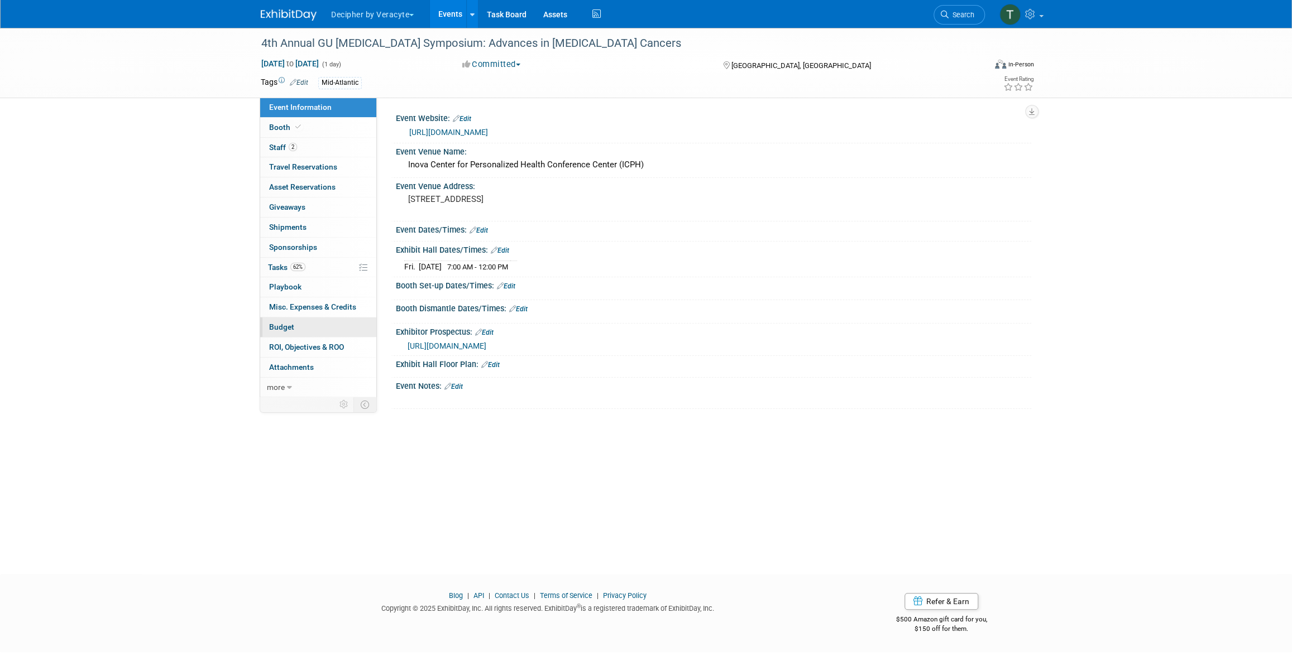
click at [305, 320] on link "Budget" at bounding box center [318, 328] width 116 height 20
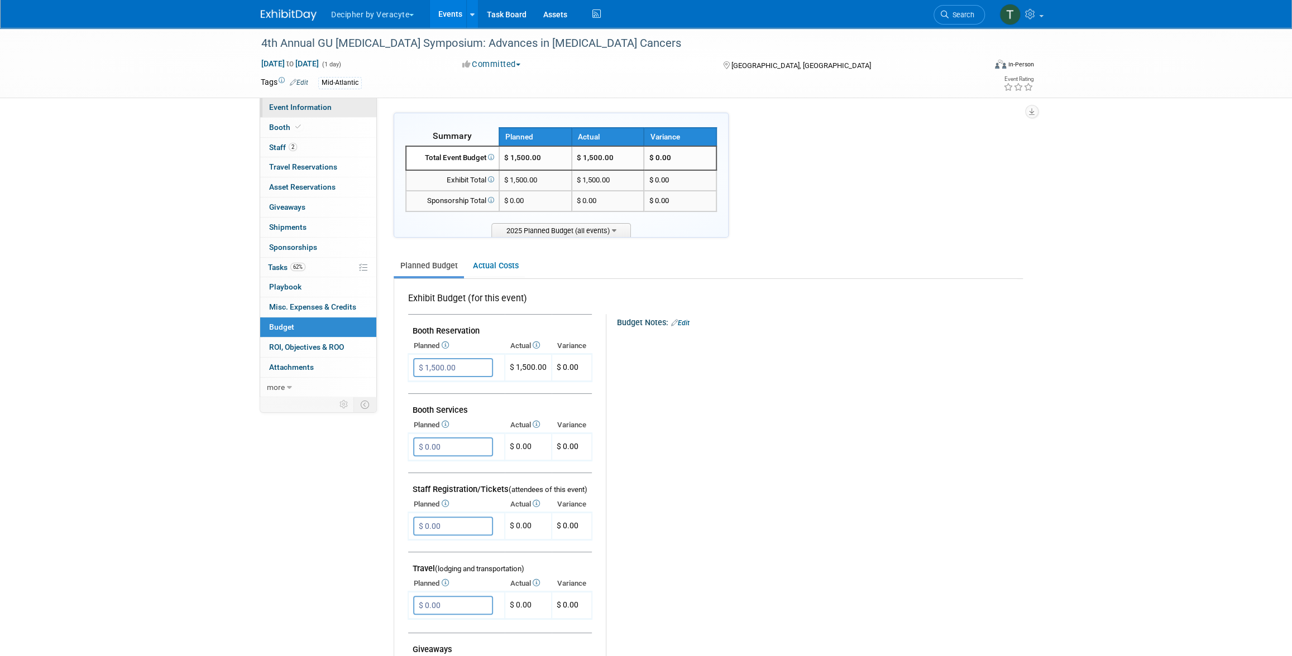
click at [314, 112] on link "Event Information" at bounding box center [318, 108] width 116 height 20
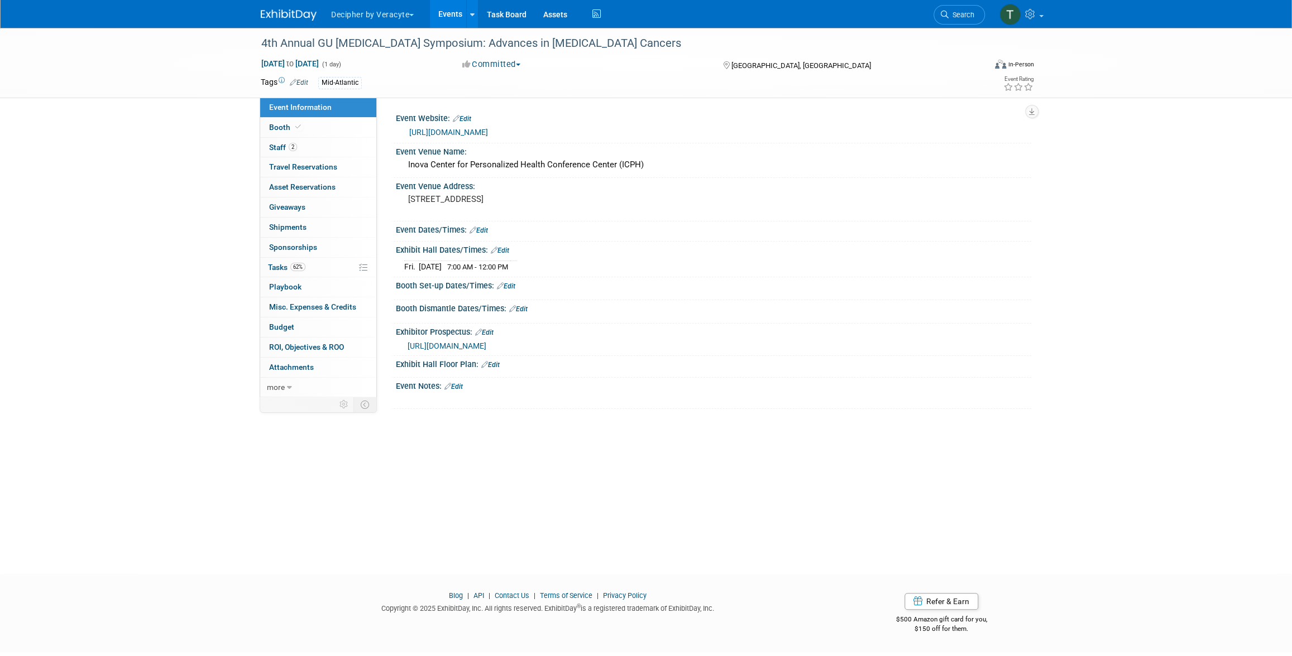
click at [486, 343] on span "[URL][DOMAIN_NAME]" at bounding box center [447, 346] width 79 height 9
